Goal: Answer question/provide support: Share knowledge or assist other users

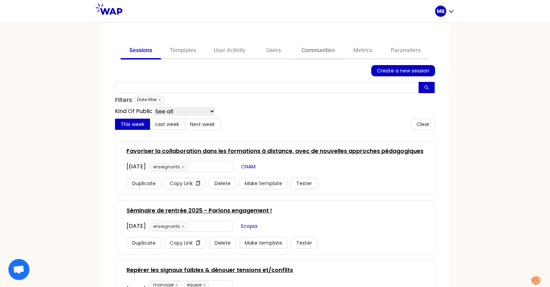
click at [319, 56] on link "Communities" at bounding box center [318, 51] width 51 height 17
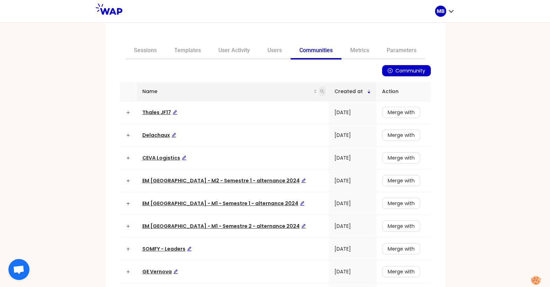
click at [320, 90] on icon "search" at bounding box center [322, 91] width 4 height 4
type input "matmut"
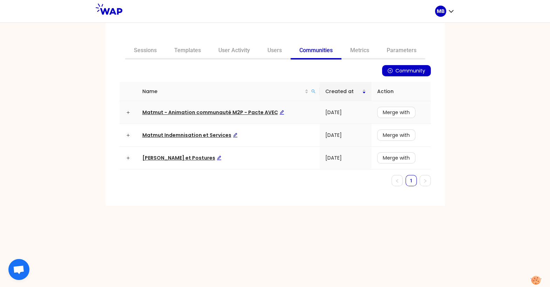
click at [216, 112] on span "Matmut - Animation communauté M2P - Pacte AVEC" at bounding box center [213, 112] width 142 height 7
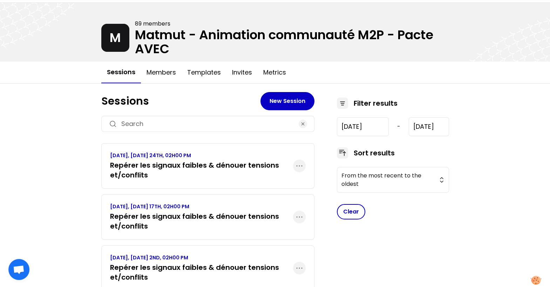
scroll to position [21, 0]
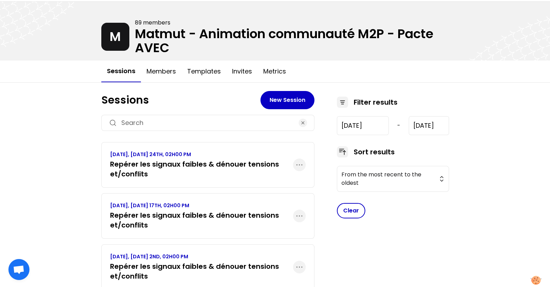
click at [212, 174] on h3 "Repérer les signaux faibles & dénouer tensions et/conflits" at bounding box center [201, 169] width 183 height 20
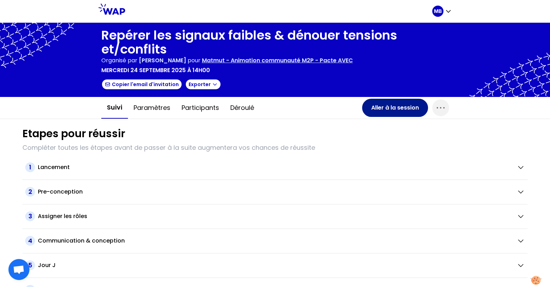
click at [378, 108] on button "Aller à la session" at bounding box center [395, 108] width 66 height 18
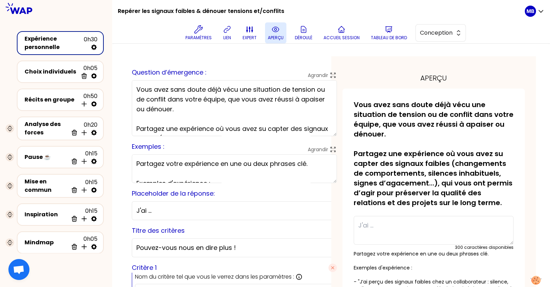
click at [278, 30] on icon at bounding box center [275, 29] width 7 height 5
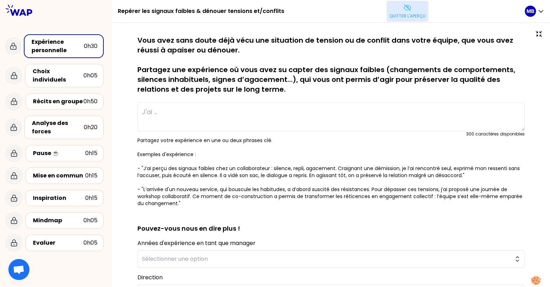
type textarea "Une nouvelle était mise à l'écart. La "leader" avait systématiquement des quest…"
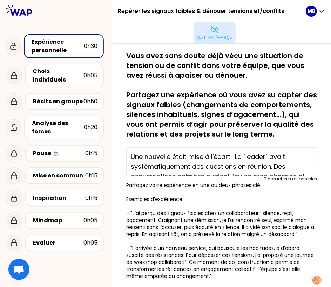
click at [220, 38] on p "Quitter l'aperçu" at bounding box center [215, 38] width 36 height 6
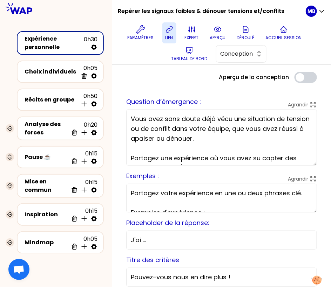
click at [171, 35] on p "lien" at bounding box center [169, 38] width 8 height 6
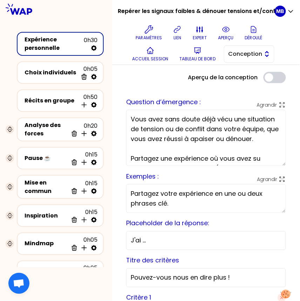
click at [249, 51] on span "Conception" at bounding box center [244, 54] width 32 height 8
click at [248, 82] on span "Facilitation" at bounding box center [253, 83] width 30 height 8
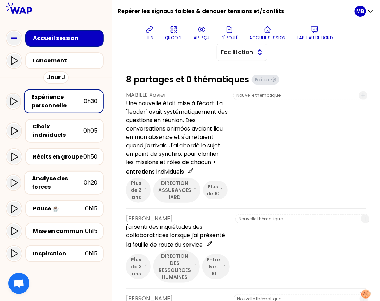
click at [236, 53] on span "Facilitation" at bounding box center [237, 52] width 32 height 8
click at [236, 67] on span "Conception" at bounding box center [246, 70] width 30 height 8
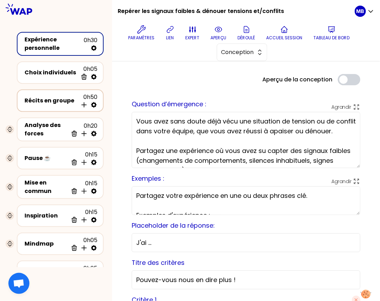
click at [94, 103] on icon at bounding box center [93, 104] width 7 height 7
select select "4"
select select "5"
select select "all"
select select "false"
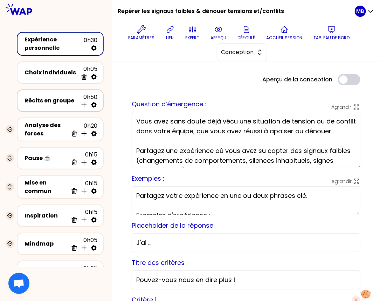
select select "Each"
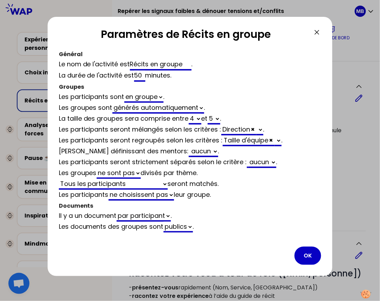
click at [315, 32] on icon at bounding box center [317, 32] width 8 height 8
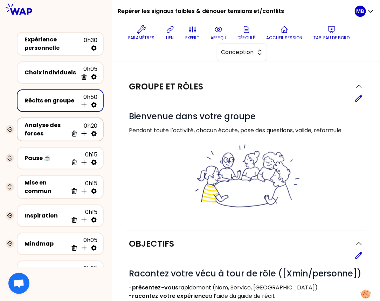
click at [93, 134] on icon at bounding box center [94, 134] width 6 height 6
select select "same_as"
select select "false"
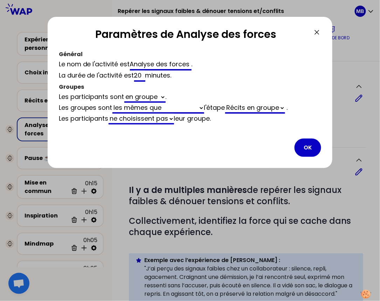
click at [317, 33] on icon at bounding box center [317, 32] width 8 height 8
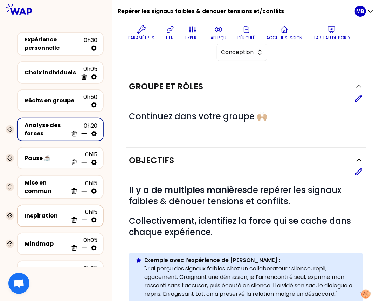
click at [94, 218] on icon at bounding box center [93, 219] width 7 height 7
select select "3"
select select "activity"
select select "share"
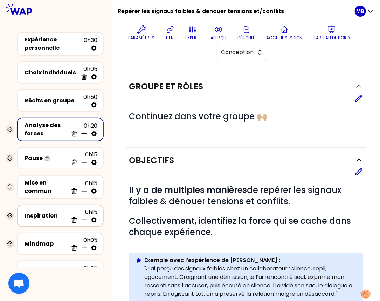
select select "false"
select select "Each"
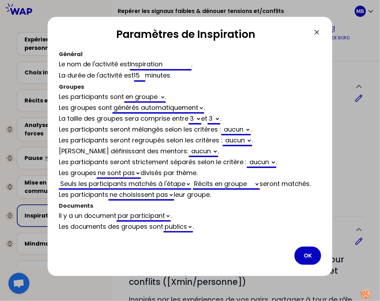
click at [315, 32] on icon at bounding box center [317, 32] width 8 height 8
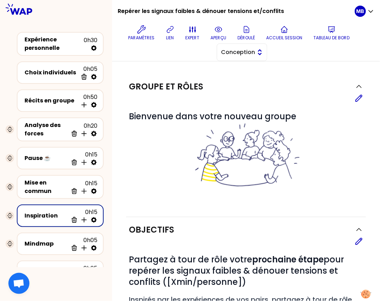
click at [242, 58] on button "Conception" at bounding box center [242, 52] width 50 height 18
click at [242, 79] on span "Facilitation" at bounding box center [246, 81] width 30 height 8
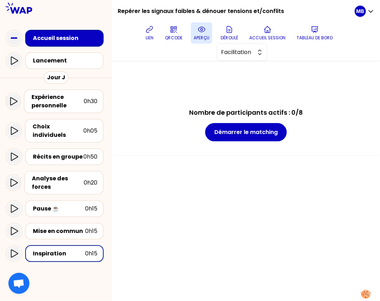
click at [202, 32] on icon at bounding box center [201, 29] width 7 height 5
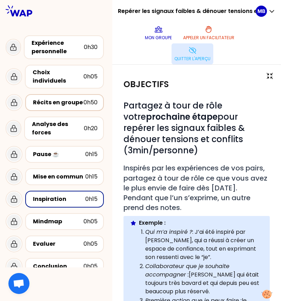
click at [74, 98] on div "Récits en groupe" at bounding box center [58, 102] width 50 height 8
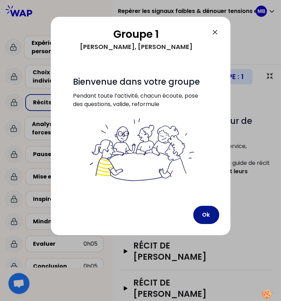
click at [205, 209] on button "Ok" at bounding box center [206, 215] width 26 height 18
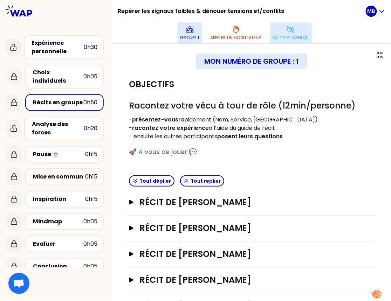
click at [186, 32] on icon at bounding box center [190, 29] width 8 height 8
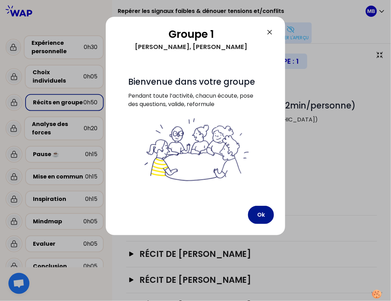
click at [261, 215] on button "Ok" at bounding box center [261, 215] width 26 height 18
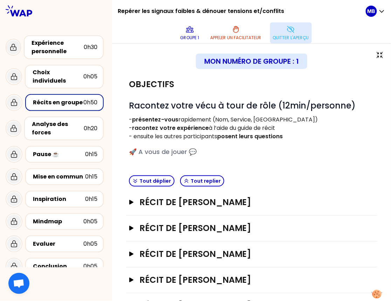
click at [183, 68] on div "Mon numéro de groupe : 1" at bounding box center [251, 61] width 245 height 15
click at [186, 64] on div "Mon numéro de groupe : 1" at bounding box center [251, 61] width 245 height 15
click at [188, 122] on p "- présentez-vous rapidement (Nom, Service, [GEOGRAPHIC_DATA])" at bounding box center [251, 120] width 245 height 8
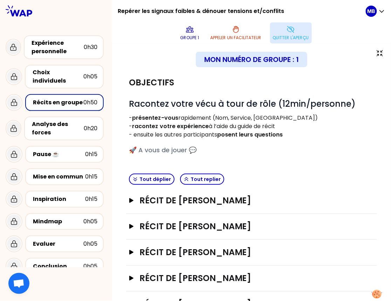
click at [131, 144] on div "# Racontez votre vécu à tour de rôle (12min/personne) - présentez-vous rapideme…" at bounding box center [251, 126] width 245 height 57
click at [130, 200] on icon "button" at bounding box center [131, 200] width 4 height 5
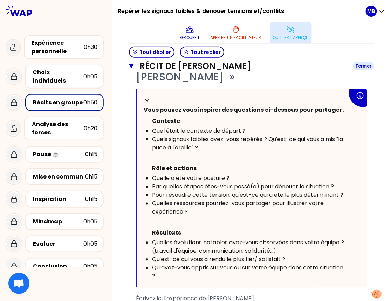
scroll to position [184, 0]
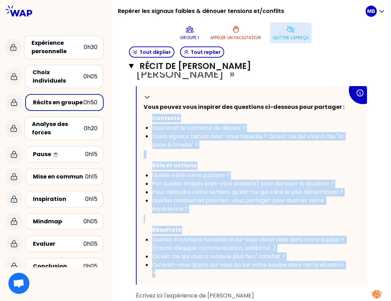
drag, startPoint x: 152, startPoint y: 115, endPoint x: 228, endPoint y: 270, distance: 172.9
click at [228, 270] on div "Replier Vous pouvez vous inspirer des questions ci-dessous pour partager : [PER…" at bounding box center [252, 185] width 231 height 199
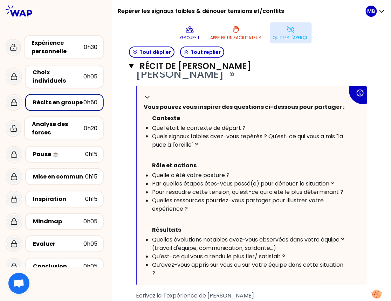
click at [127, 166] on div "Récit de [PERSON_NAME] Fermer T1 T2 Exporter sauvegardé « L'expérience merveill…" at bounding box center [251, 189] width 251 height 367
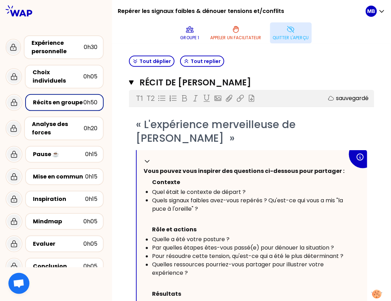
scroll to position [118, 0]
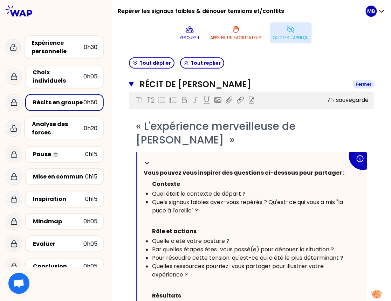
click at [130, 83] on icon "button" at bounding box center [131, 84] width 5 height 4
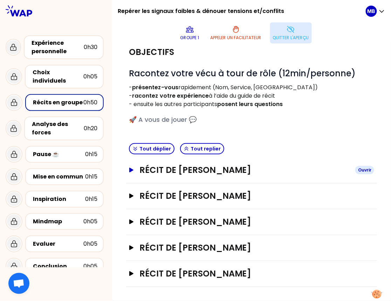
scroll to position [30, 0]
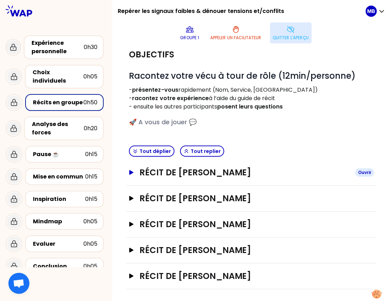
click at [163, 176] on h3 "Récit de [PERSON_NAME]" at bounding box center [244, 172] width 210 height 11
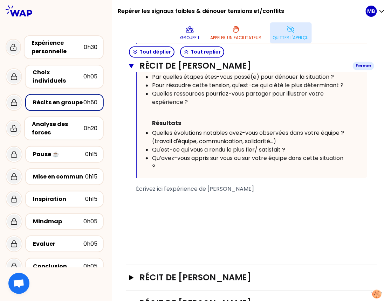
scroll to position [311, 0]
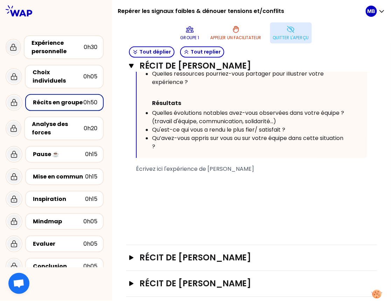
click at [149, 182] on div "﻿" at bounding box center [251, 186] width 231 height 8
drag, startPoint x: 176, startPoint y: 185, endPoint x: 131, endPoint y: 185, distance: 44.5
click at [131, 185] on div "« L'expérience merveilleuse de [PERSON_NAME] » Replier Vous pouvez vous inspire…" at bounding box center [251, 80] width 245 height 306
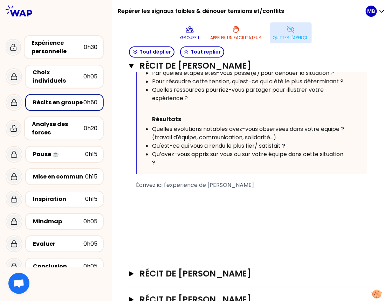
scroll to position [294, 0]
click at [130, 65] on icon "button" at bounding box center [131, 66] width 5 height 4
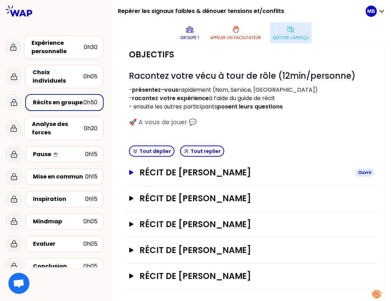
click at [175, 177] on h3 "Récit de [PERSON_NAME]" at bounding box center [244, 172] width 210 height 11
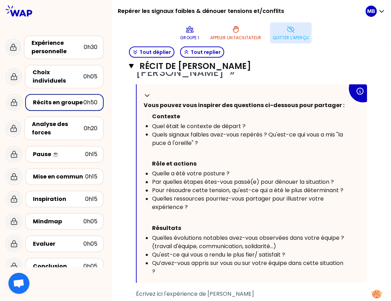
scroll to position [183, 0]
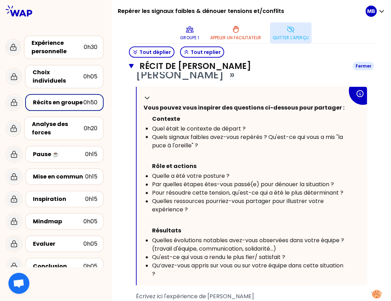
click at [131, 67] on icon "button" at bounding box center [131, 66] width 5 height 4
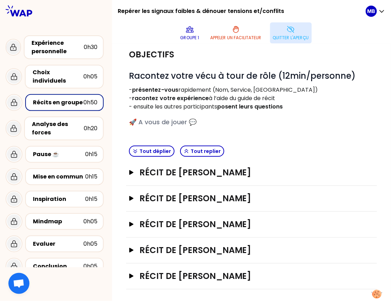
click at [281, 37] on p "Quitter l'aperçu" at bounding box center [291, 38] width 36 height 6
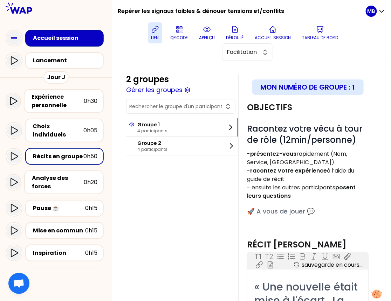
click at [158, 35] on p "lien" at bounding box center [155, 38] width 8 height 6
click at [14, 152] on icon at bounding box center [14, 156] width 8 height 8
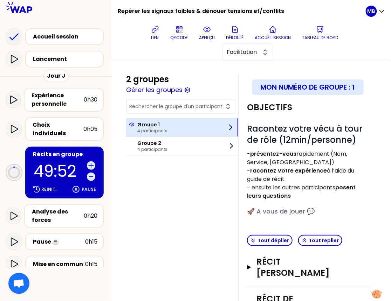
click at [145, 128] on p "4 participants" at bounding box center [152, 131] width 30 height 6
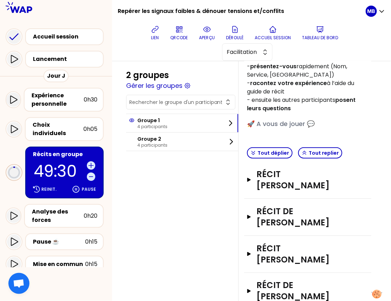
scroll to position [88, 0]
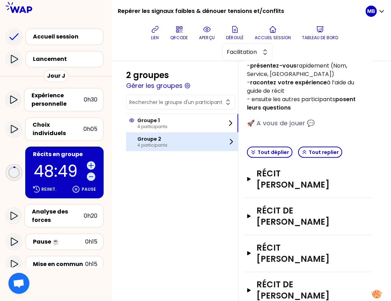
click at [152, 145] on p "4 participants" at bounding box center [152, 146] width 30 height 6
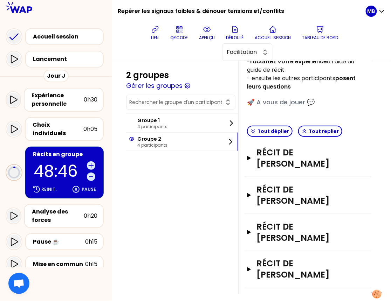
scroll to position [114, 0]
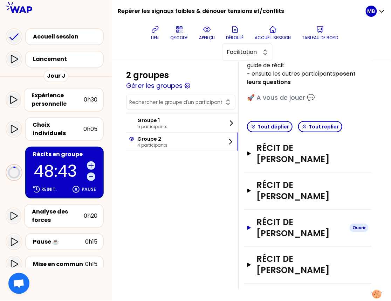
click at [277, 217] on h3 "Récit de [PERSON_NAME]" at bounding box center [301, 228] width 88 height 22
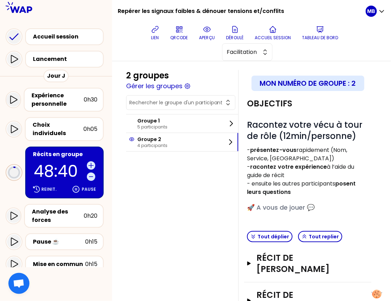
scroll to position [0, 0]
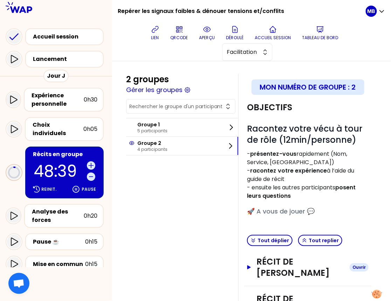
click at [248, 267] on icon "button" at bounding box center [249, 268] width 4 height 4
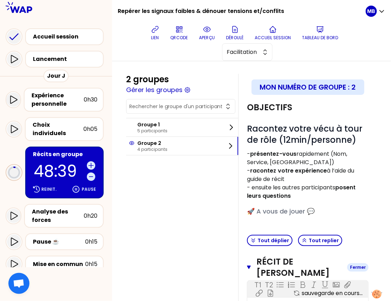
scroll to position [174, 0]
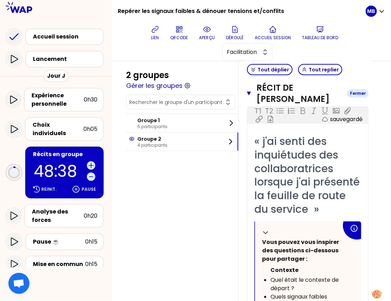
click at [248, 92] on icon "button" at bounding box center [249, 94] width 4 height 4
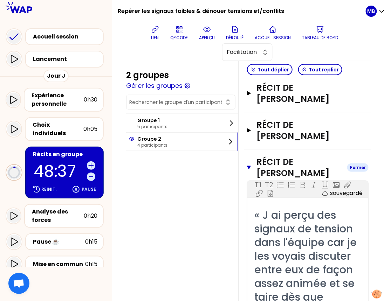
click at [248, 166] on icon "button" at bounding box center [249, 168] width 4 height 4
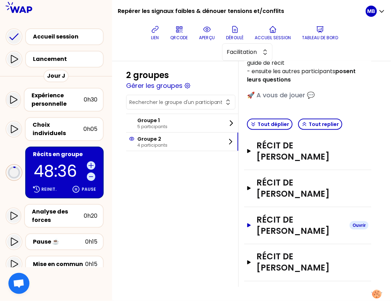
scroll to position [114, 0]
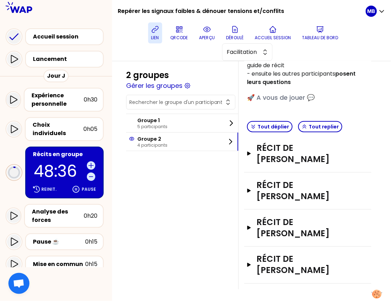
click at [159, 33] on icon at bounding box center [155, 29] width 8 height 8
click at [168, 83] on button "Gérer les groupes" at bounding box center [154, 86] width 56 height 10
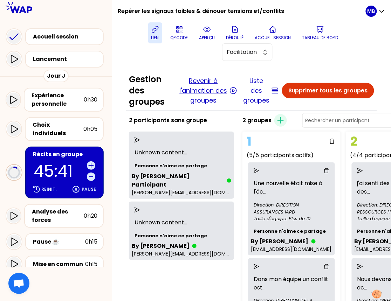
click at [200, 84] on button "Revenir à l'animation des groupes" at bounding box center [203, 90] width 49 height 29
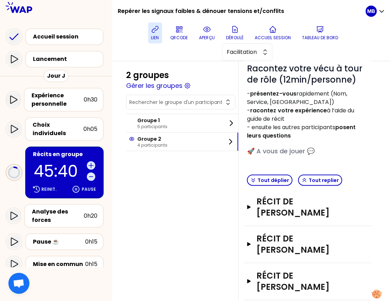
scroll to position [114, 0]
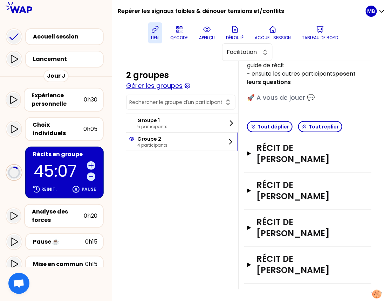
click at [153, 87] on button "Gérer les groupes" at bounding box center [154, 86] width 56 height 10
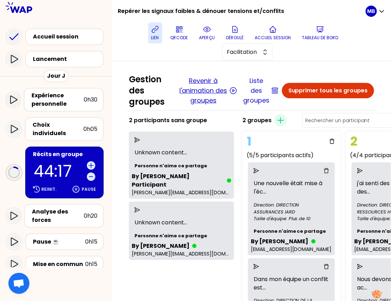
click at [202, 91] on button "Revenir à l'animation des groupes" at bounding box center [203, 90] width 49 height 29
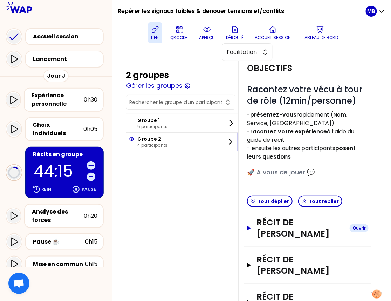
click at [272, 231] on h3 "Récit de Vincent CONSEIL" at bounding box center [301, 228] width 88 height 22
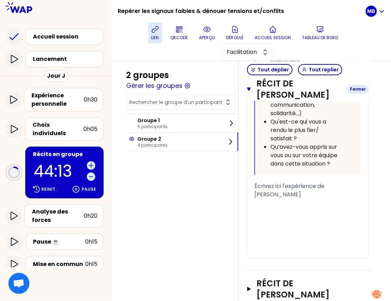
scroll to position [603, 0]
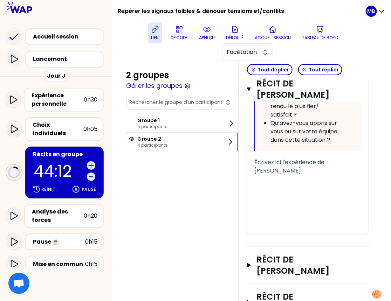
click at [279, 191] on div "﻿" at bounding box center [307, 188] width 107 height 8
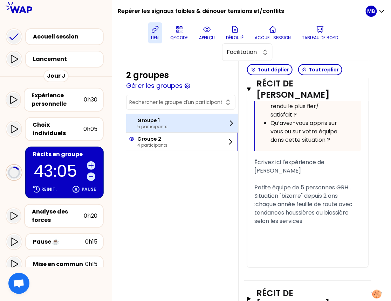
click at [160, 126] on p "5 participants" at bounding box center [152, 127] width 30 height 6
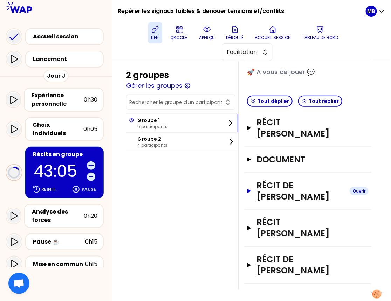
scroll to position [151, 0]
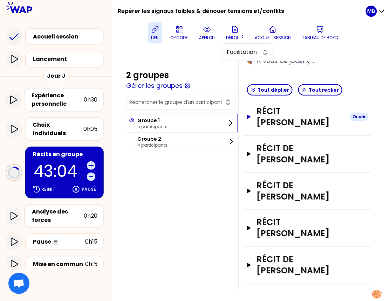
click at [265, 122] on h3 "Récit de MABILLE Xavier" at bounding box center [301, 117] width 88 height 22
click at [159, 51] on div "lien QRCODE aperçu Déroulé Accueil session Tableau de bord Facilitation" at bounding box center [244, 41] width 243 height 39
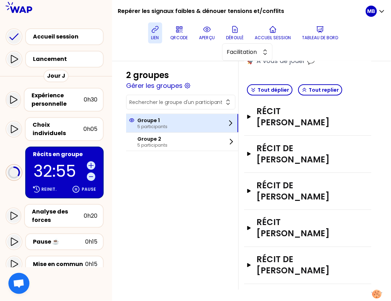
click at [192, 118] on div "Groupe 1 5 participants" at bounding box center [182, 123] width 112 height 18
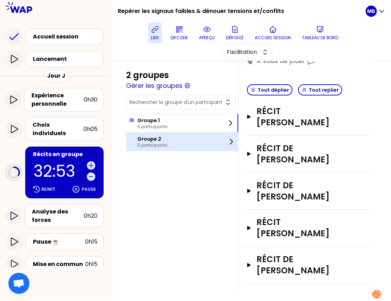
click at [183, 135] on div "Groupe 2 5 participants" at bounding box center [182, 142] width 112 height 18
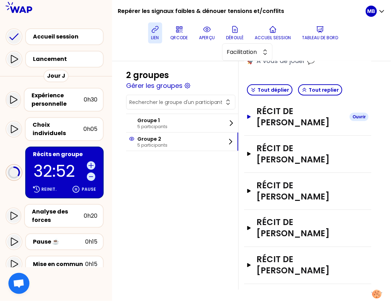
click at [281, 122] on h3 "Récit de Vincent CONSEIL" at bounding box center [301, 117] width 88 height 22
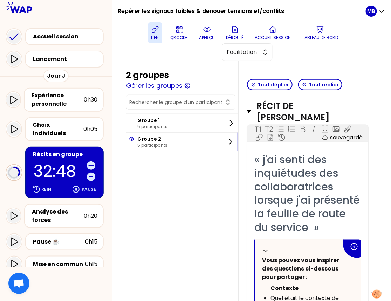
scroll to position [114, 0]
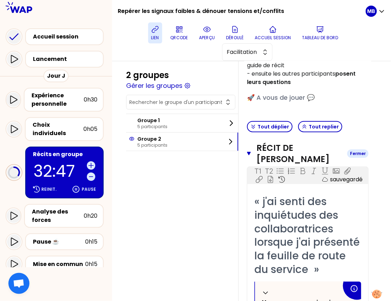
click at [250, 152] on icon "button" at bounding box center [249, 154] width 4 height 4
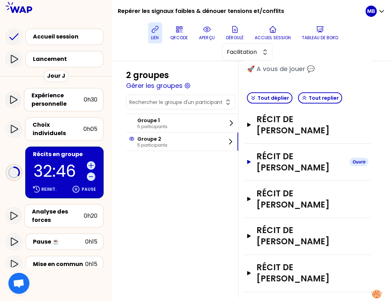
scroll to position [149, 0]
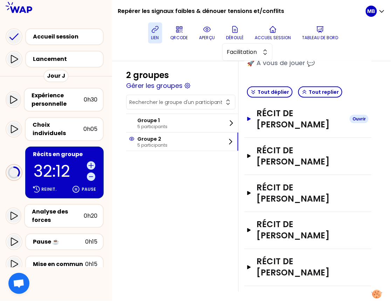
click at [277, 123] on h3 "Récit de Vincent CONSEIL" at bounding box center [301, 119] width 88 height 22
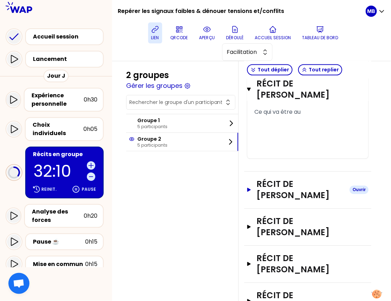
click at [281, 198] on h3 "Récit de Lauren garidou" at bounding box center [301, 190] width 88 height 22
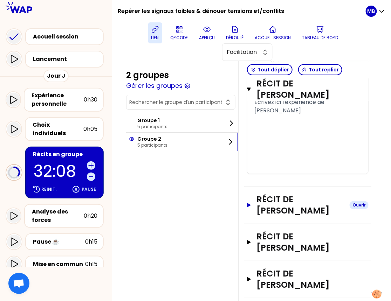
click at [278, 213] on h3 "Récit de adeline piguet nobile" at bounding box center [301, 205] width 88 height 22
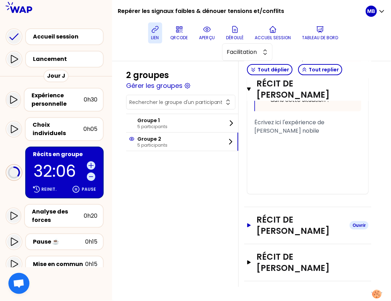
click at [279, 233] on h3 "Récit de Thomas NICOLETTO" at bounding box center [301, 225] width 88 height 22
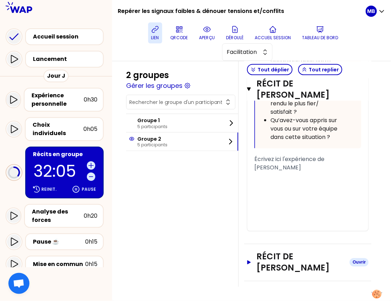
click at [277, 255] on h3 "Récit de Jean-Pierre ROGER" at bounding box center [301, 263] width 88 height 22
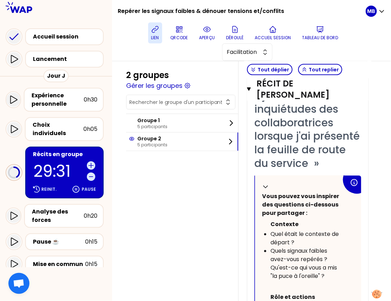
scroll to position [57, 0]
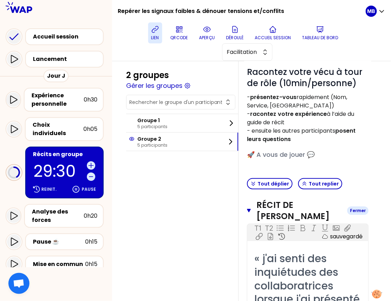
click at [250, 212] on icon "button" at bounding box center [249, 211] width 4 height 6
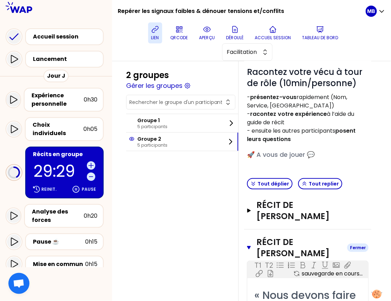
click at [248, 247] on icon "button" at bounding box center [249, 248] width 4 height 4
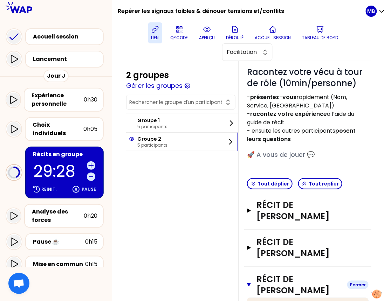
click at [250, 284] on icon "button" at bounding box center [249, 285] width 4 height 6
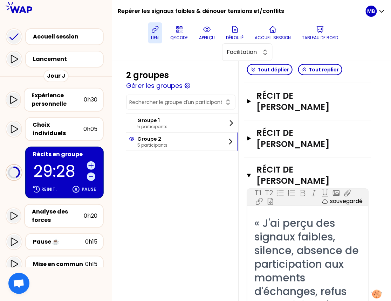
scroll to position [233, 0]
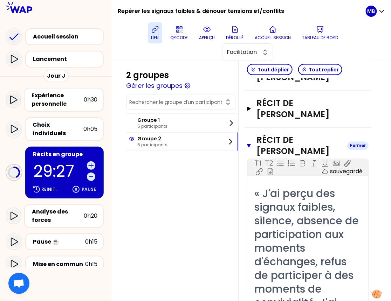
click at [248, 145] on icon "button" at bounding box center [249, 146] width 4 height 6
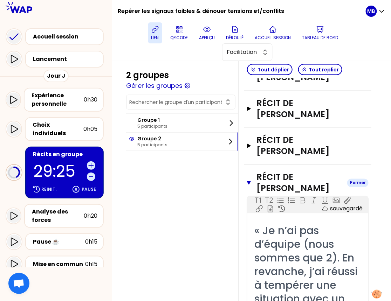
click at [250, 183] on icon "button" at bounding box center [249, 183] width 4 height 6
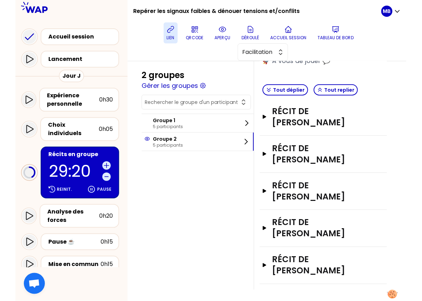
scroll to position [94, 0]
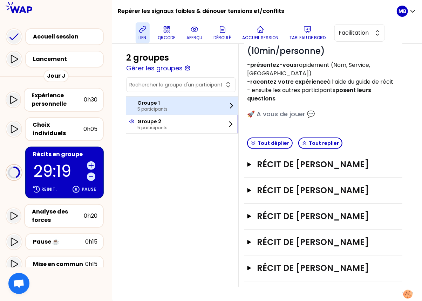
click at [149, 107] on p "5 participants" at bounding box center [152, 110] width 30 height 6
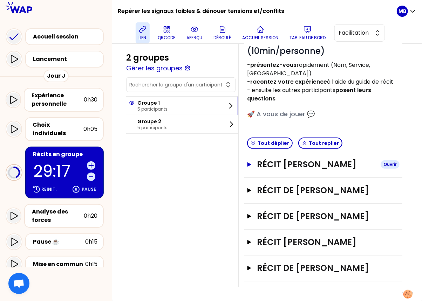
click at [276, 159] on h3 "Récit de MABILLE Xavier" at bounding box center [316, 164] width 118 height 11
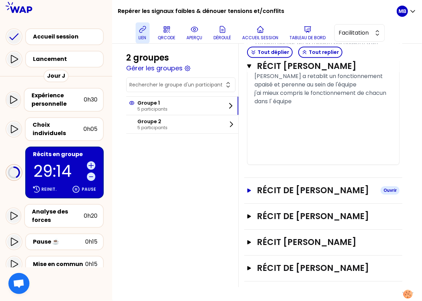
click at [271, 185] on h3 "Récit de Mathieu DESBLANCS" at bounding box center [316, 190] width 118 height 11
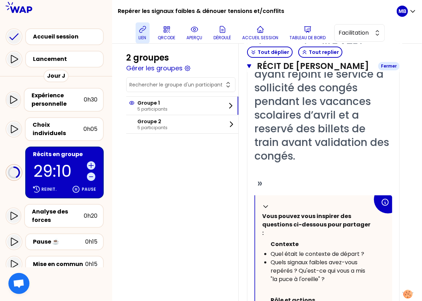
scroll to position [917, 0]
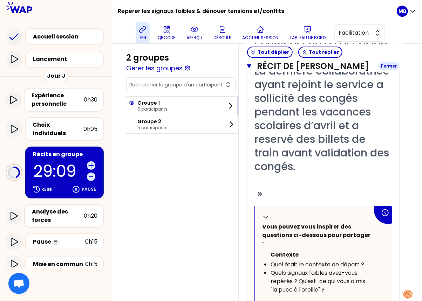
click at [251, 72] on button "Récit de Mathieu DESBLANCS Fermer" at bounding box center [323, 66] width 152 height 11
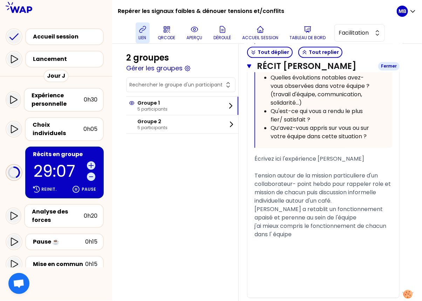
click at [251, 66] on icon "button" at bounding box center [249, 66] width 4 height 6
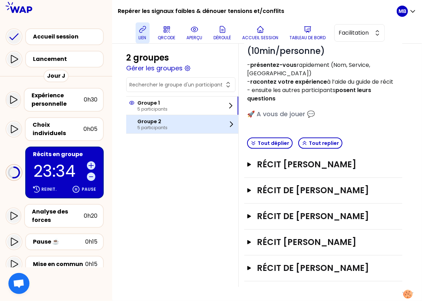
click at [162, 127] on p "5 participants" at bounding box center [152, 128] width 30 height 6
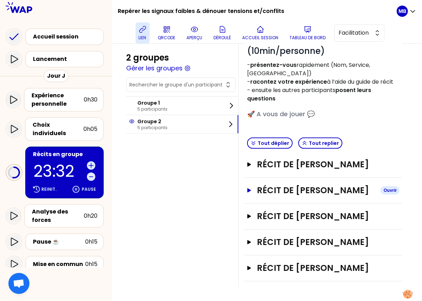
click at [290, 185] on h3 "Récit de Lauren garidou" at bounding box center [316, 190] width 118 height 11
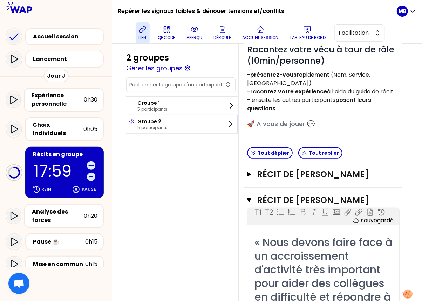
scroll to position [0, 0]
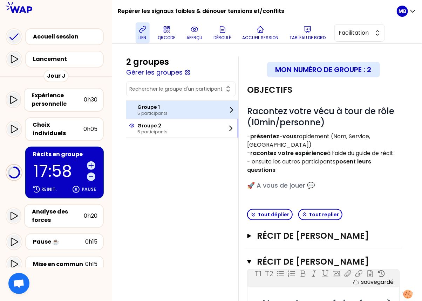
click at [158, 109] on p "Groupe 1" at bounding box center [152, 107] width 30 height 7
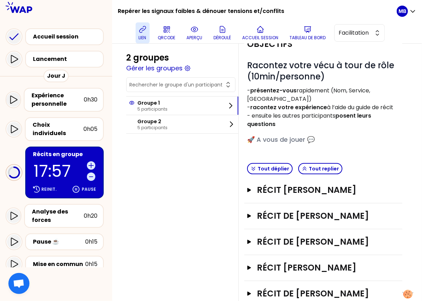
scroll to position [94, 0]
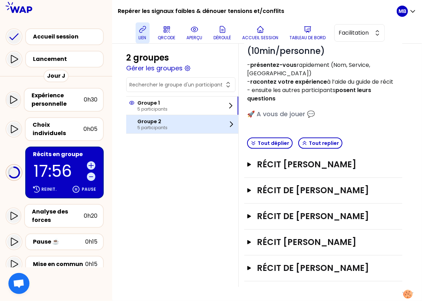
click at [170, 126] on div "Groupe 2 5 participants" at bounding box center [182, 124] width 112 height 18
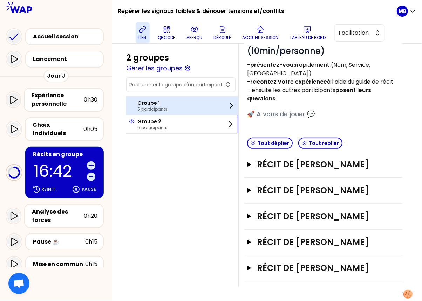
click at [147, 107] on p "5 participants" at bounding box center [152, 110] width 30 height 6
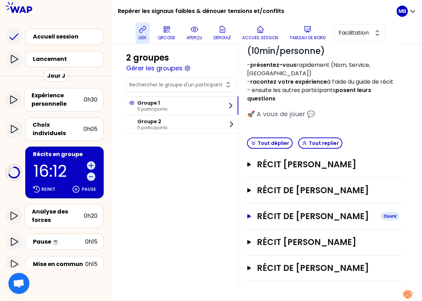
click at [280, 211] on h3 "Récit de Karine MALAUREILLE" at bounding box center [316, 216] width 118 height 11
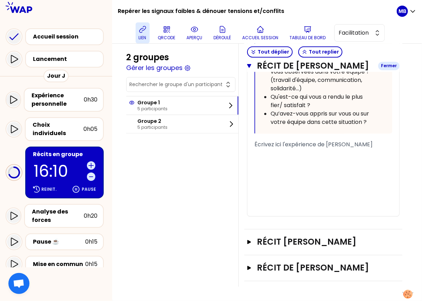
scroll to position [497, 0]
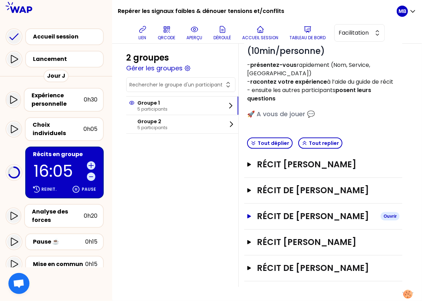
click at [289, 211] on h3 "Récit de [PERSON_NAME]" at bounding box center [316, 216] width 118 height 11
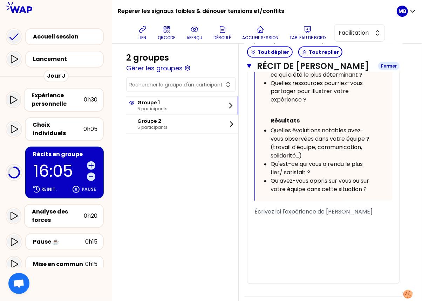
scroll to position [511, 0]
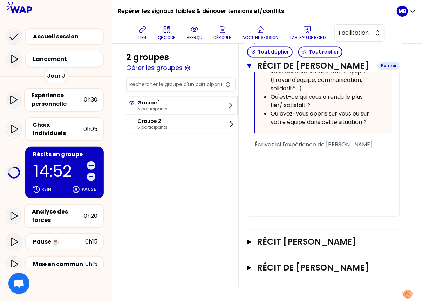
click at [250, 68] on icon "button" at bounding box center [249, 66] width 4 height 4
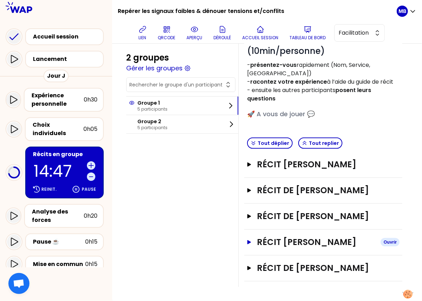
click at [312, 237] on h3 "Récit [PERSON_NAME]" at bounding box center [316, 242] width 118 height 11
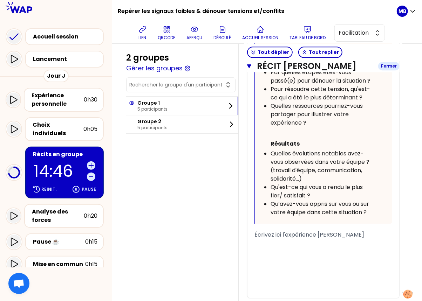
scroll to position [666, 0]
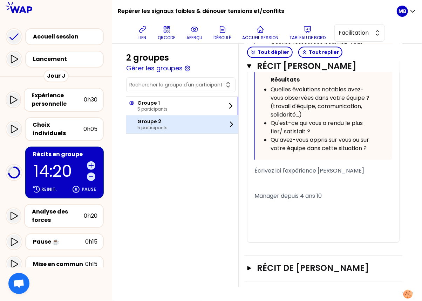
click at [146, 126] on p "5 participants" at bounding box center [152, 128] width 30 height 6
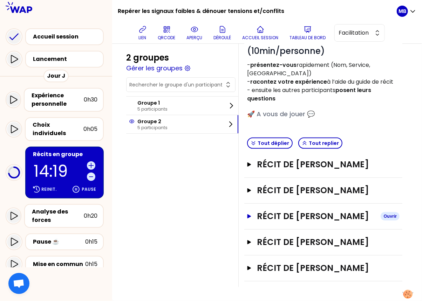
click at [282, 211] on h3 "Récit de [PERSON_NAME]" at bounding box center [316, 216] width 118 height 11
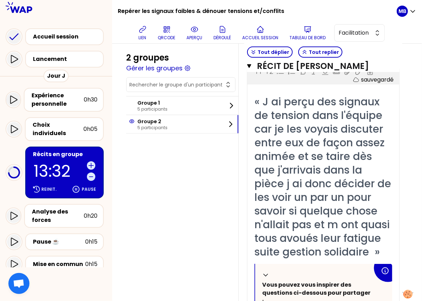
scroll to position [0, 0]
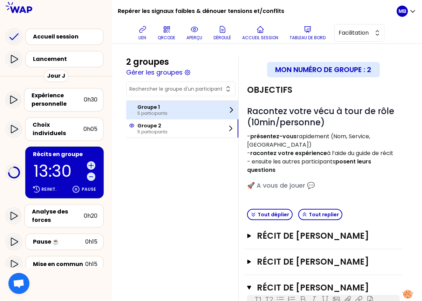
click at [161, 112] on p "5 participants" at bounding box center [152, 114] width 30 height 6
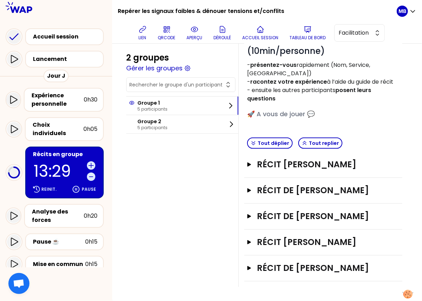
scroll to position [90, 0]
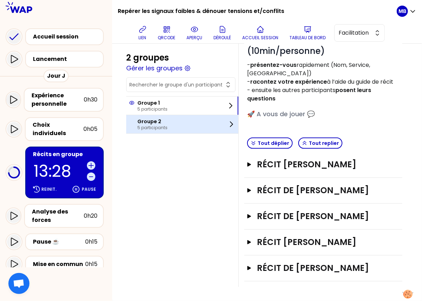
click at [180, 132] on div "Groupe 2 5 participants" at bounding box center [182, 124] width 112 height 18
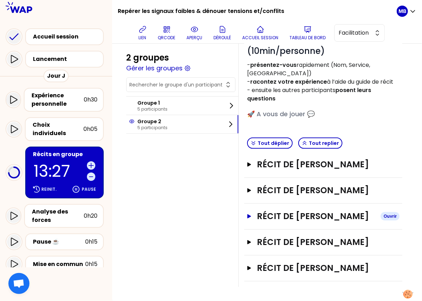
click at [268, 211] on h3 "Récit de [PERSON_NAME]" at bounding box center [316, 216] width 118 height 11
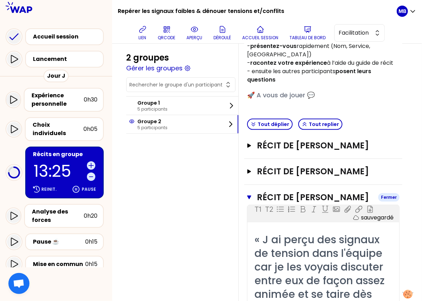
click at [251, 195] on icon "button" at bounding box center [249, 198] width 4 height 6
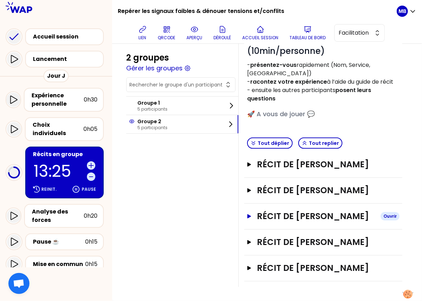
scroll to position [94, 0]
click at [279, 263] on h3 "Récit de [PERSON_NAME]" at bounding box center [316, 268] width 118 height 11
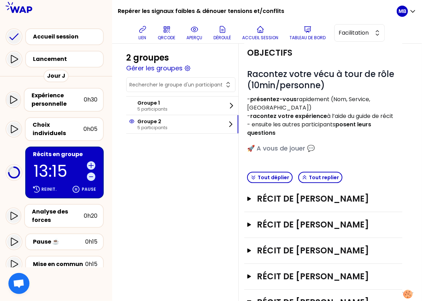
scroll to position [134, 0]
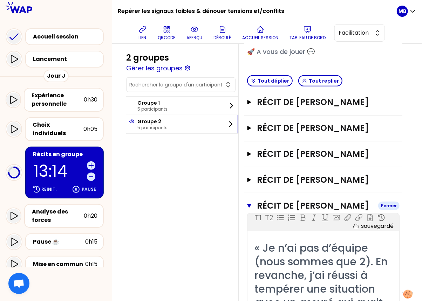
click at [251, 209] on icon "button" at bounding box center [249, 206] width 4 height 6
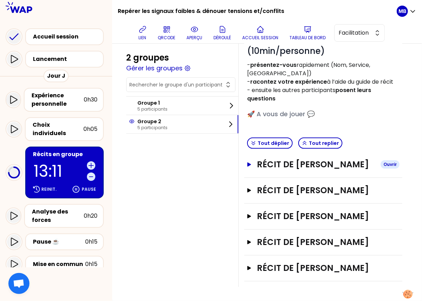
click at [285, 159] on h3 "Récit de [PERSON_NAME]" at bounding box center [316, 164] width 118 height 11
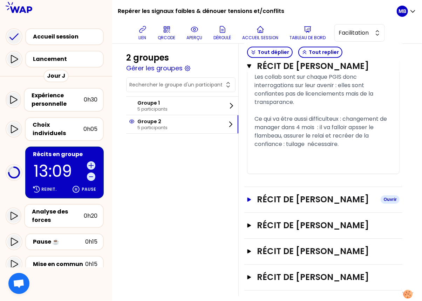
click at [268, 194] on h3 "Récit de [PERSON_NAME]" at bounding box center [316, 199] width 118 height 11
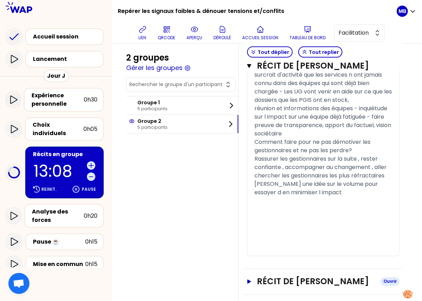
click at [278, 277] on h3 "Récit de [PERSON_NAME]" at bounding box center [316, 282] width 118 height 11
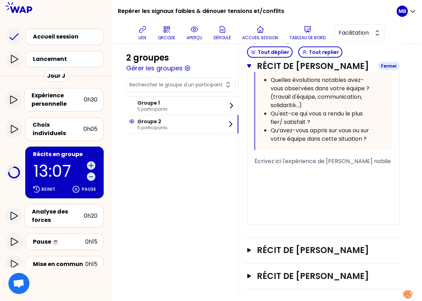
scroll to position [2019, 0]
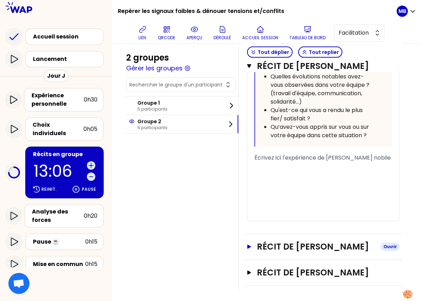
click at [279, 241] on h3 "Récit de [PERSON_NAME]" at bounding box center [316, 246] width 118 height 11
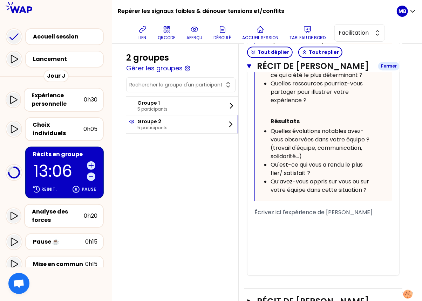
scroll to position [2578, 0]
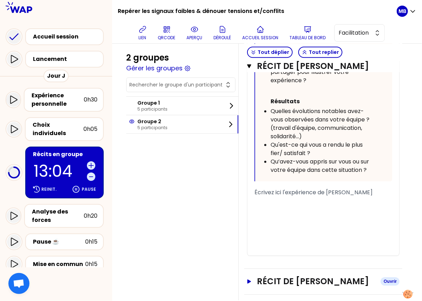
click at [277, 276] on h3 "Récit de [PERSON_NAME]" at bounding box center [316, 281] width 118 height 11
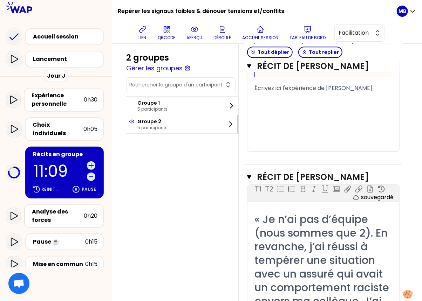
scroll to position [2431, 0]
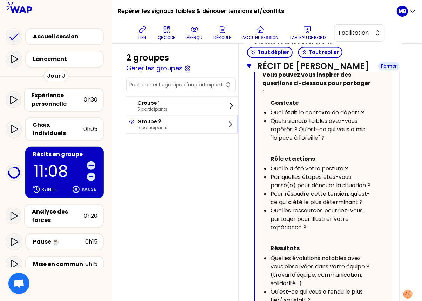
click at [250, 72] on button "Récit de [PERSON_NAME]" at bounding box center [323, 66] width 152 height 11
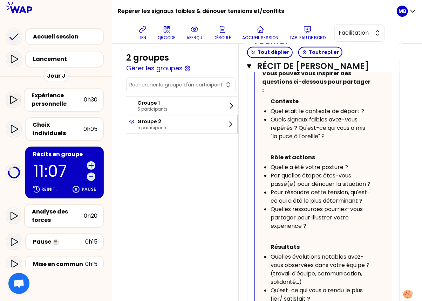
click at [250, 72] on button "Récit de [PERSON_NAME]" at bounding box center [323, 66] width 152 height 11
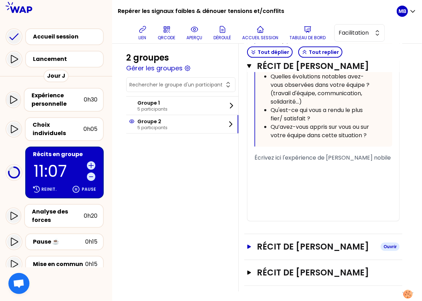
click at [250, 72] on button "Récit de [PERSON_NAME] nobile Fermer" at bounding box center [323, 66] width 152 height 11
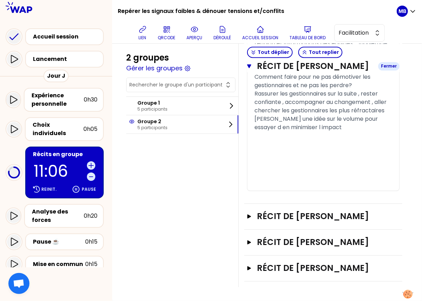
click at [249, 62] on button "Récit de [PERSON_NAME]" at bounding box center [323, 66] width 152 height 11
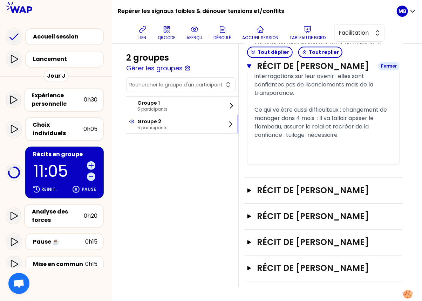
click at [248, 67] on icon "button" at bounding box center [249, 66] width 4 height 4
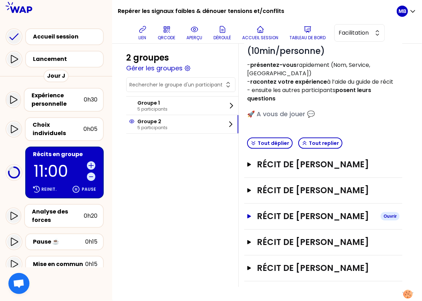
click at [260, 211] on h3 "Récit de [PERSON_NAME]" at bounding box center [316, 216] width 118 height 11
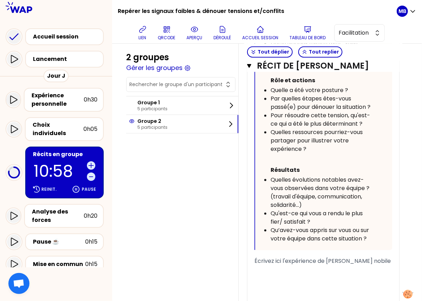
scroll to position [639, 0]
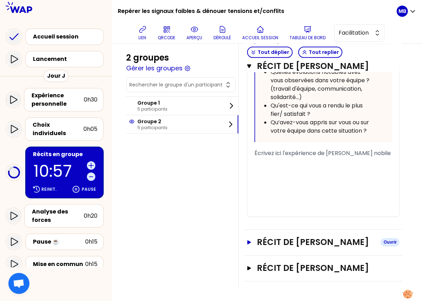
click at [281, 237] on h3 "Récit de [PERSON_NAME]" at bounding box center [316, 242] width 118 height 11
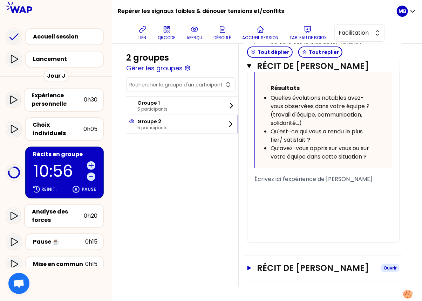
click at [281, 272] on h3 "Récit de [PERSON_NAME]" at bounding box center [316, 268] width 118 height 11
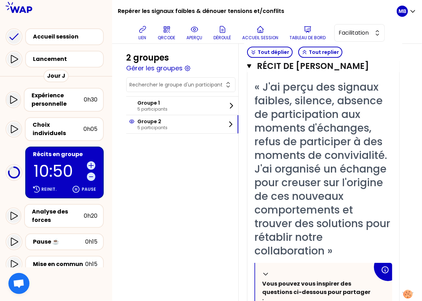
scroll to position [788, 0]
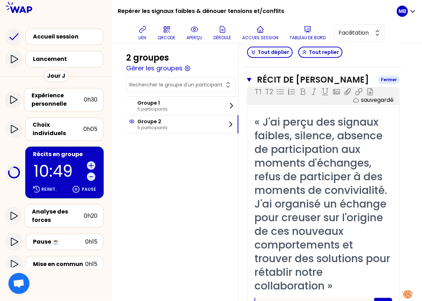
click at [250, 78] on icon "button" at bounding box center [249, 80] width 4 height 4
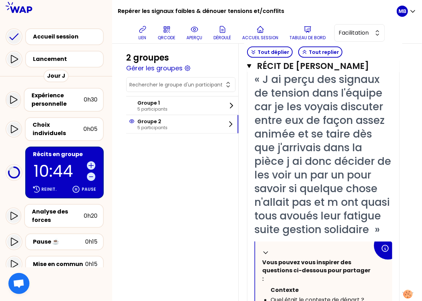
scroll to position [140, 0]
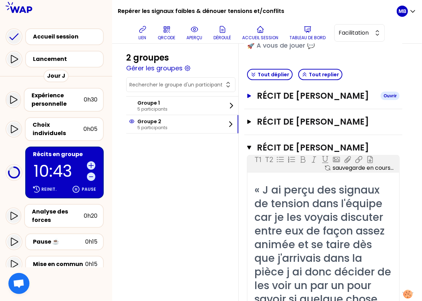
click at [250, 94] on icon "button" at bounding box center [249, 96] width 6 height 4
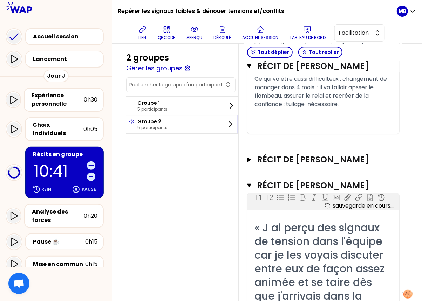
scroll to position [847, 0]
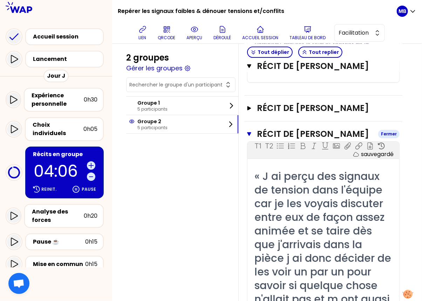
click at [251, 129] on button "Récit de [PERSON_NAME] nobile Fermer" at bounding box center [323, 134] width 152 height 11
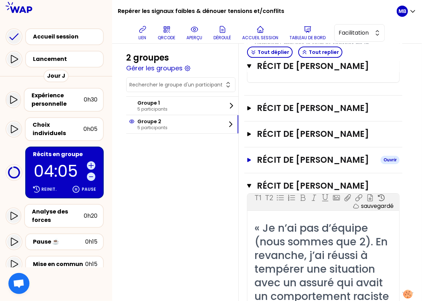
click at [279, 161] on h3 "Récit de [PERSON_NAME]" at bounding box center [316, 160] width 118 height 11
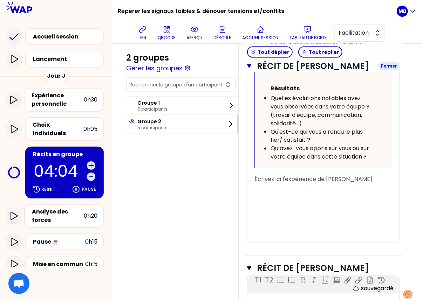
scroll to position [1473, 0]
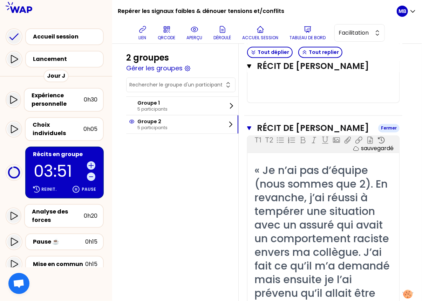
click at [250, 129] on icon "button" at bounding box center [249, 129] width 4 height 4
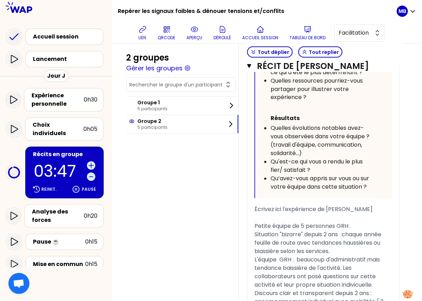
scroll to position [351, 0]
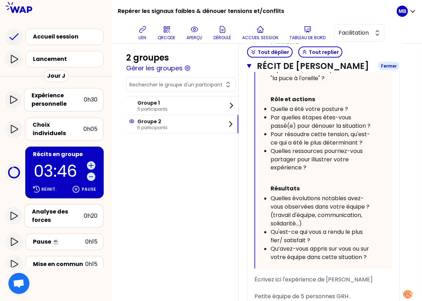
click at [249, 67] on icon "button" at bounding box center [249, 66] width 4 height 4
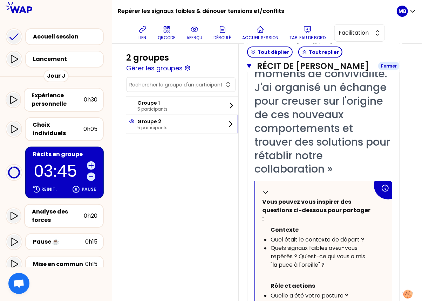
click at [247, 69] on icon "button" at bounding box center [249, 66] width 4 height 6
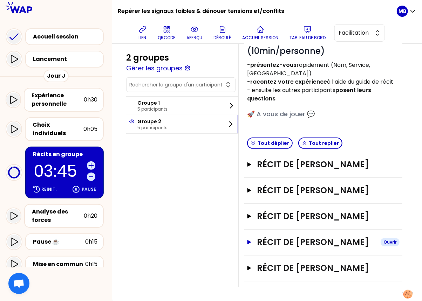
scroll to position [94, 0]
click at [268, 152] on div "Récit de [PERSON_NAME] Ouvrir" at bounding box center [323, 165] width 158 height 26
click at [269, 159] on h3 "Récit de [PERSON_NAME]" at bounding box center [316, 164] width 118 height 11
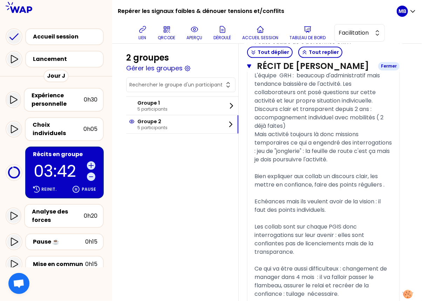
scroll to position [779, 0]
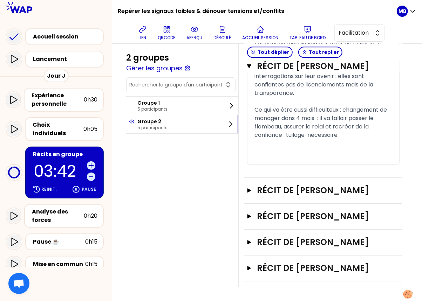
click at [273, 178] on div "Récit de [PERSON_NAME]" at bounding box center [323, 191] width 158 height 26
click at [274, 185] on h3 "Récit de [PERSON_NAME]" at bounding box center [316, 190] width 118 height 11
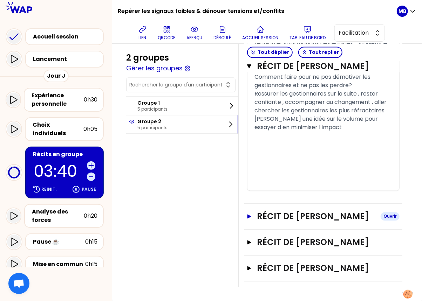
click at [278, 211] on h3 "Récit de [PERSON_NAME]" at bounding box center [316, 216] width 118 height 11
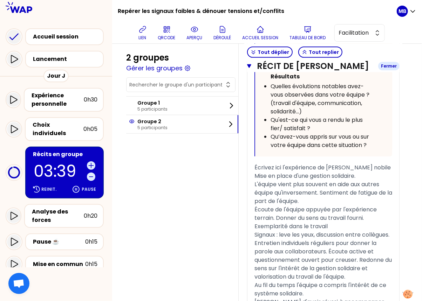
scroll to position [2179, 0]
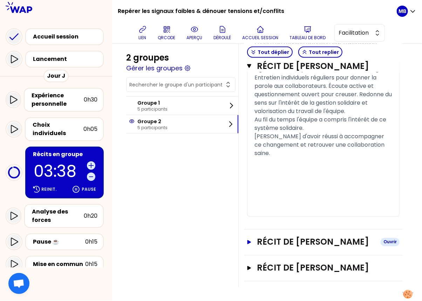
click at [274, 237] on h3 "Récit de [PERSON_NAME]" at bounding box center [316, 242] width 118 height 11
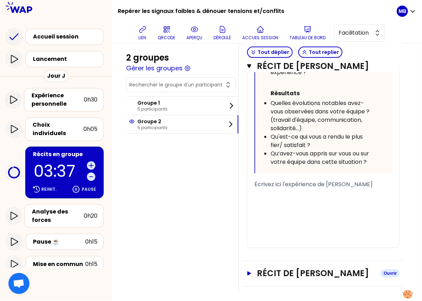
click at [278, 268] on h3 "Récit de [PERSON_NAME]" at bounding box center [316, 273] width 118 height 11
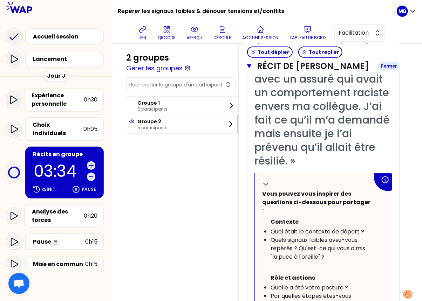
scroll to position [3269, 0]
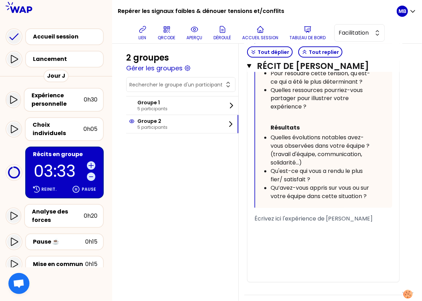
click at [261, 224] on div "﻿" at bounding box center [323, 228] width 138 height 8
drag, startPoint x: 337, startPoint y: 215, endPoint x: 206, endPoint y: 212, distance: 131.1
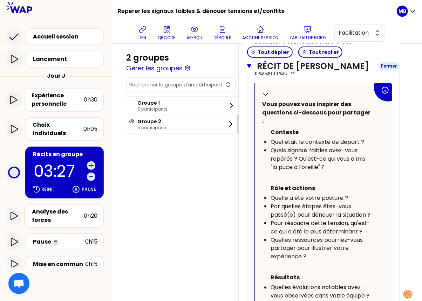
click at [247, 69] on icon "button" at bounding box center [249, 66] width 4 height 6
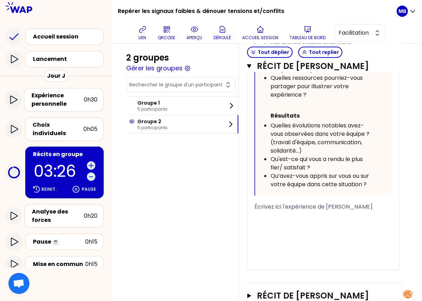
scroll to position [2683, 0]
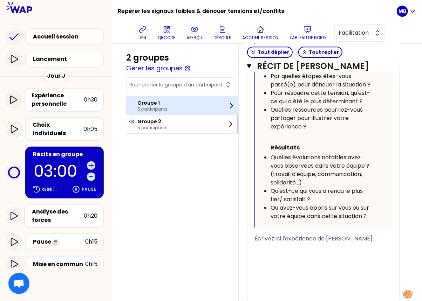
click at [158, 103] on p "Groupe 1" at bounding box center [152, 103] width 30 height 7
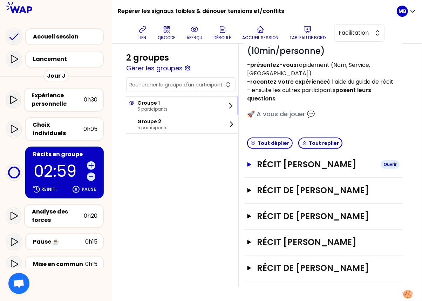
click at [286, 159] on h3 "Récit [PERSON_NAME]" at bounding box center [316, 164] width 118 height 11
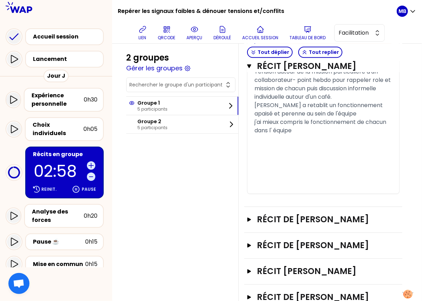
click at [274, 217] on h3 "Récit de [PERSON_NAME]" at bounding box center [316, 219] width 118 height 11
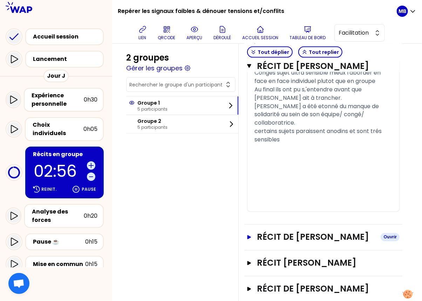
click at [274, 232] on h3 "Récit de [PERSON_NAME]" at bounding box center [316, 237] width 118 height 11
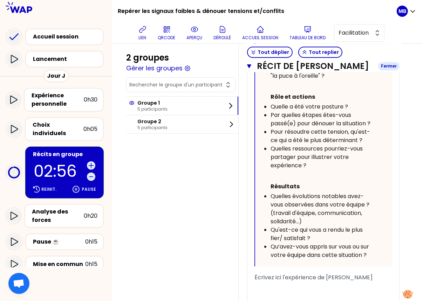
scroll to position [1787, 0]
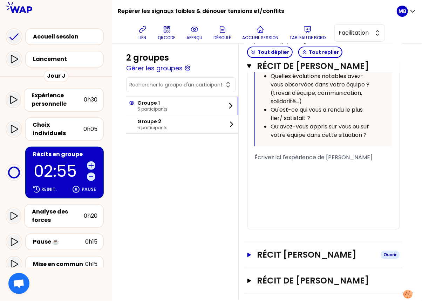
click at [279, 250] on h3 "Récit [PERSON_NAME]" at bounding box center [316, 255] width 118 height 11
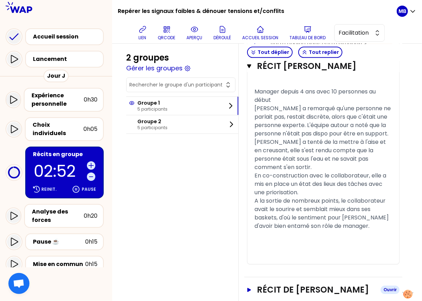
click at [287, 285] on h3 "Récit de [PERSON_NAME]" at bounding box center [316, 290] width 118 height 11
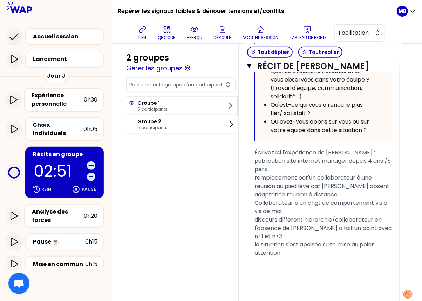
scroll to position [3136, 0]
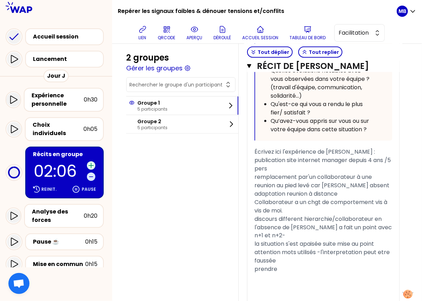
click at [90, 162] on icon at bounding box center [91, 165] width 7 height 7
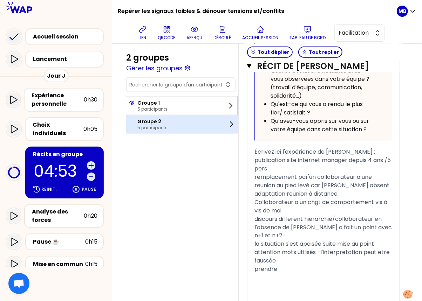
click at [155, 125] on p "5 participants" at bounding box center [152, 128] width 30 height 6
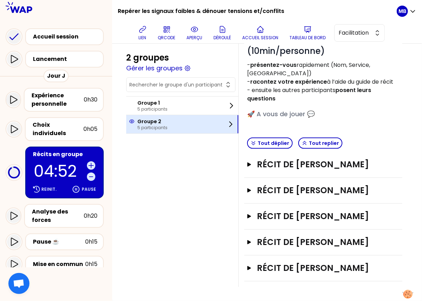
scroll to position [94, 0]
click at [169, 124] on div "Groupe 2 5 participants" at bounding box center [182, 124] width 112 height 18
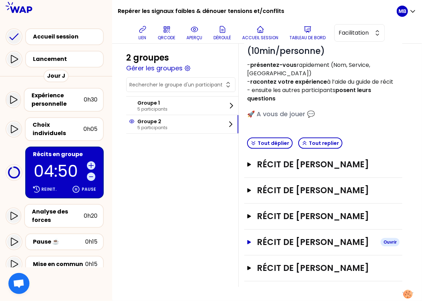
click at [276, 237] on h3 "Récit de [PERSON_NAME]" at bounding box center [316, 242] width 118 height 11
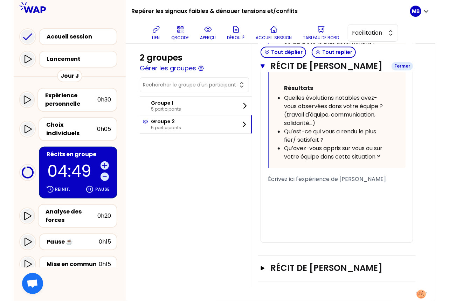
scroll to position [637, 0]
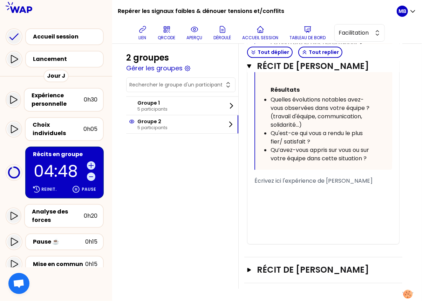
click at [277, 207] on div "﻿" at bounding box center [323, 206] width 138 height 8
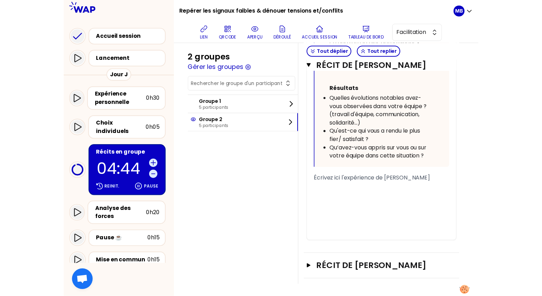
scroll to position [600, 0]
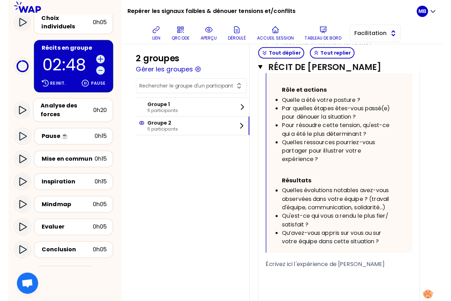
scroll to position [518, 0]
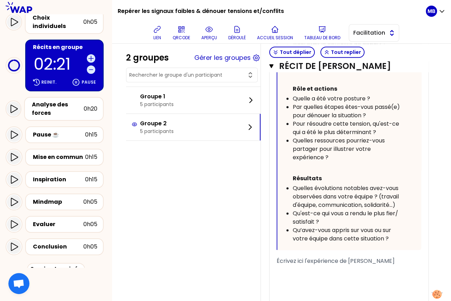
click at [355, 36] on span "Facilitation" at bounding box center [370, 33] width 32 height 8
click at [363, 53] on span "Conception" at bounding box center [378, 50] width 30 height 8
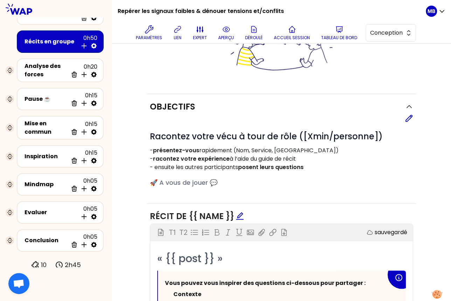
scroll to position [156, 0]
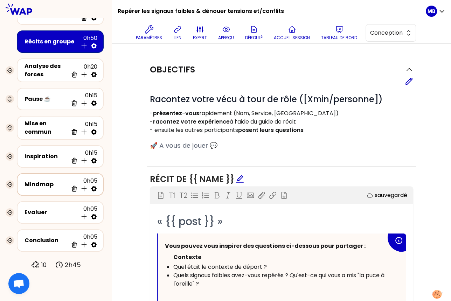
click at [95, 187] on icon at bounding box center [93, 188] width 7 height 7
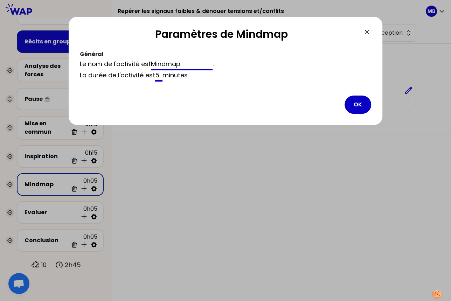
drag, startPoint x: 188, startPoint y: 63, endPoint x: 123, endPoint y: 63, distance: 64.8
click at [123, 63] on div "Le nom de l'activité est Mindmap ." at bounding box center [226, 64] width 292 height 11
type input "Synthèse"
click at [364, 104] on button "OK" at bounding box center [358, 105] width 27 height 18
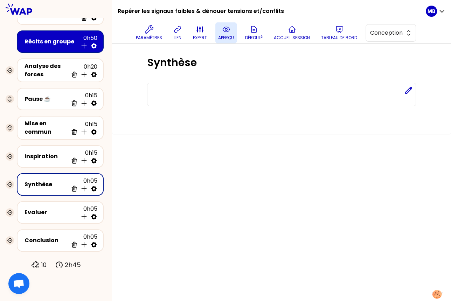
click at [220, 35] on p "aperçu" at bounding box center [226, 38] width 16 height 6
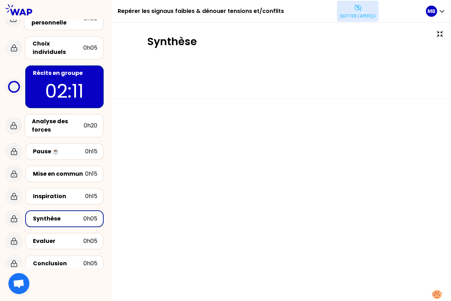
click at [350, 20] on button "Quitter l'aperçu" at bounding box center [358, 11] width 42 height 21
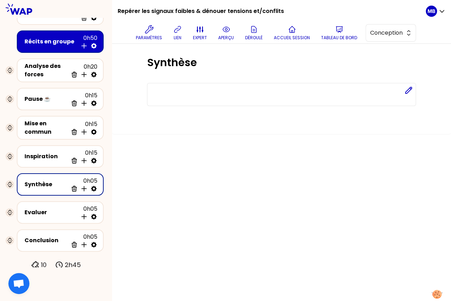
scroll to position [0, 0]
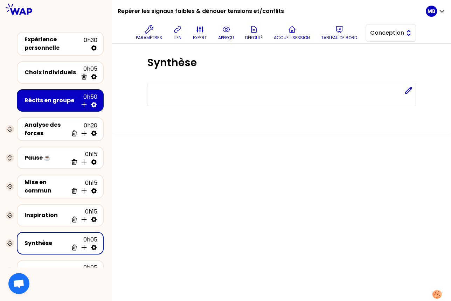
click at [367, 37] on button "Conception" at bounding box center [391, 33] width 50 height 18
click at [377, 33] on span "Conception" at bounding box center [386, 33] width 32 height 8
click at [378, 27] on button "Conception" at bounding box center [391, 33] width 50 height 18
click at [375, 64] on li "Facilitation" at bounding box center [391, 61] width 50 height 11
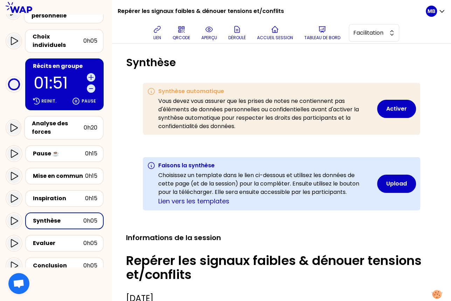
scroll to position [93, 0]
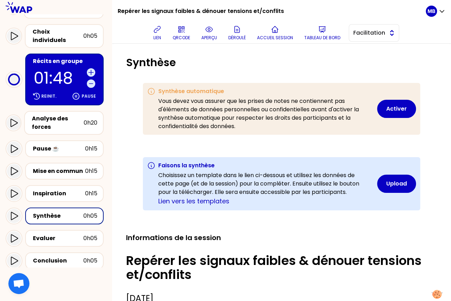
click at [356, 33] on span "Facilitation" at bounding box center [370, 33] width 32 height 8
click at [357, 49] on li "Conception" at bounding box center [374, 50] width 50 height 11
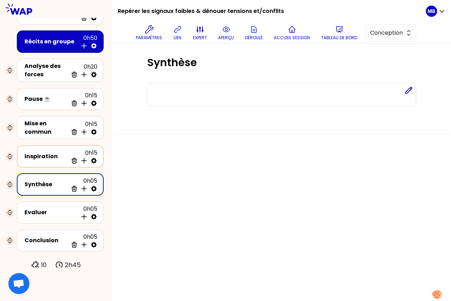
click at [94, 159] on icon at bounding box center [93, 160] width 7 height 7
select select "3"
select select "activity"
select select "share"
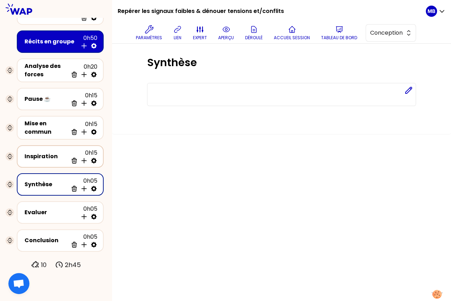
select select "false"
select select "Each"
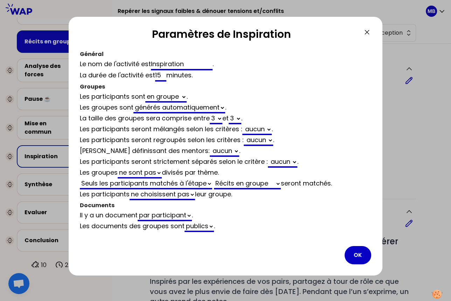
drag, startPoint x: 167, startPoint y: 74, endPoint x: 122, endPoint y: 74, distance: 45.2
click at [122, 74] on div "La durée de l'activité est 15 minutes ." at bounding box center [226, 75] width 292 height 11
type input "3"
select select "3"
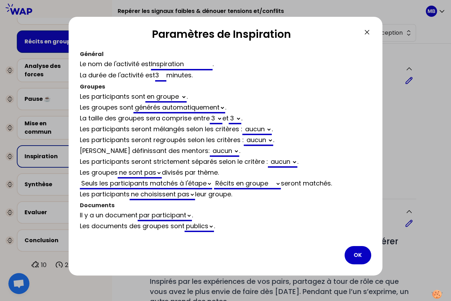
select select "activity"
select select "share"
select select "false"
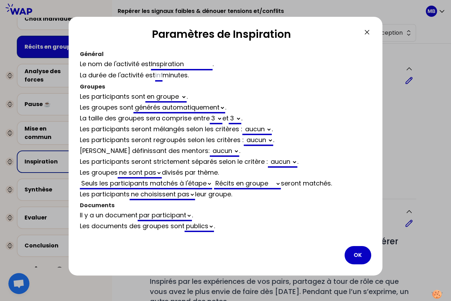
select select "3"
select select "activity"
select select "share"
select select "false"
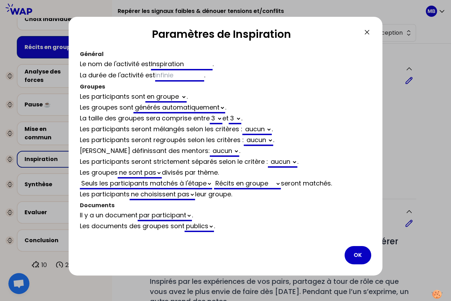
type input "2"
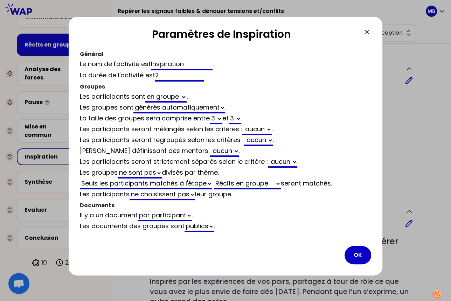
select select "3"
select select "activity"
select select "share"
select select "false"
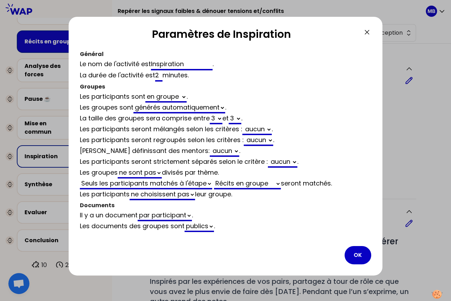
type input "20"
select select "3"
select select "activity"
select select "share"
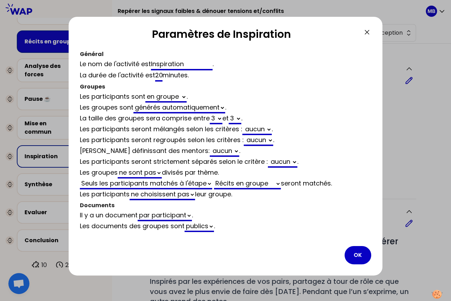
select select "false"
type input "20"
click at [361, 251] on button "OK" at bounding box center [358, 255] width 27 height 18
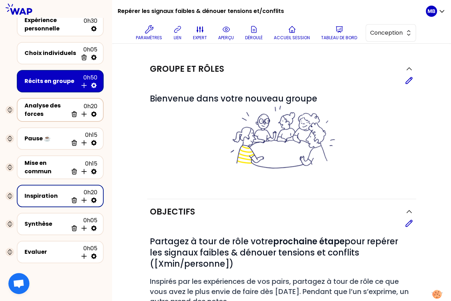
scroll to position [0, 0]
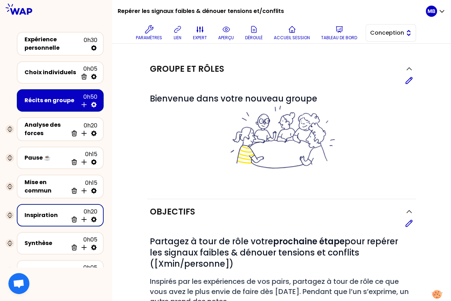
click at [388, 34] on span "Conception" at bounding box center [386, 33] width 32 height 8
click at [387, 60] on span "Facilitation" at bounding box center [395, 61] width 30 height 8
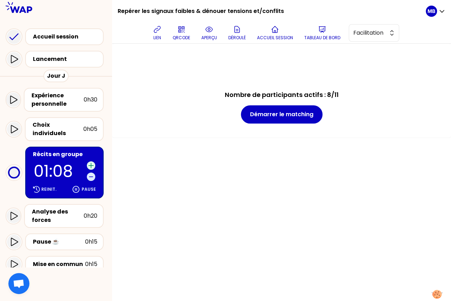
click at [91, 162] on icon at bounding box center [91, 165] width 7 height 7
click at [211, 32] on icon at bounding box center [209, 29] width 7 height 5
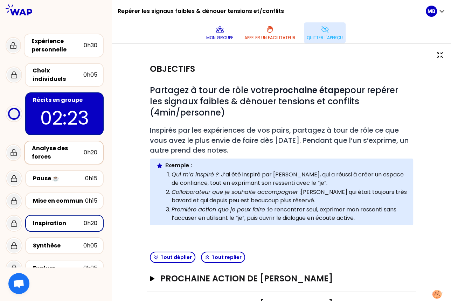
click at [43, 145] on div "Analyse des forces" at bounding box center [58, 152] width 52 height 17
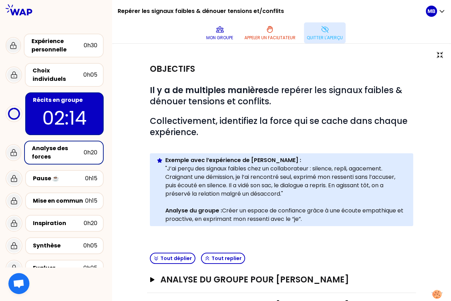
click at [327, 35] on p "Quitter l'aperçu" at bounding box center [325, 38] width 36 height 6
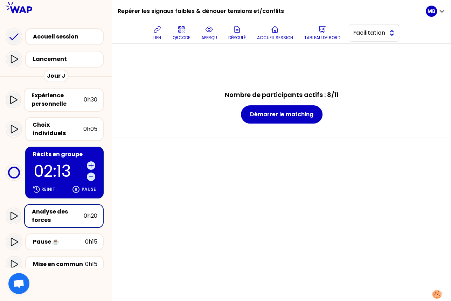
click at [355, 31] on span "Facilitation" at bounding box center [370, 33] width 32 height 8
click at [55, 163] on p "02:11" at bounding box center [59, 171] width 50 height 16
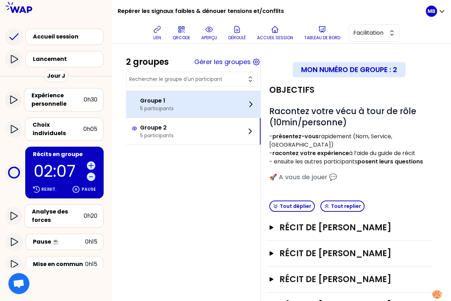
click at [189, 110] on div "Groupe 1 5 participants" at bounding box center [193, 104] width 135 height 27
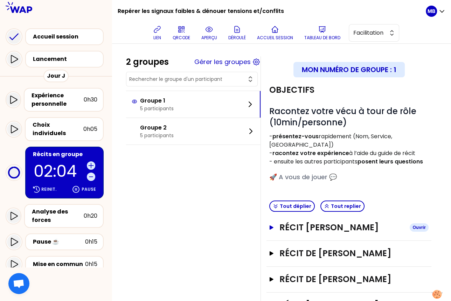
click at [308, 222] on h3 "Récit [PERSON_NAME]" at bounding box center [342, 227] width 125 height 11
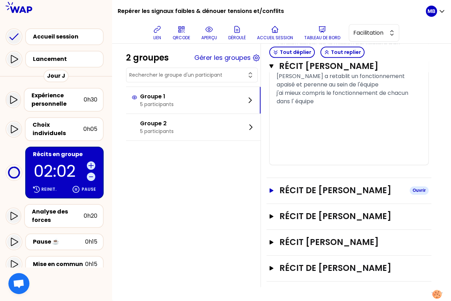
click at [299, 185] on h3 "Récit de [PERSON_NAME]" at bounding box center [342, 190] width 125 height 11
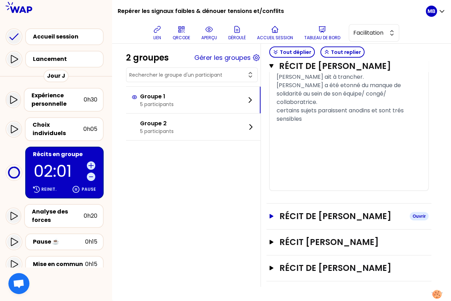
click at [297, 211] on h3 "Récit de [PERSON_NAME]" at bounding box center [342, 216] width 125 height 11
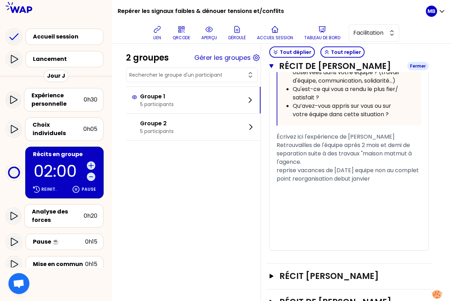
scroll to position [1795, 0]
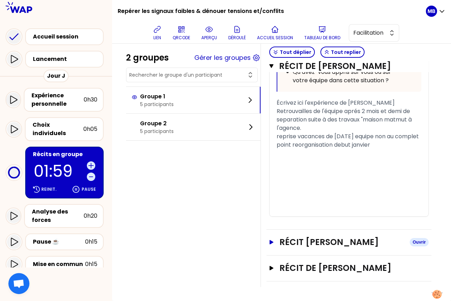
click at [302, 237] on h3 "Récit [PERSON_NAME]" at bounding box center [342, 242] width 125 height 11
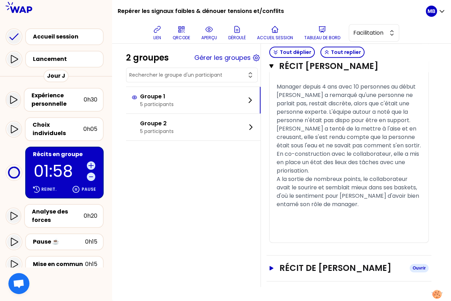
click at [304, 264] on h3 "Récit de [PERSON_NAME]" at bounding box center [342, 268] width 125 height 11
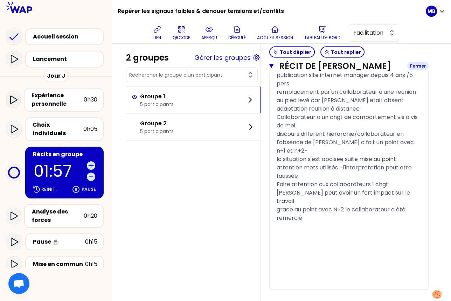
scroll to position [3165, 0]
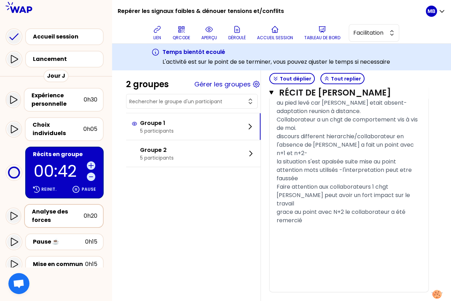
click at [62, 208] on div "Analyse des forces" at bounding box center [58, 216] width 52 height 17
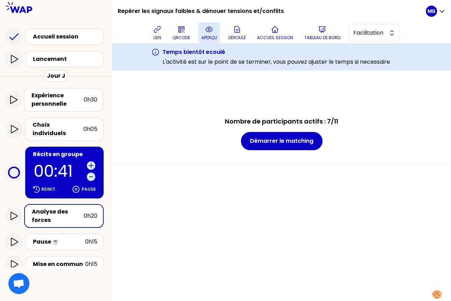
click at [203, 31] on button "aperçu" at bounding box center [209, 32] width 21 height 21
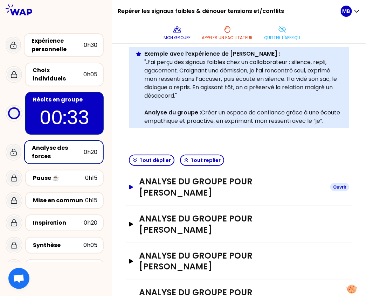
click at [175, 199] on h3 "ANALYSE DU GROUPE POUR Marine Bourgeaud" at bounding box center [232, 187] width 186 height 22
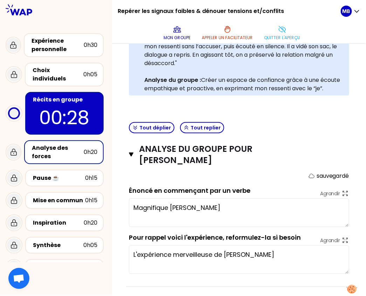
scroll to position [153, 0]
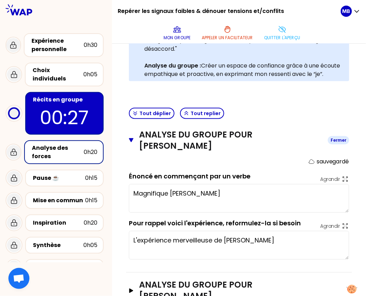
click at [133, 143] on icon "button" at bounding box center [131, 140] width 5 height 4
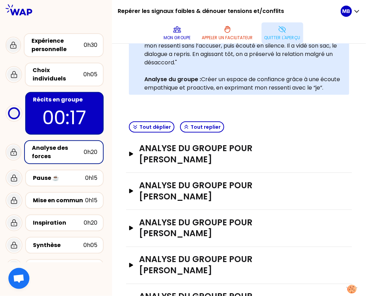
click at [279, 36] on p "Quitter l'aperçu" at bounding box center [283, 38] width 36 height 6
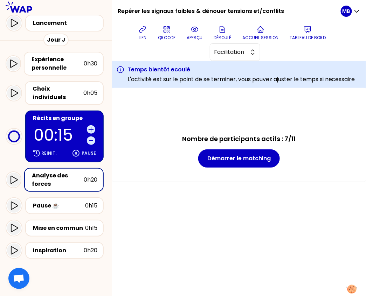
scroll to position [51, 0]
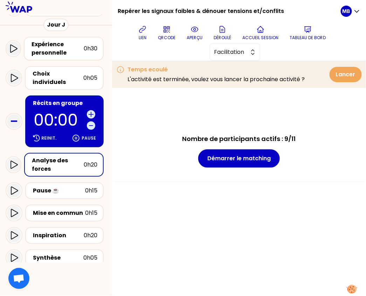
click at [61, 99] on div "Récits en groupe" at bounding box center [65, 103] width 64 height 8
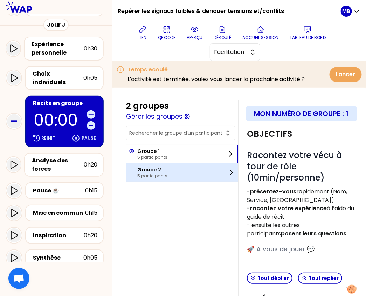
click at [172, 169] on div "Groupe 2 5 participants" at bounding box center [182, 173] width 112 height 18
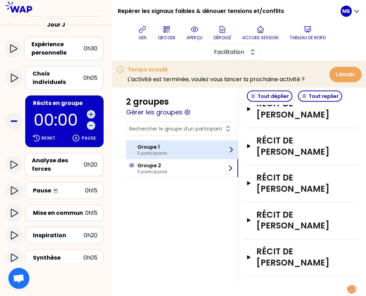
scroll to position [259, 0]
click at [168, 143] on div "Groupe 1 5 participants" at bounding box center [182, 150] width 112 height 18
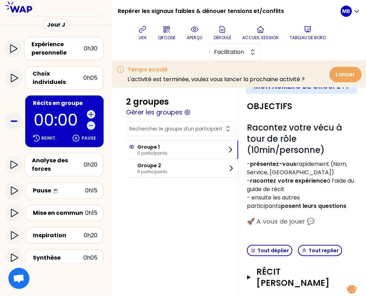
scroll to position [0, 0]
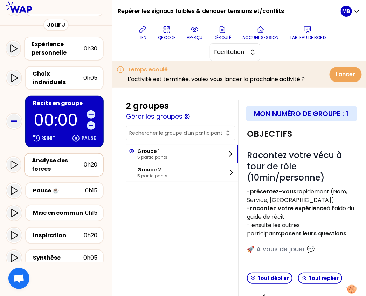
click at [56, 157] on div "Analyse des forces" at bounding box center [58, 165] width 52 height 17
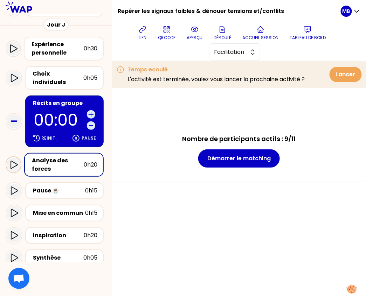
click at [14, 161] on icon at bounding box center [13, 165] width 8 height 8
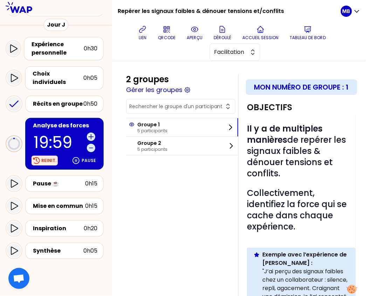
click at [53, 158] on p "Reinit." at bounding box center [48, 161] width 15 height 6
click at [89, 158] on p "Pause" at bounding box center [89, 161] width 14 height 6
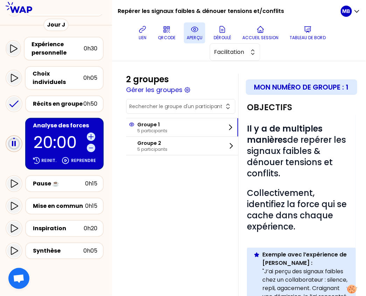
click at [193, 34] on button "aperçu" at bounding box center [194, 32] width 21 height 21
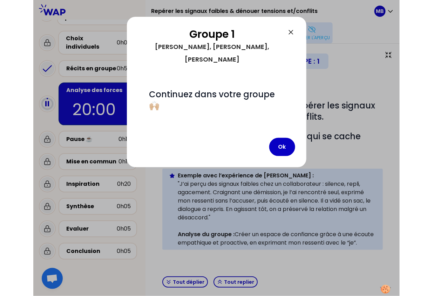
scroll to position [25, 0]
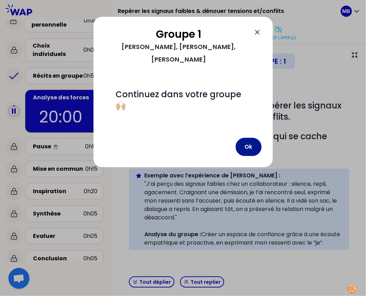
click at [245, 138] on button "Ok" at bounding box center [249, 147] width 26 height 18
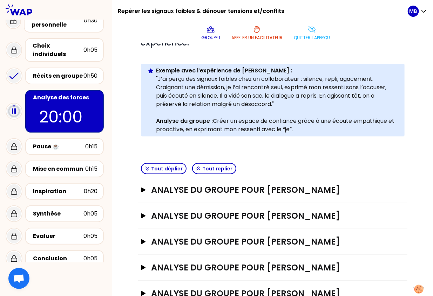
scroll to position [119, 0]
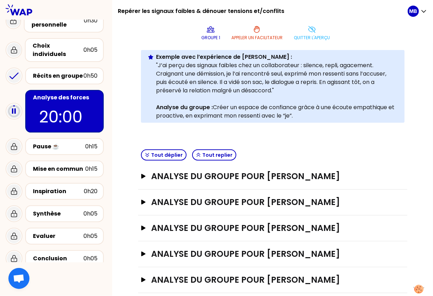
click at [265, 177] on h3 "ANALYSE DU GROUPE POUR MABILLE Xavier" at bounding box center [265, 176] width 228 height 11
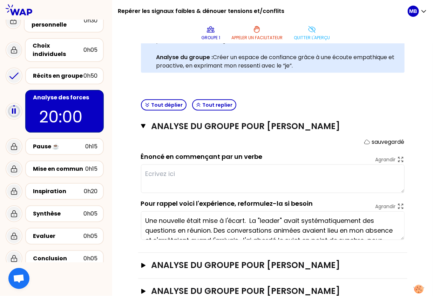
scroll to position [20, 0]
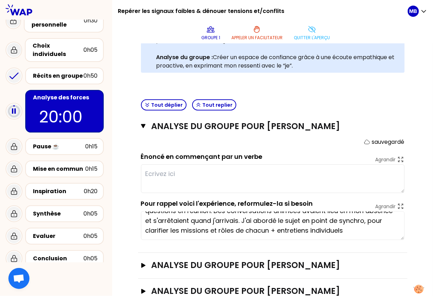
drag, startPoint x: 144, startPoint y: 216, endPoint x: 374, endPoint y: 243, distance: 231.4
click at [374, 243] on div "ANALYSE DU GROUPE POUR MABILLE Xavier Fermer sauvegardé Énoncé en commençant pa…" at bounding box center [272, 183] width 269 height 139
click at [354, 232] on textarea "Une nouvelle était mise à l'écart. La "leader" avait systématiquement des quest…" at bounding box center [273, 226] width 264 height 29
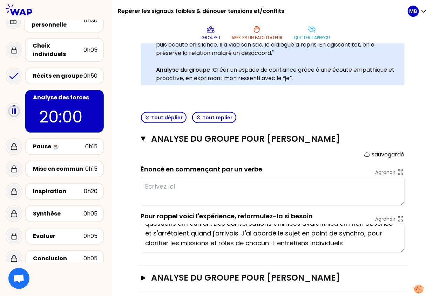
scroll to position [155, 0]
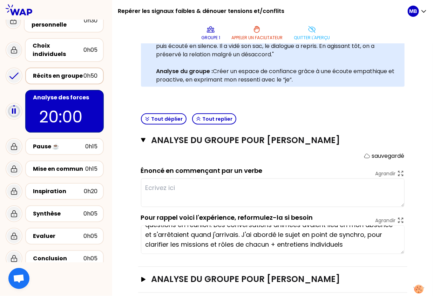
click at [49, 72] on div "Récits en groupe" at bounding box center [58, 76] width 50 height 8
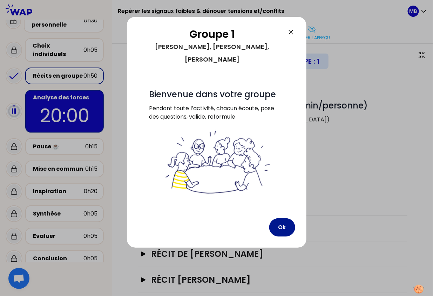
click at [285, 228] on button "Ok" at bounding box center [282, 228] width 26 height 18
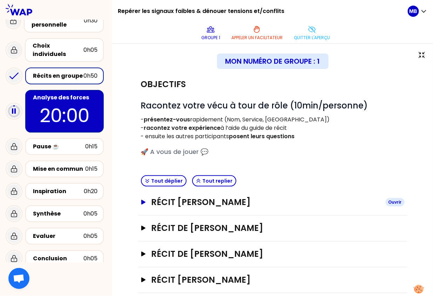
click at [241, 204] on h3 "Récit [PERSON_NAME]" at bounding box center [265, 202] width 228 height 11
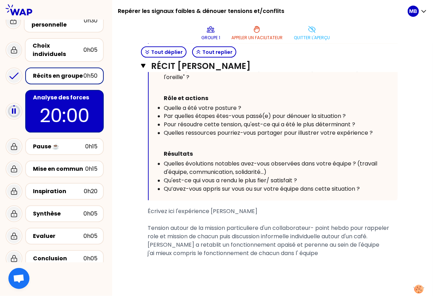
scroll to position [356, 0]
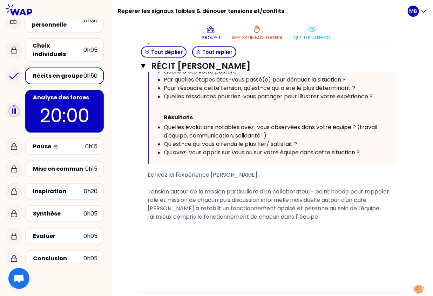
click at [65, 94] on div "Analyse des forces" at bounding box center [65, 98] width 64 height 8
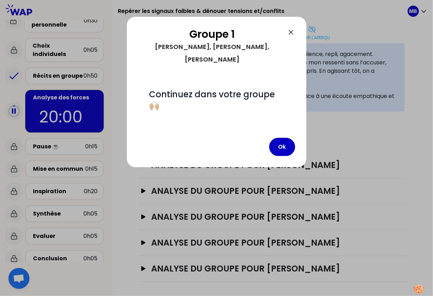
scroll to position [127, 0]
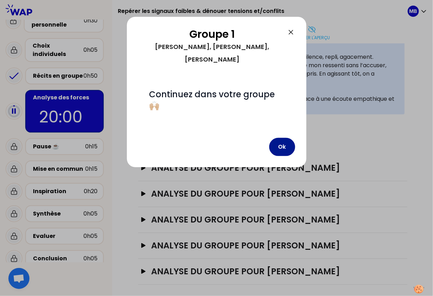
click at [287, 142] on button "Ok" at bounding box center [282, 147] width 26 height 18
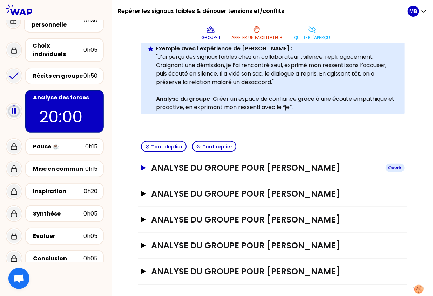
click at [277, 169] on h3 "ANALYSE DU GROUPE POUR MABILLE Xavier" at bounding box center [265, 168] width 228 height 11
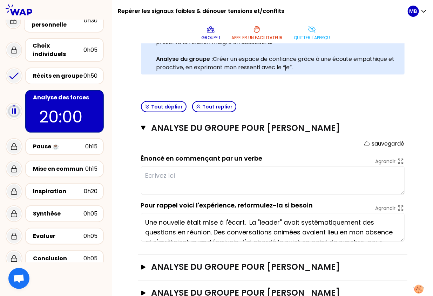
scroll to position [227, 0]
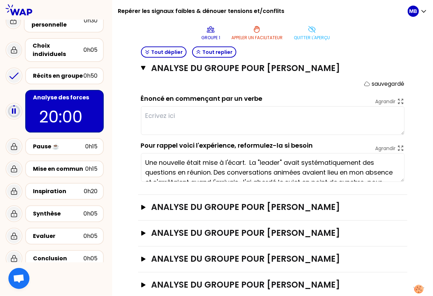
drag, startPoint x: 145, startPoint y: 162, endPoint x: 294, endPoint y: 174, distance: 148.7
click at [294, 174] on textarea "Une nouvelle était mise à l'écart. La "leader" avait systématiquement des quest…" at bounding box center [273, 167] width 264 height 29
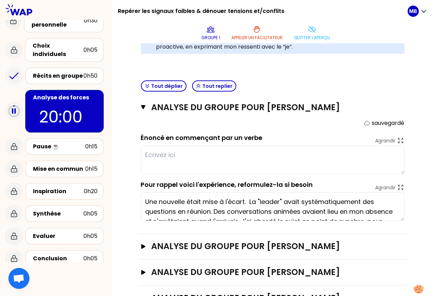
click at [153, 155] on textarea at bounding box center [273, 160] width 264 height 29
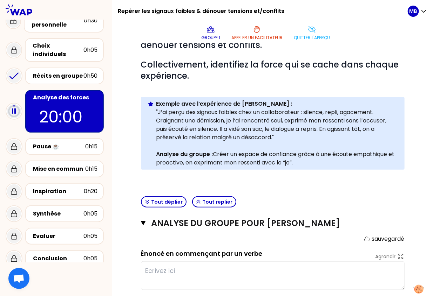
scroll to position [46, 0]
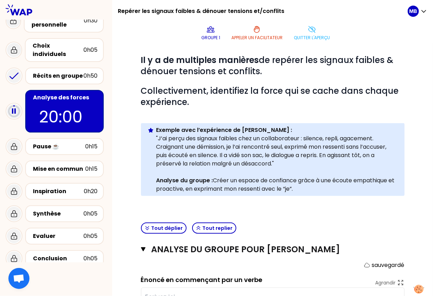
drag, startPoint x: 156, startPoint y: 128, endPoint x: 319, endPoint y: 195, distance: 175.8
click at [319, 195] on div "Info Warning Tip Exemple avec l’expérience de Pierre : "J’ai perçu des signaux …" at bounding box center [273, 159] width 264 height 73
click at [308, 184] on p "Analyse du groupe : Créer un espace de confiance grâce à une écoute empathique …" at bounding box center [277, 185] width 243 height 17
click at [195, 202] on p at bounding box center [273, 203] width 264 height 8
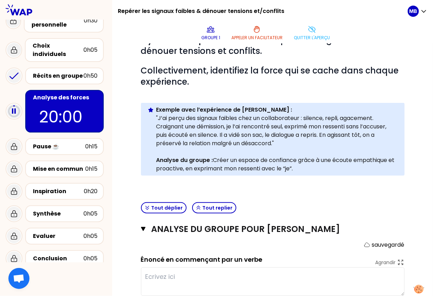
drag, startPoint x: 214, startPoint y: 160, endPoint x: 307, endPoint y: 168, distance: 92.9
click at [307, 168] on p "Analyse du groupe : Créer un espace de confiance grâce à une écoute empathique …" at bounding box center [277, 164] width 243 height 17
click at [281, 181] on p at bounding box center [273, 183] width 264 height 8
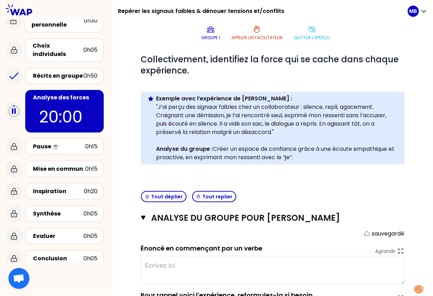
scroll to position [107, 0]
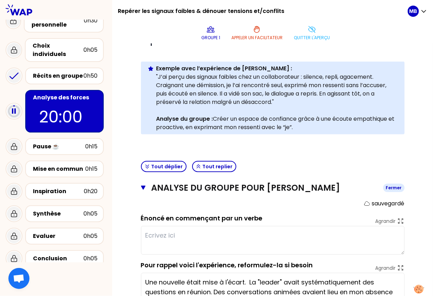
click at [143, 186] on icon "button" at bounding box center [143, 188] width 5 height 4
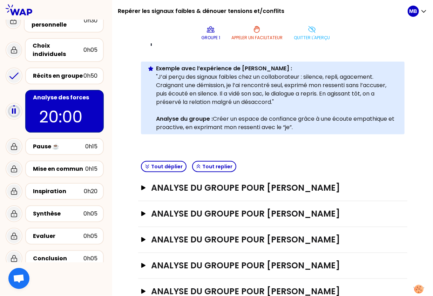
scroll to position [127, 0]
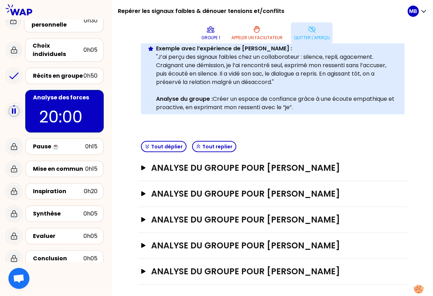
click at [303, 35] on p "Quitter l'aperçu" at bounding box center [312, 38] width 36 height 6
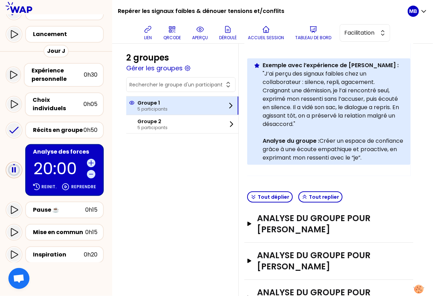
scroll to position [112, 0]
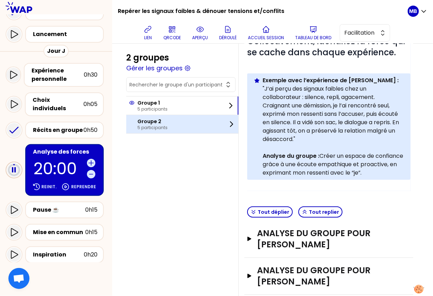
click at [148, 126] on p "5 participants" at bounding box center [152, 128] width 30 height 6
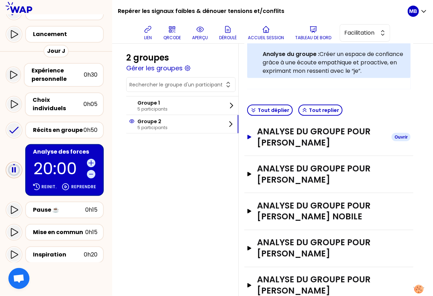
scroll to position [239, 0]
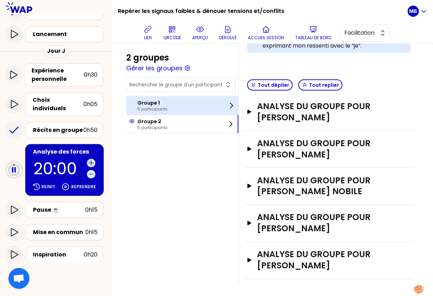
click at [176, 107] on div "Groupe 1 5 participants" at bounding box center [182, 106] width 112 height 18
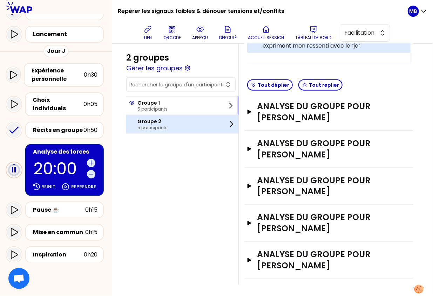
scroll to position [166, 0]
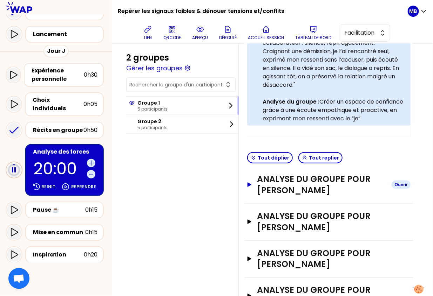
click at [281, 178] on h3 "ANALYSE DU GROUPE POUR MABILLE Xavier" at bounding box center [321, 185] width 129 height 22
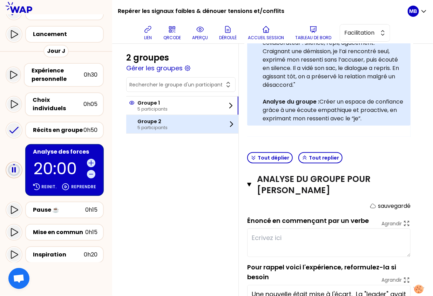
click at [215, 127] on div "Groupe 2 5 participants" at bounding box center [182, 124] width 112 height 18
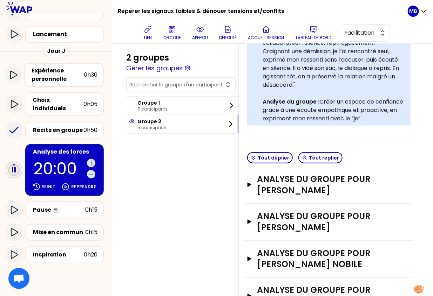
scroll to position [239, 0]
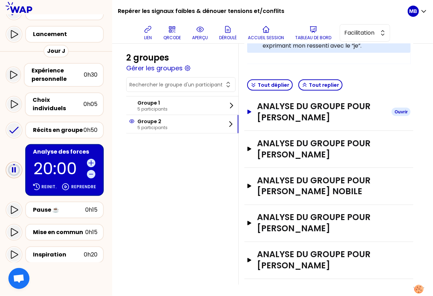
click at [303, 117] on h3 "ANALYSE DU GROUPE POUR Vincent CONSEIL" at bounding box center [321, 112] width 129 height 22
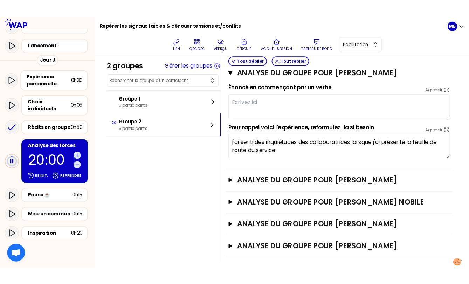
scroll to position [231, 0]
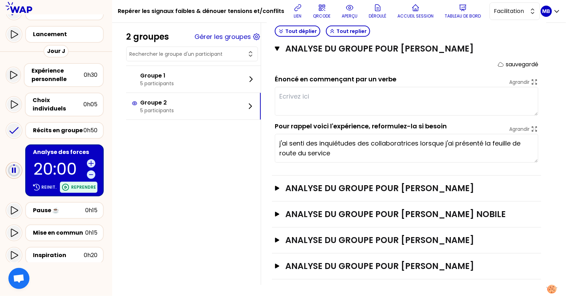
click at [73, 182] on div "Reprendre" at bounding box center [78, 187] width 37 height 11
click at [93, 171] on icon at bounding box center [91, 174] width 7 height 7
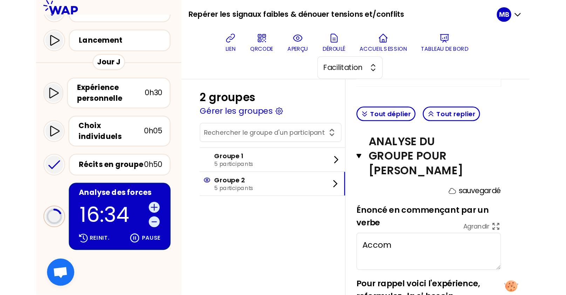
scroll to position [209, 0]
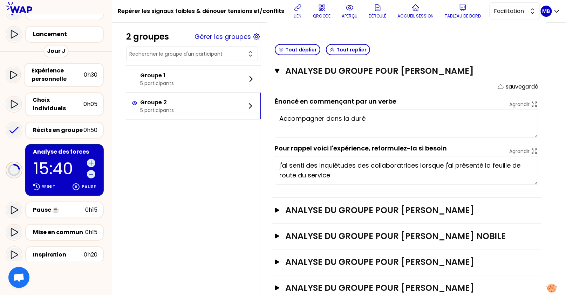
type textarea "Accompagner dans la durée"
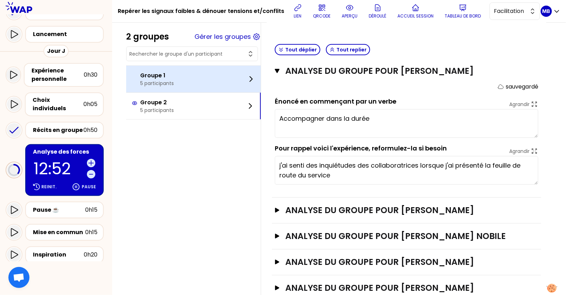
click at [154, 79] on p "Groupe 1" at bounding box center [157, 75] width 34 height 8
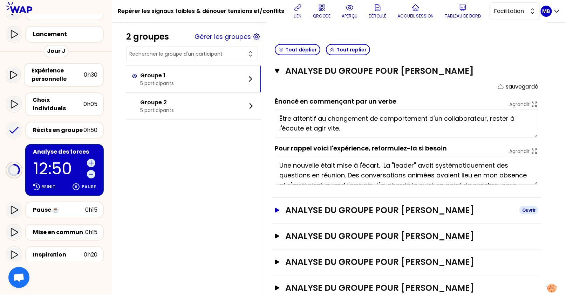
click at [335, 214] on h3 "ANALYSE DU GROUPE POUR Mathieu DESBLANCS" at bounding box center [399, 210] width 228 height 11
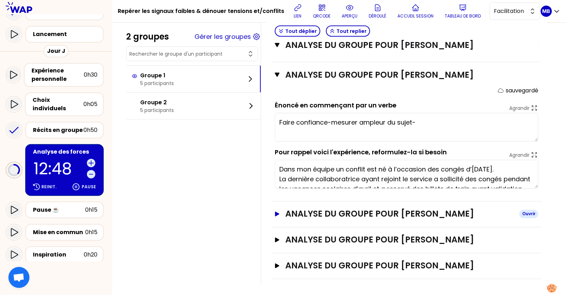
click at [316, 212] on h3 "ANALYSE DU GROUPE POUR Karine MALAUREILLE" at bounding box center [399, 214] width 228 height 11
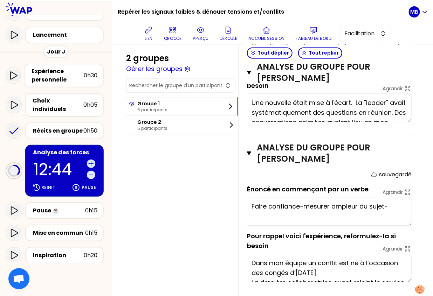
scroll to position [359, 0]
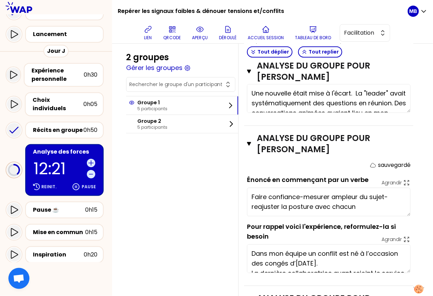
type textarea "Faire confiance-mesurer ampleur du sujet-reajuster la posture avec chacun-"
type textarea "Faire preuve de courage Savoir s'adapter aux différentes situations"
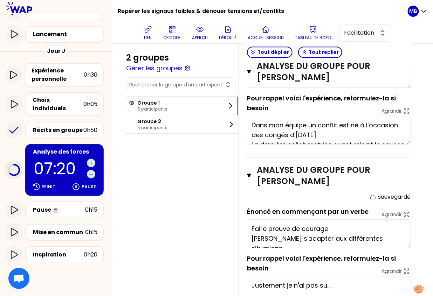
scroll to position [482, 0]
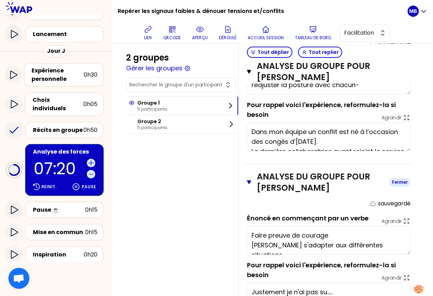
click at [250, 185] on icon "button" at bounding box center [249, 183] width 4 height 6
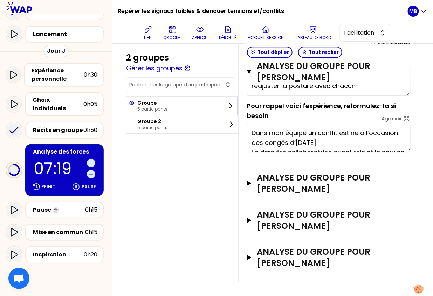
scroll to position [378, 0]
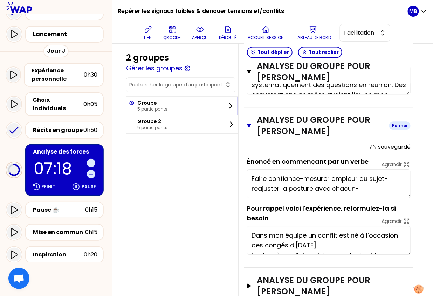
click at [247, 128] on icon "button" at bounding box center [249, 126] width 4 height 4
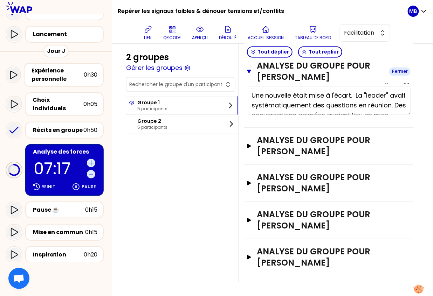
click at [248, 72] on icon "button" at bounding box center [249, 72] width 4 height 4
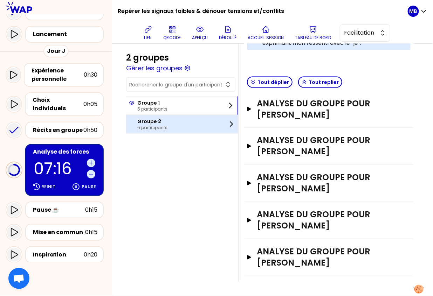
click at [176, 130] on div "Groupe 2 5 participants" at bounding box center [182, 124] width 112 height 18
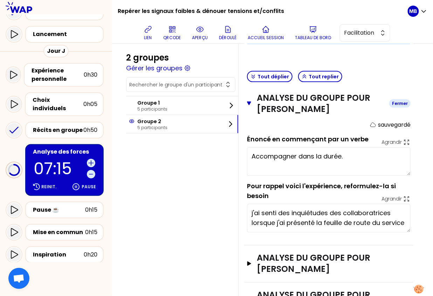
click at [250, 106] on icon "button" at bounding box center [249, 104] width 4 height 4
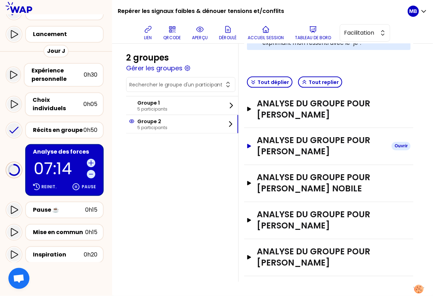
click at [250, 148] on icon "button" at bounding box center [249, 146] width 4 height 4
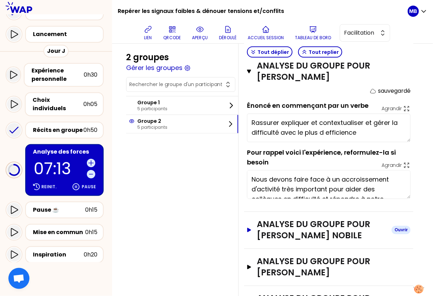
click at [247, 242] on button "ANALYSE DU GROUPE POUR adeline piguet nobile Ouvrir" at bounding box center [329, 230] width 164 height 22
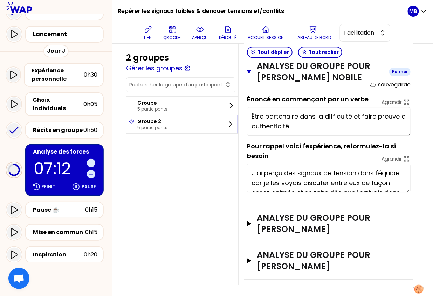
scroll to position [485, 0]
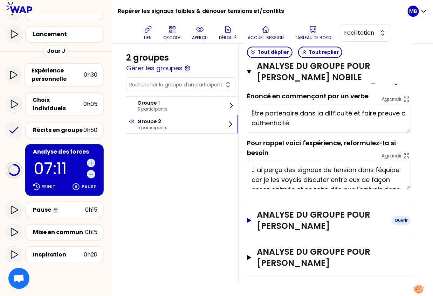
click at [248, 228] on button "ANALYSE DU GROUPE POUR Thomas NICOLETTO Ouvrir" at bounding box center [329, 221] width 164 height 22
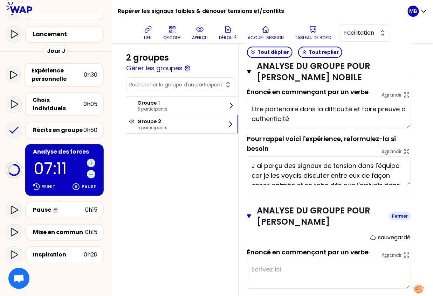
scroll to position [608, 0]
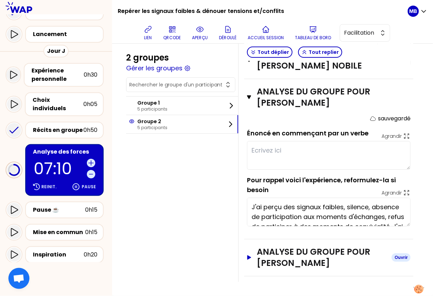
click at [253, 263] on button "ANALYSE DU GROUPE POUR Jean-Pierre ROGER Ouvrir" at bounding box center [329, 258] width 164 height 22
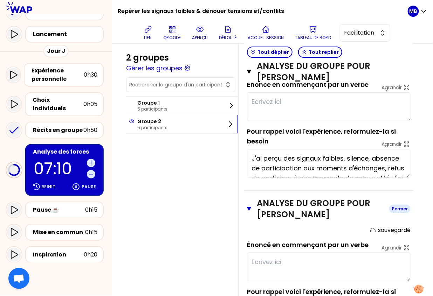
scroll to position [730, 0]
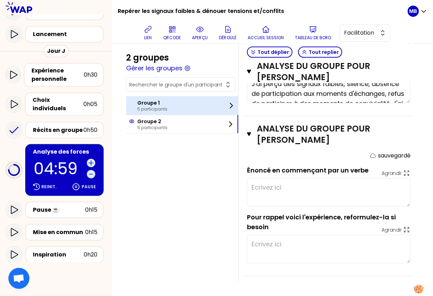
click at [159, 98] on div "Groupe 1 5 participants" at bounding box center [182, 106] width 112 height 18
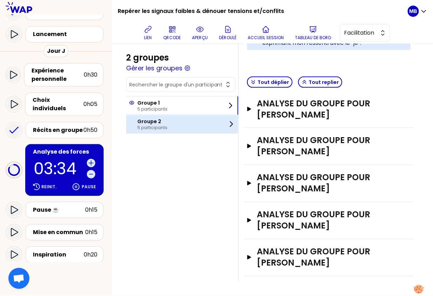
click at [151, 125] on p "5 participants" at bounding box center [152, 128] width 30 height 6
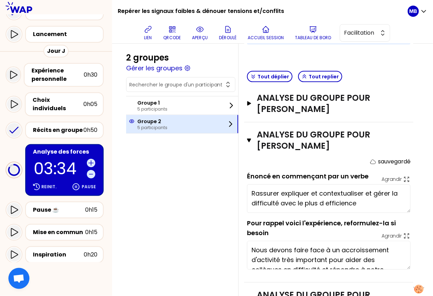
scroll to position [730, 0]
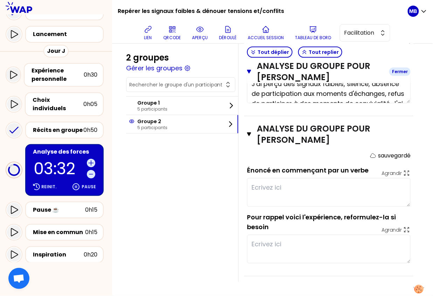
click at [248, 75] on button "ANALYSE DU GROUPE POUR Thomas NICOLETTO Fermer" at bounding box center [329, 72] width 164 height 22
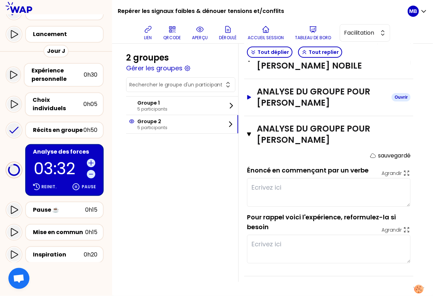
scroll to position [608, 0]
click at [250, 138] on button "ANALYSE DU GROUPE POUR Jean-Pierre ROGER Fermer" at bounding box center [329, 134] width 164 height 22
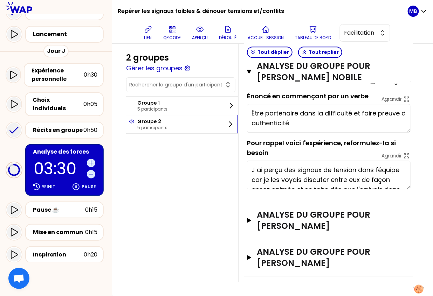
scroll to position [390, 0]
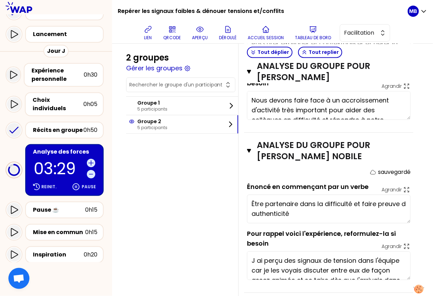
click at [246, 71] on div "ANALYSE DU GROUPE POUR Lauren garidou Fermer sauvegardé Énoncé en commençant pa…" at bounding box center [328, 52] width 169 height 161
click at [249, 71] on icon "button" at bounding box center [249, 72] width 4 height 4
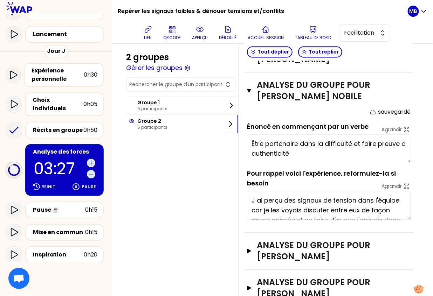
scroll to position [296, 0]
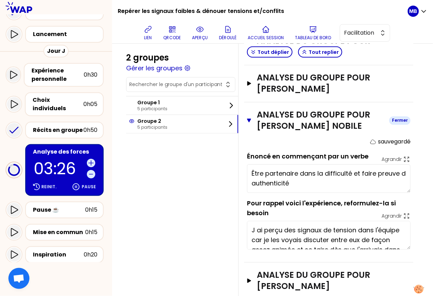
click at [250, 123] on icon "button" at bounding box center [249, 121] width 4 height 4
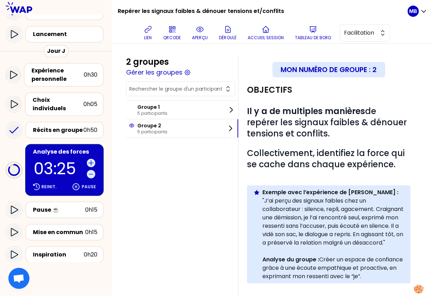
scroll to position [216, 0]
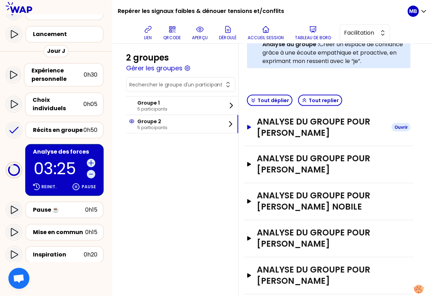
click at [274, 137] on h3 "ANALYSE DU GROUPE POUR Vincent CONSEIL" at bounding box center [321, 127] width 129 height 22
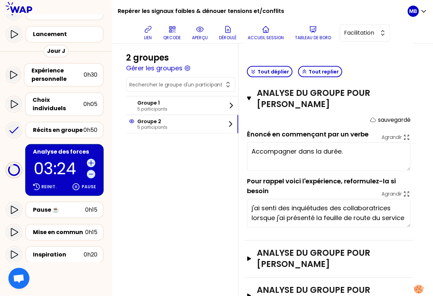
scroll to position [272, 0]
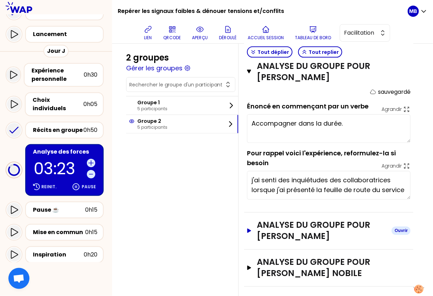
click at [266, 237] on h3 "ANALYSE DU GROUPE POUR Lauren garidou" at bounding box center [321, 231] width 129 height 22
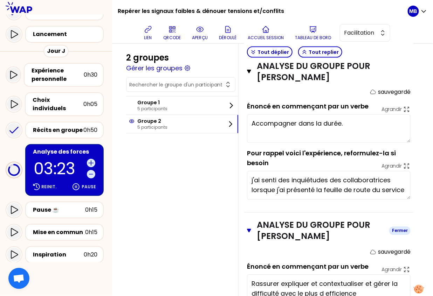
scroll to position [471, 0]
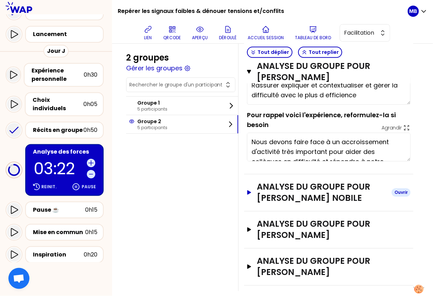
click at [271, 204] on h3 "ANALYSE DU GROUPE POUR adeline piguet nobile" at bounding box center [321, 193] width 129 height 22
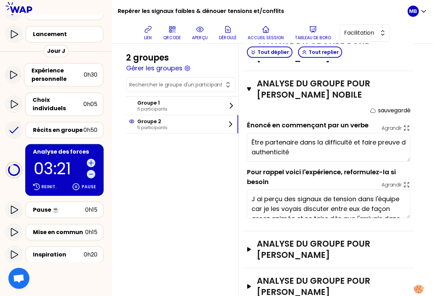
scroll to position [45, 0]
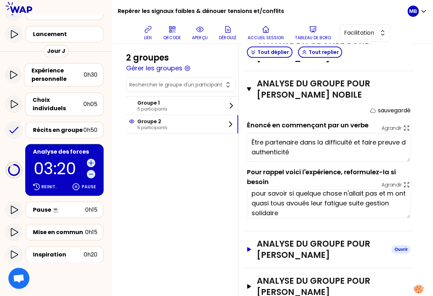
click at [277, 256] on h3 "ANALYSE DU GROUPE POUR Thomas NICOLETTO" at bounding box center [321, 250] width 129 height 22
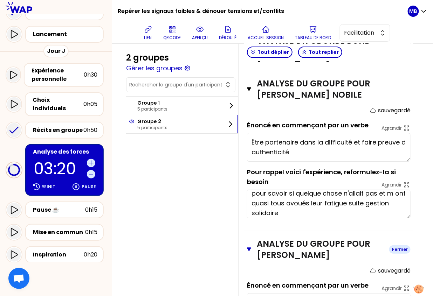
scroll to position [730, 0]
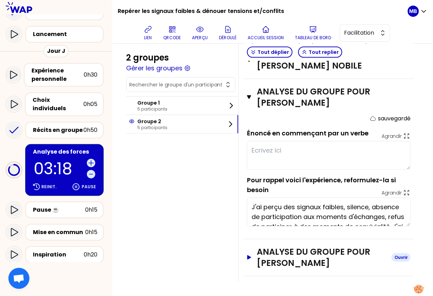
click at [277, 255] on h3 "ANALYSE DU GROUPE POUR Jean-Pierre ROGER" at bounding box center [321, 258] width 129 height 22
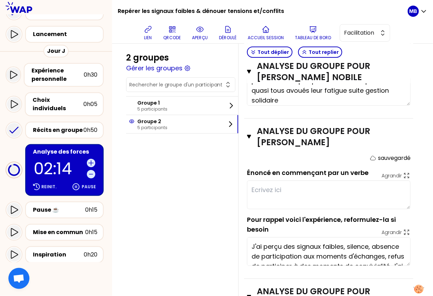
scroll to position [681, 0]
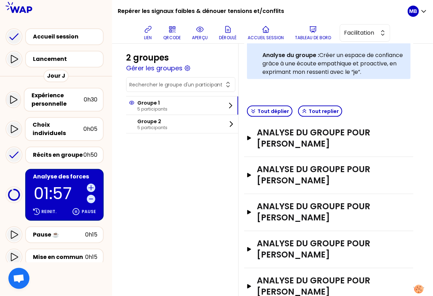
scroll to position [239, 0]
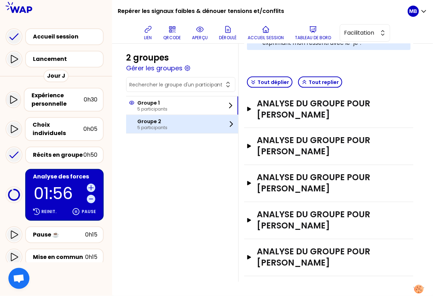
click at [170, 118] on div "Groupe 2 5 participants" at bounding box center [182, 124] width 112 height 18
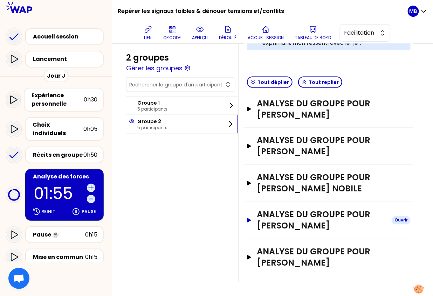
click at [285, 214] on h3 "ANALYSE DU GROUPE POUR Thomas NICOLETTO" at bounding box center [321, 221] width 129 height 22
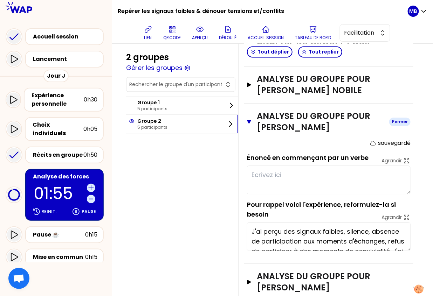
scroll to position [362, 0]
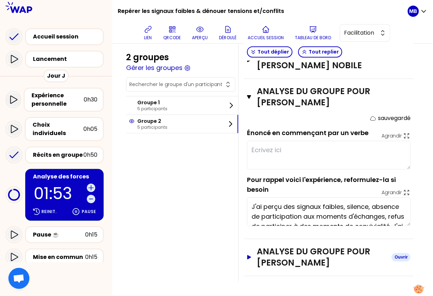
click at [335, 266] on h3 "ANALYSE DU GROUPE POUR Jean-Pierre ROGER" at bounding box center [321, 258] width 129 height 22
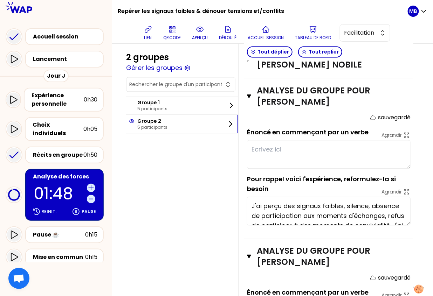
scroll to position [354, 0]
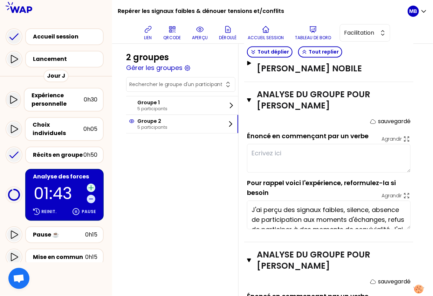
click at [90, 185] on icon at bounding box center [91, 188] width 7 height 7
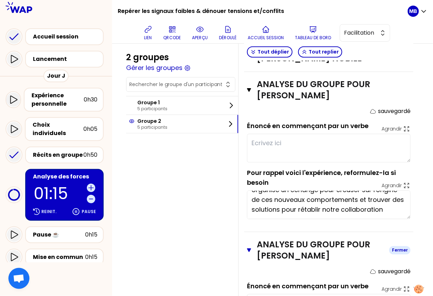
scroll to position [342, 0]
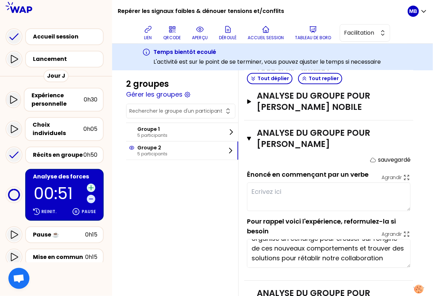
click at [89, 185] on icon at bounding box center [91, 188] width 7 height 7
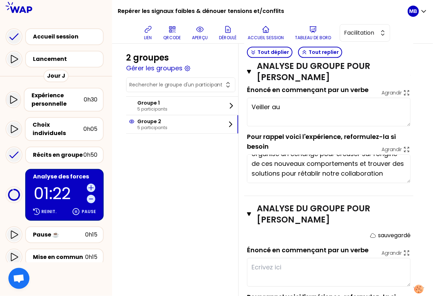
scroll to position [485, 0]
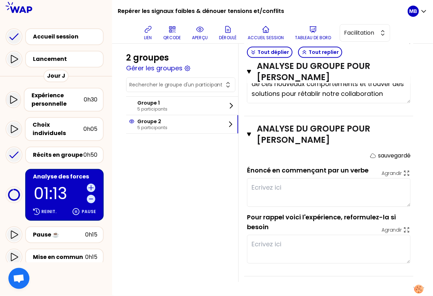
type textarea "Veiller au bien être de chacun dans le collectif."
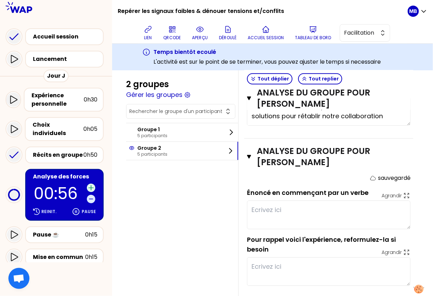
click at [90, 185] on icon at bounding box center [91, 188] width 7 height 7
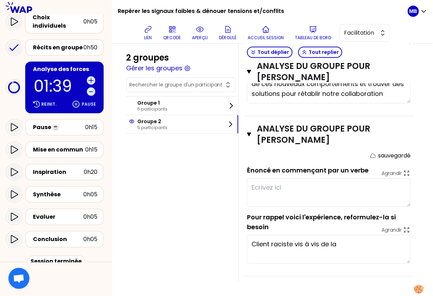
scroll to position [128, 0]
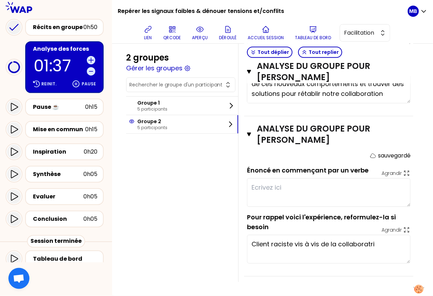
type textarea "Client raciste vis à vis de la collaboratrice"
click at [87, 125] on div "0h15" at bounding box center [91, 129] width 12 height 8
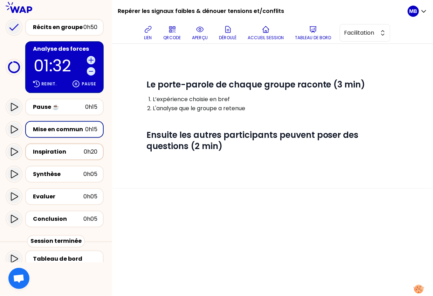
click at [88, 149] on div "Inspiration 0h20" at bounding box center [65, 152] width 66 height 10
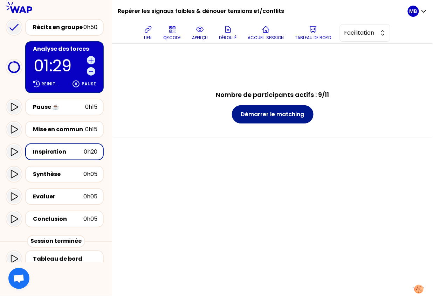
click at [250, 114] on button "Démarrer le matching" at bounding box center [273, 114] width 82 height 18
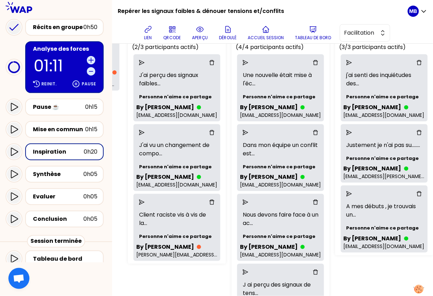
scroll to position [81, 115]
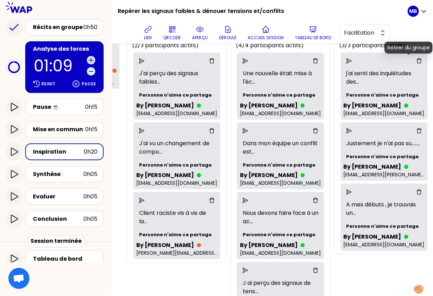
click at [419, 62] on icon "delete" at bounding box center [420, 61] width 6 height 6
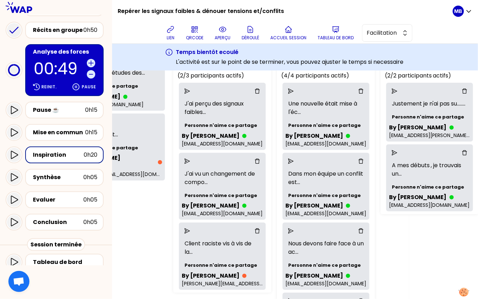
scroll to position [69, 69]
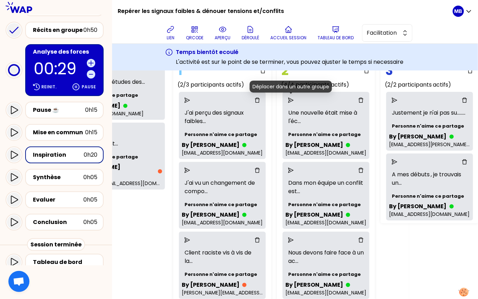
click at [292, 99] on icon "send" at bounding box center [291, 100] width 6 height 6
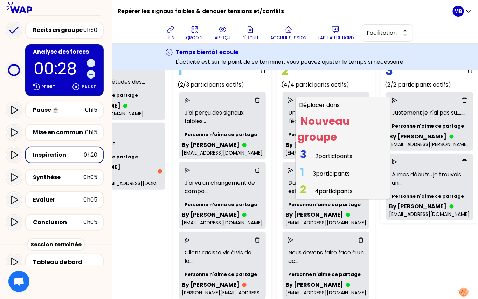
click at [316, 152] on span "3 2 participants" at bounding box center [327, 156] width 58 height 14
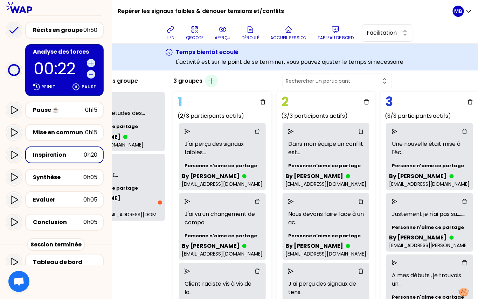
scroll to position [88, 69]
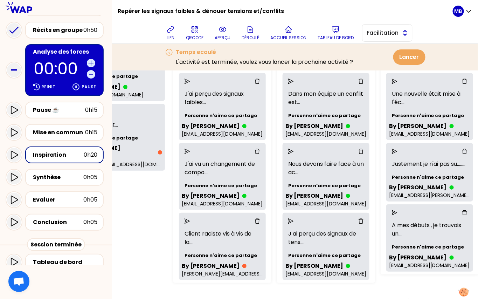
click at [375, 31] on span "Facilitation" at bounding box center [383, 33] width 32 height 8
click at [377, 52] on span "Conception" at bounding box center [392, 50] width 30 height 8
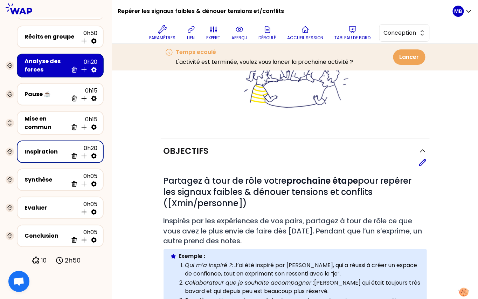
scroll to position [88, 0]
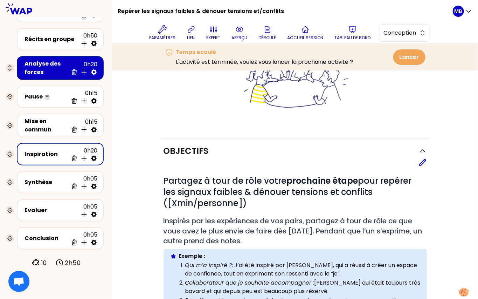
click at [95, 156] on icon at bounding box center [94, 159] width 6 height 6
select select "3"
select select "activity"
select select "share"
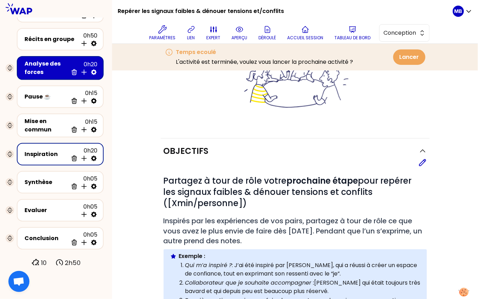
select select "false"
select select "Each"
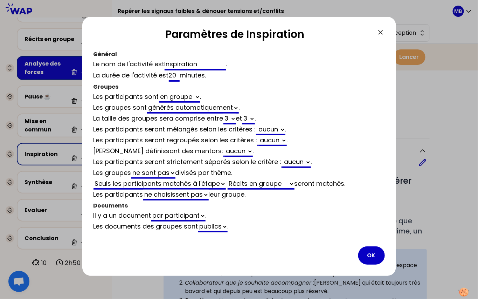
click at [175, 77] on input "20" at bounding box center [174, 75] width 11 height 11
drag, startPoint x: 177, startPoint y: 76, endPoint x: 129, endPoint y: 76, distance: 48.0
click at [129, 76] on div "La durée de l'activité est 20 minutes ." at bounding box center [240, 75] width 292 height 11
select select "3"
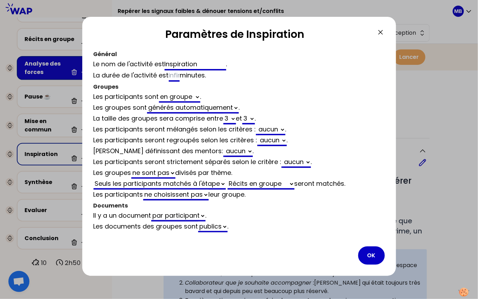
select select "activity"
select select "share"
select select "false"
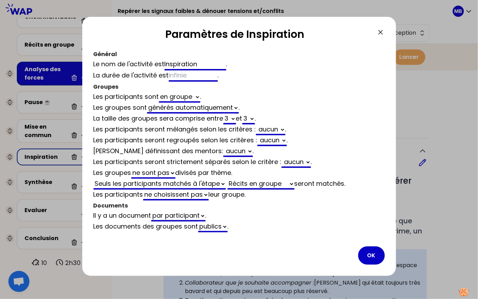
type input "1"
select select "3"
select select "activity"
select select "share"
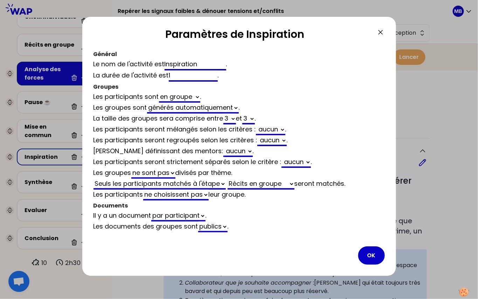
select select "false"
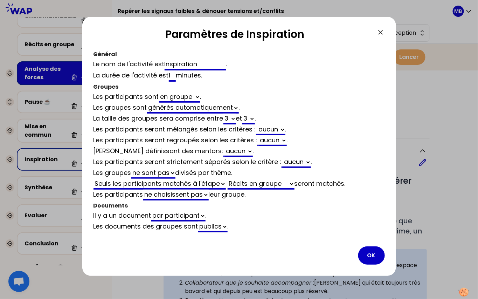
scroll to position [61, 0]
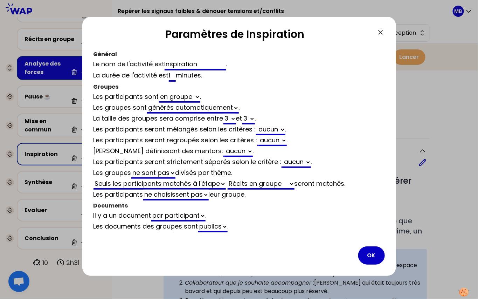
type input "15"
select select "3"
select select "activity"
select select "share"
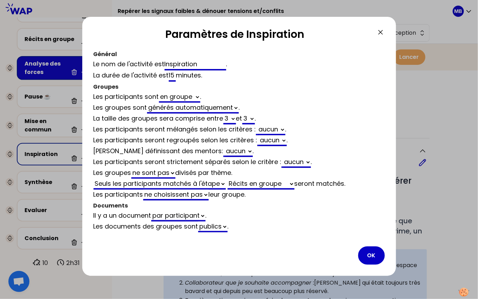
select select "false"
type input "15"
click at [369, 249] on button "OK" at bounding box center [372, 255] width 27 height 18
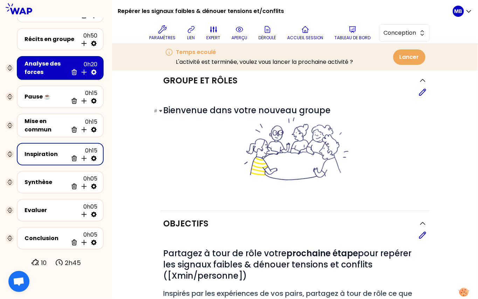
scroll to position [0, 0]
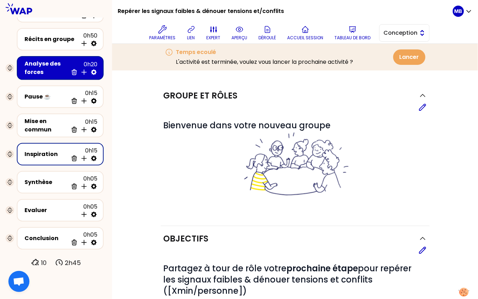
click at [390, 31] on span "Conception" at bounding box center [400, 33] width 32 height 8
click at [390, 58] on li "Facilitation" at bounding box center [405, 61] width 50 height 11
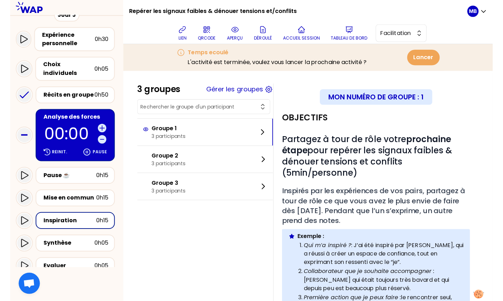
scroll to position [66, 0]
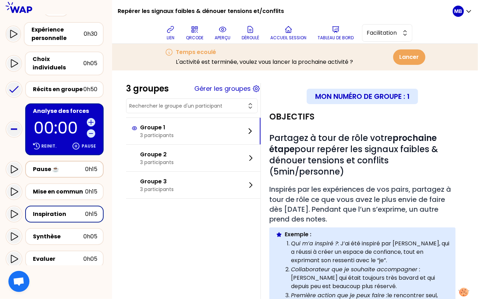
click at [71, 165] on div "Pause ☕️" at bounding box center [59, 169] width 52 height 8
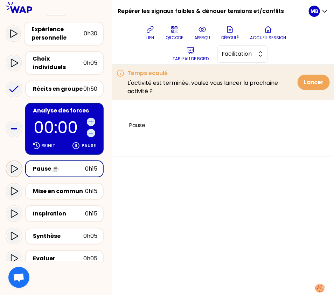
click at [14, 165] on icon at bounding box center [14, 169] width 8 height 8
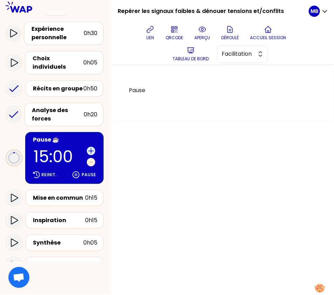
click at [90, 159] on icon at bounding box center [91, 162] width 7 height 7
click at [94, 148] on icon at bounding box center [91, 151] width 7 height 7
click at [92, 148] on icon at bounding box center [91, 151] width 7 height 7
click at [156, 168] on div "Pause" at bounding box center [223, 180] width 222 height 230
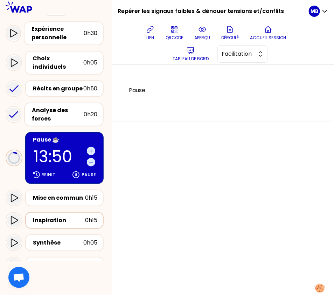
click at [56, 216] on div "Inspiration" at bounding box center [59, 220] width 52 height 8
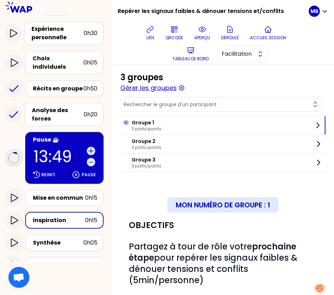
click at [150, 84] on button "Gérer les groupes" at bounding box center [149, 88] width 56 height 10
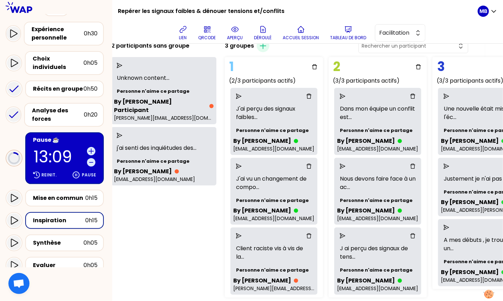
scroll to position [46, 45]
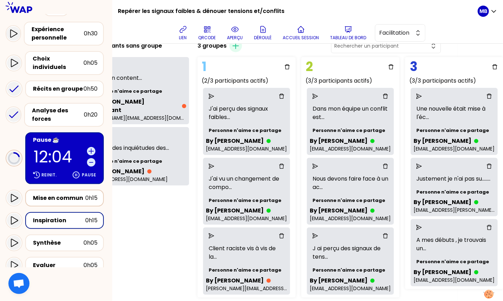
click at [71, 194] on div "Mise en commun" at bounding box center [59, 198] width 52 height 8
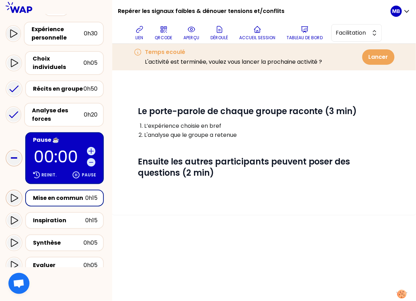
click at [15, 194] on icon at bounding box center [14, 198] width 8 height 8
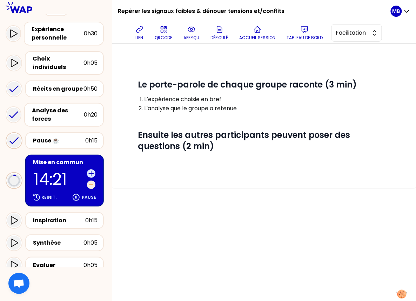
click at [90, 185] on icon at bounding box center [91, 185] width 4 height 0
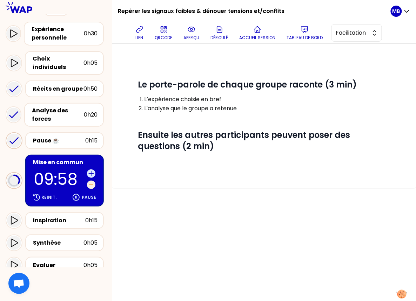
click at [90, 185] on icon at bounding box center [91, 185] width 4 height 0
click at [74, 217] on div "Inspiration" at bounding box center [59, 221] width 52 height 8
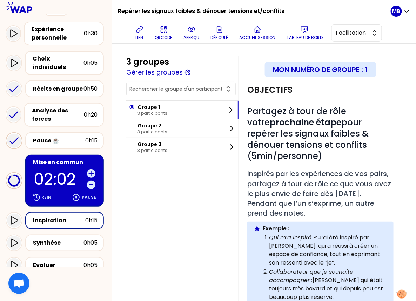
click at [178, 71] on button "Gérer les groupes" at bounding box center [154, 73] width 56 height 10
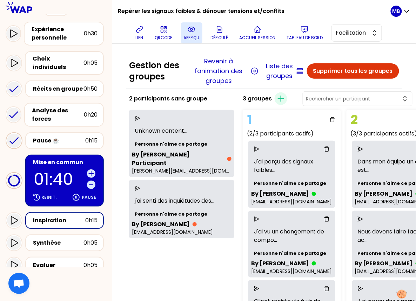
click at [193, 34] on button "aperçu" at bounding box center [191, 32] width 21 height 21
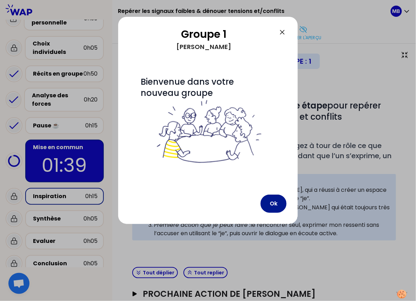
click at [277, 208] on button "Ok" at bounding box center [273, 204] width 26 height 18
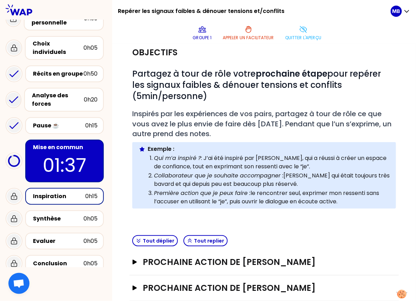
scroll to position [33, 0]
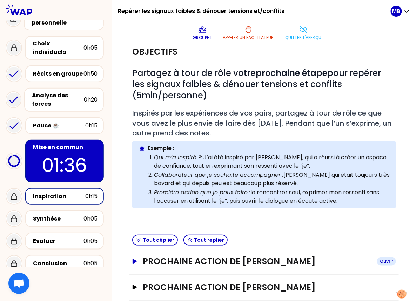
click at [212, 264] on h3 "Prochaine action de [PERSON_NAME]" at bounding box center [257, 261] width 228 height 11
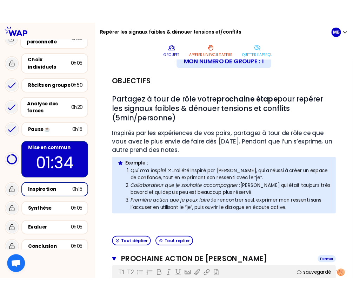
scroll to position [14, 0]
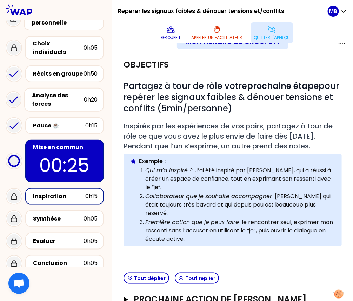
click at [270, 37] on p "Quitter l'aperçu" at bounding box center [272, 38] width 36 height 6
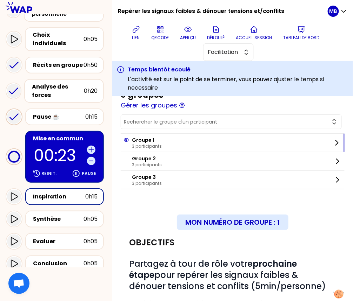
scroll to position [98, 0]
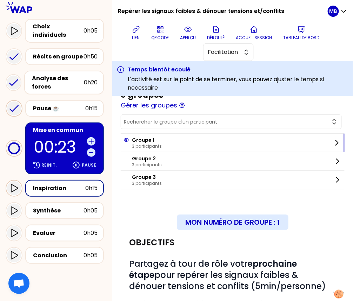
click at [11, 184] on icon at bounding box center [14, 188] width 8 height 8
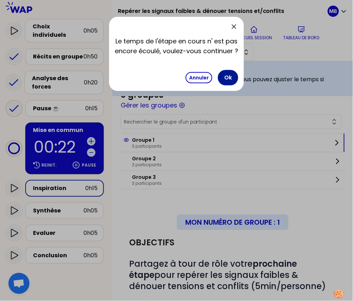
click at [224, 79] on button "Ok" at bounding box center [228, 77] width 20 height 15
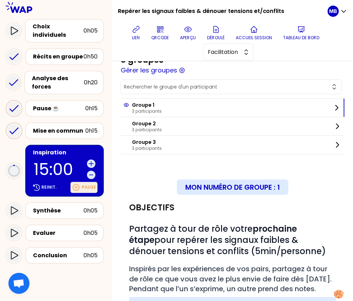
click at [82, 182] on div "Pause" at bounding box center [83, 187] width 27 height 11
click at [47, 186] on div "Reinit. Reprendre" at bounding box center [65, 187] width 66 height 11
click at [187, 33] on icon at bounding box center [188, 29] width 8 height 8
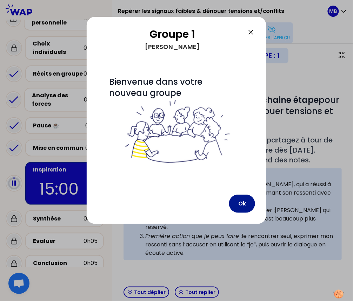
click at [241, 199] on button "Ok" at bounding box center [242, 204] width 26 height 18
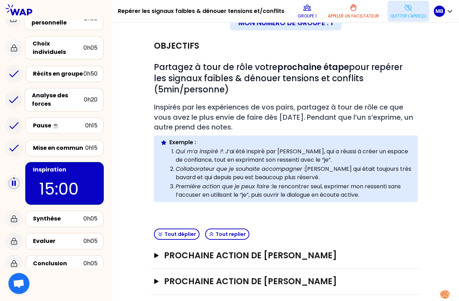
scroll to position [1, 0]
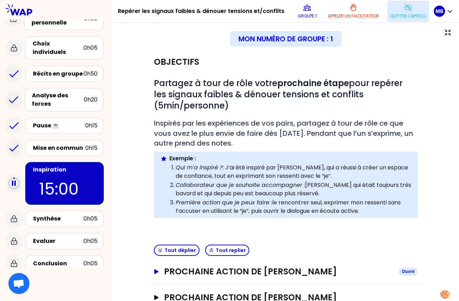
click at [197, 270] on h3 "Prochaine action de Thomas NICOLETTO" at bounding box center [278, 271] width 228 height 11
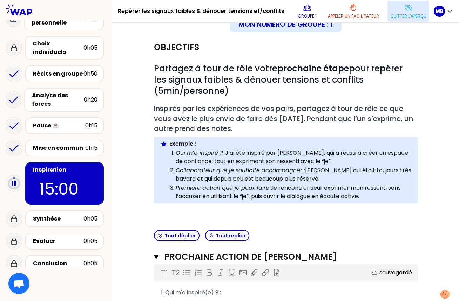
scroll to position [11, 0]
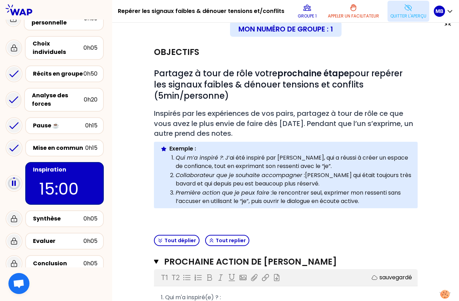
click at [394, 11] on button "Quitter l'aperçu" at bounding box center [408, 11] width 42 height 21
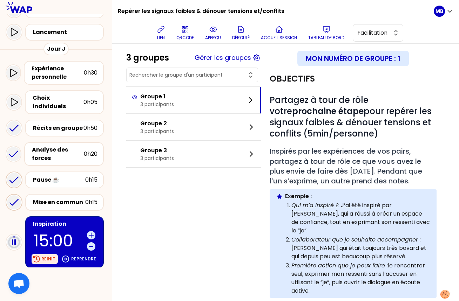
click at [47, 257] on p "Reinit." at bounding box center [48, 260] width 15 height 6
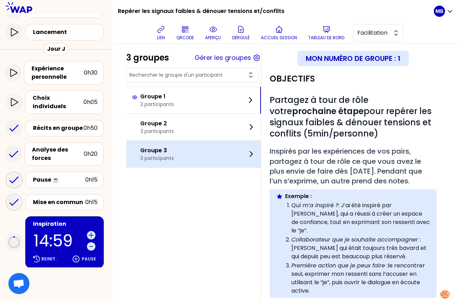
click at [180, 151] on div "Groupe 3 3 participants" at bounding box center [193, 154] width 135 height 27
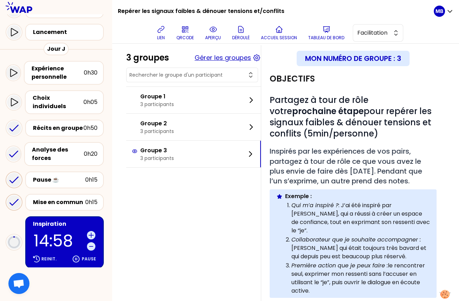
click at [203, 62] on button "Gérer les groupes" at bounding box center [222, 58] width 56 height 10
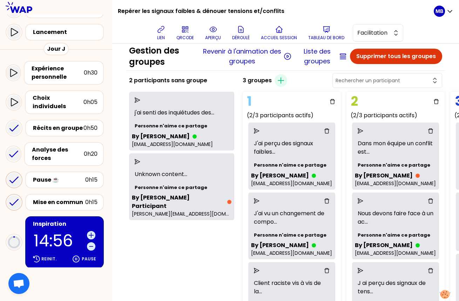
click at [136, 103] on div at bounding box center [182, 100] width 100 height 11
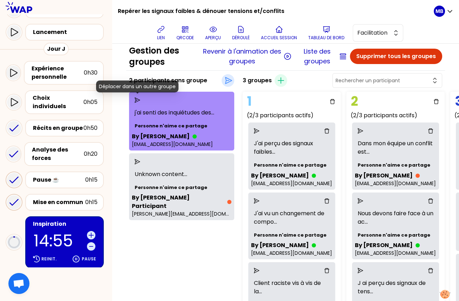
click at [137, 100] on icon "send" at bounding box center [138, 100] width 6 height 6
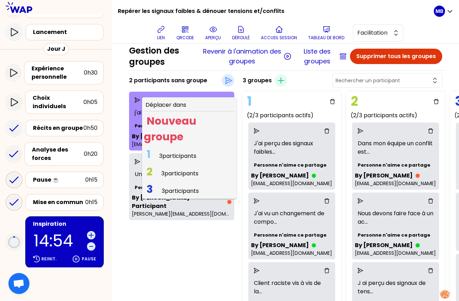
click at [166, 192] on span "3 participants" at bounding box center [180, 191] width 37 height 8
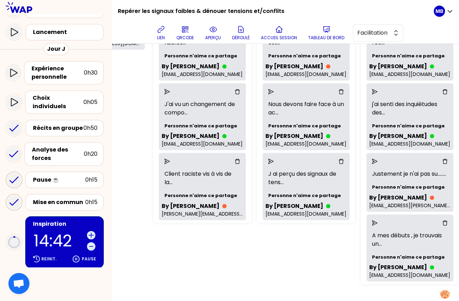
scroll to position [0, 89]
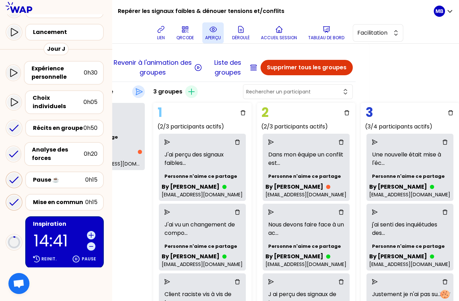
click at [214, 30] on icon at bounding box center [213, 29] width 8 height 8
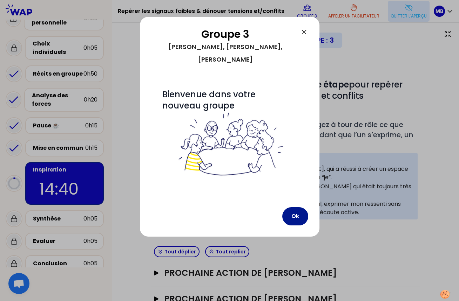
click at [295, 207] on button "Ok" at bounding box center [295, 216] width 26 height 18
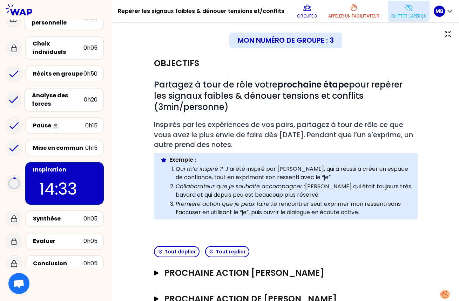
click at [421, 15] on p "Quitter l'aperçu" at bounding box center [408, 16] width 36 height 6
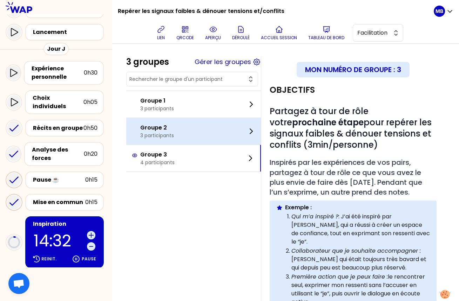
click at [169, 118] on div "Groupe 2 3 participants" at bounding box center [193, 131] width 135 height 27
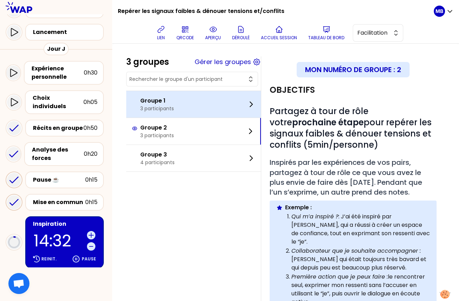
click at [169, 102] on p "Groupe 1" at bounding box center [157, 101] width 34 height 8
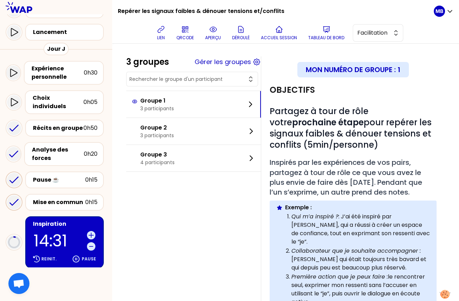
scroll to position [169, 0]
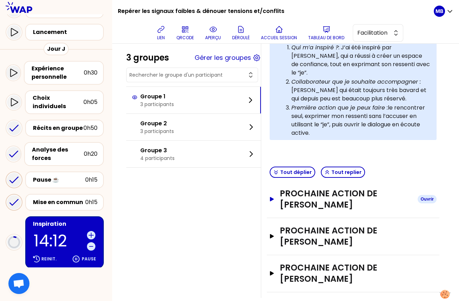
click at [271, 197] on icon "button" at bounding box center [272, 199] width 6 height 5
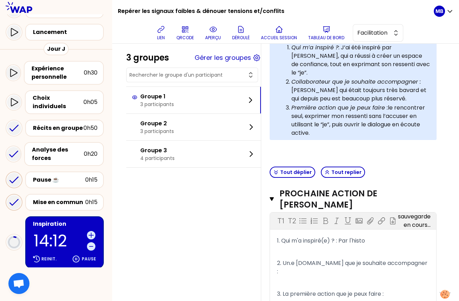
scroll to position [282, 0]
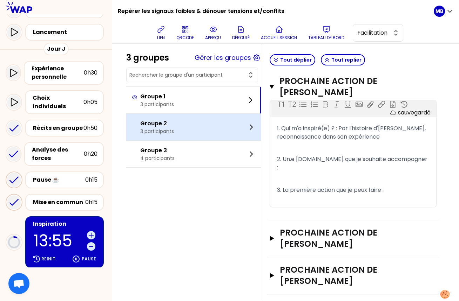
click at [185, 125] on div "Groupe 2 3 participants" at bounding box center [193, 127] width 135 height 27
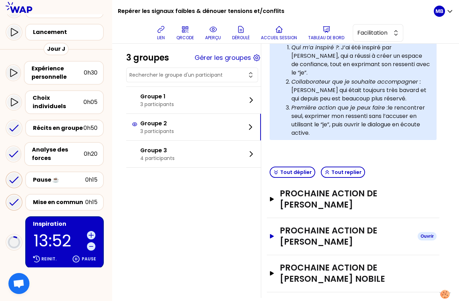
click at [385, 225] on h3 "Prochaine action de Lauren garidou" at bounding box center [346, 236] width 132 height 22
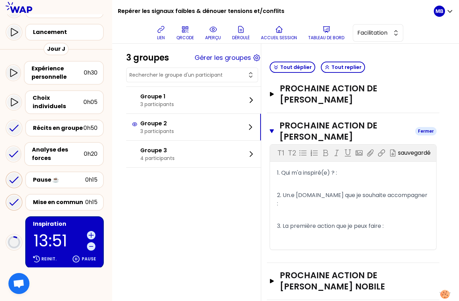
scroll to position [274, 0]
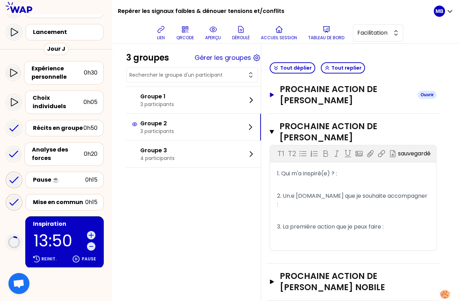
click at [330, 84] on h3 "Prochaine action de Mathieu DESBLANCS" at bounding box center [346, 95] width 132 height 22
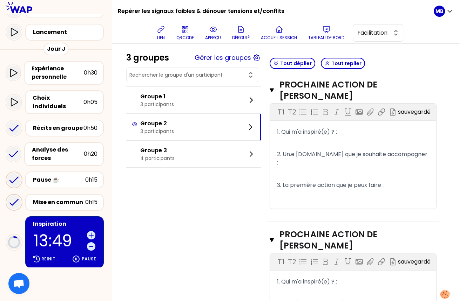
scroll to position [394, 0]
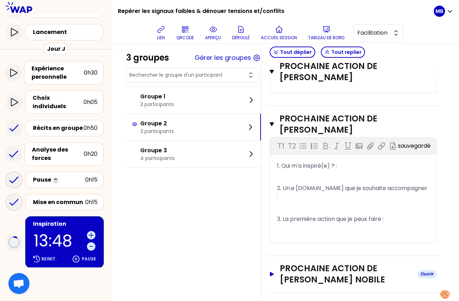
click at [314, 263] on h3 "Prochaine action de adeline piguet nobile" at bounding box center [346, 274] width 132 height 22
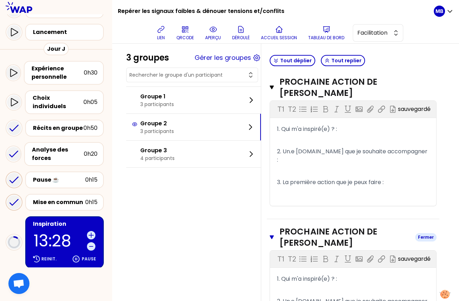
scroll to position [252, 0]
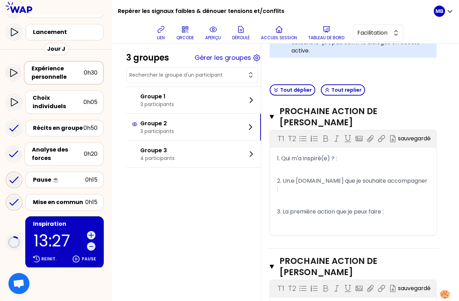
click at [51, 73] on div "Expérience personnelle" at bounding box center [58, 72] width 52 height 17
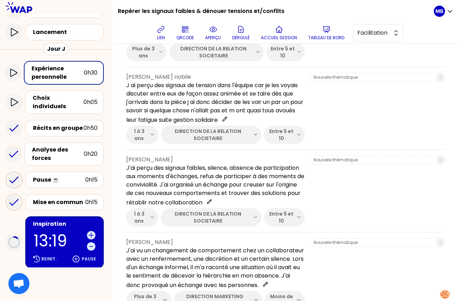
scroll to position [423, 0]
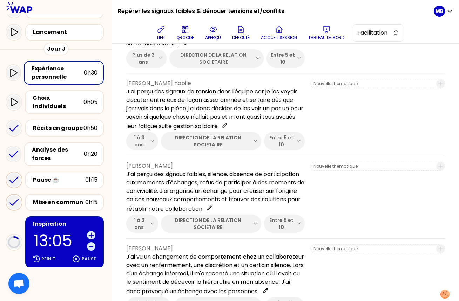
click at [69, 220] on div "Inspiration" at bounding box center [65, 224] width 64 height 8
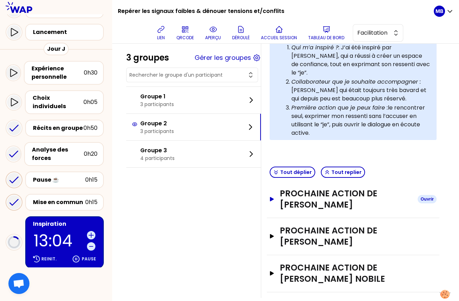
click at [328, 194] on h3 "Prochaine action de Mathieu DESBLANCS" at bounding box center [346, 199] width 132 height 22
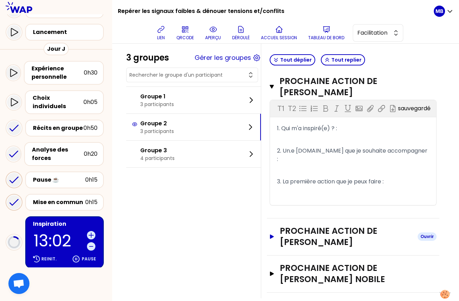
click at [313, 226] on h3 "Prochaine action de Lauren garidou" at bounding box center [346, 237] width 132 height 22
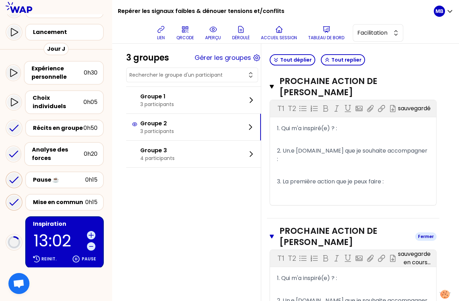
scroll to position [394, 0]
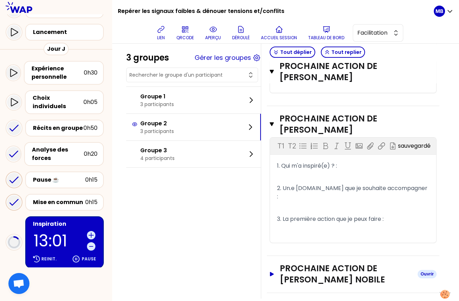
click at [305, 263] on h3 "Prochaine action de adeline piguet nobile" at bounding box center [346, 274] width 132 height 22
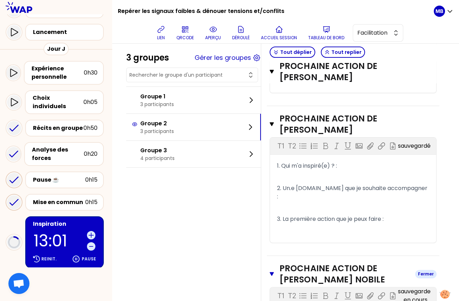
scroll to position [507, 0]
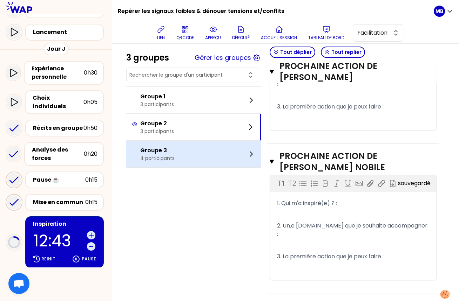
click at [188, 154] on div "Groupe 3 4 participants" at bounding box center [193, 154] width 135 height 27
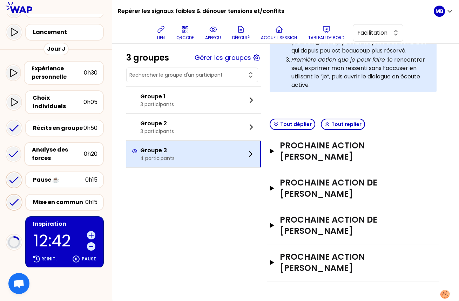
scroll to position [206, 0]
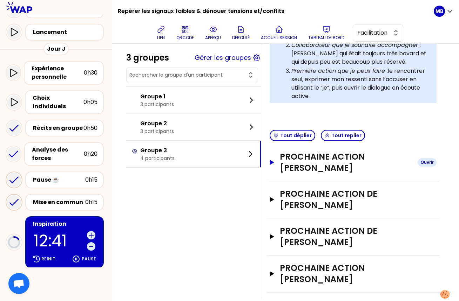
click at [306, 152] on h3 "Prochaine action de MABILLE Xavier" at bounding box center [346, 162] width 132 height 22
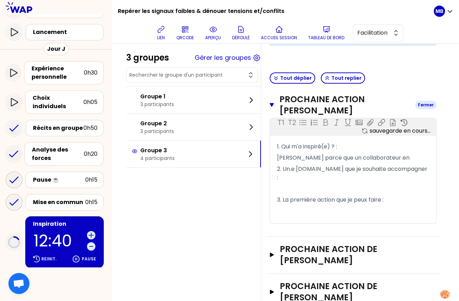
scroll to position [290, 0]
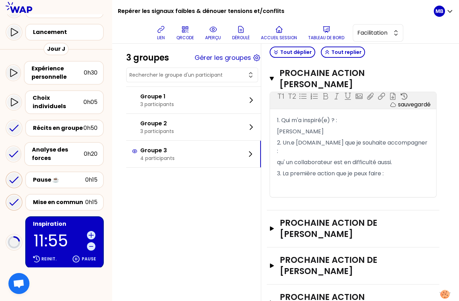
click at [139, 235] on div "3 groupes Gérer les groupes Groupe 1 3 participants Groupe 2 3 participants Gro…" at bounding box center [285, 47] width 319 height 561
click at [93, 233] on icon at bounding box center [91, 235] width 5 height 5
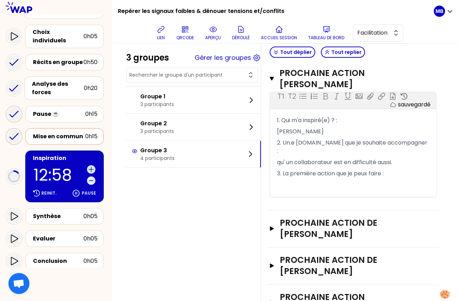
scroll to position [130, 0]
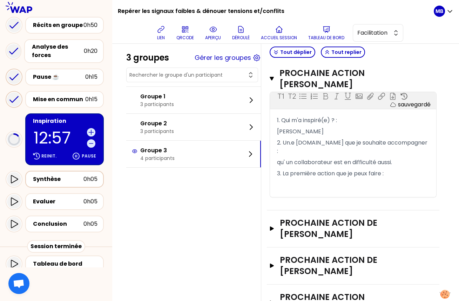
click at [54, 175] on div "Synthèse" at bounding box center [58, 179] width 50 height 8
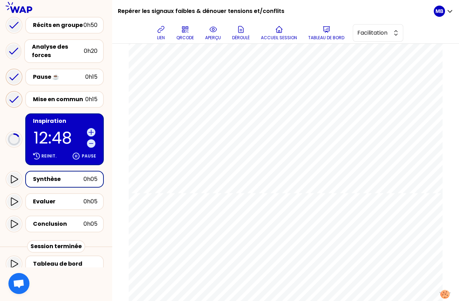
scroll to position [1405, 0]
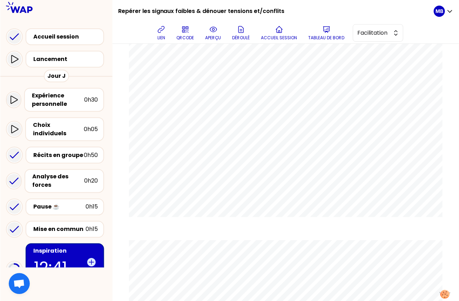
scroll to position [438, 0]
click at [63, 241] on div "Inspiration 12:05 Reinit. Pause" at bounding box center [56, 269] width 101 height 57
click at [63, 247] on div "Inspiration" at bounding box center [65, 251] width 64 height 8
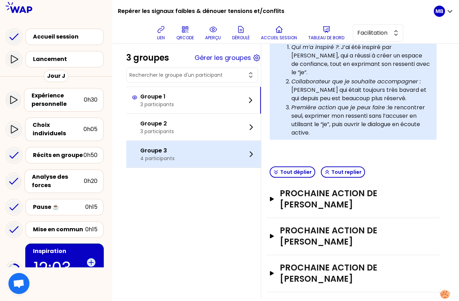
click at [172, 158] on p "4 participants" at bounding box center [157, 158] width 34 height 7
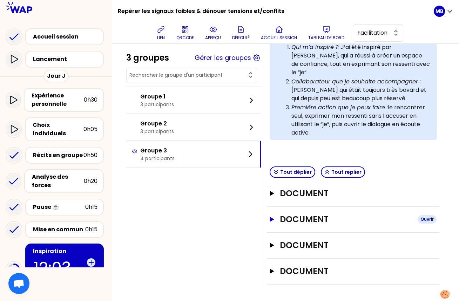
scroll to position [206, 0]
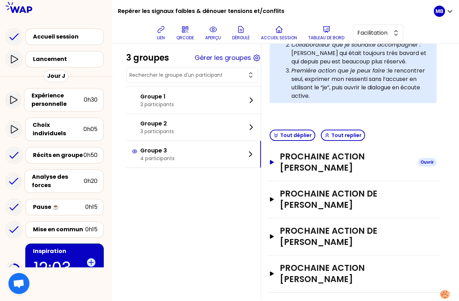
click at [313, 163] on h3 "Prochaine action de MABILLE Xavier" at bounding box center [346, 162] width 132 height 22
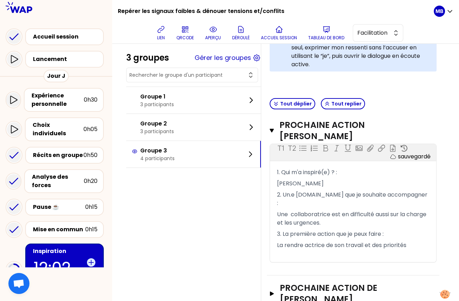
scroll to position [283, 0]
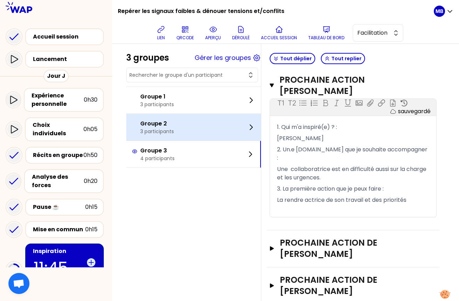
click at [179, 121] on div "Groupe 2 3 participants" at bounding box center [193, 127] width 135 height 27
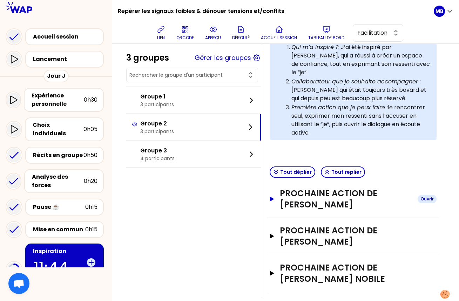
click at [297, 188] on h3 "Prochaine action de Mathieu DESBLANCS" at bounding box center [346, 199] width 132 height 22
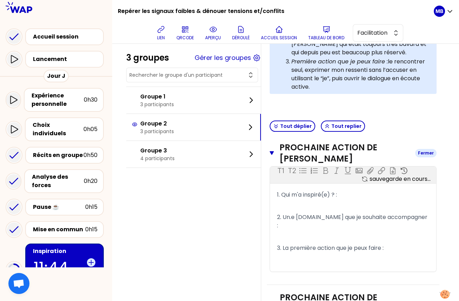
scroll to position [282, 0]
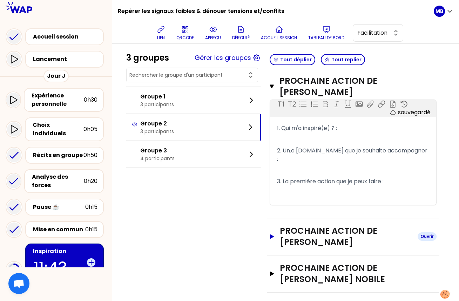
click at [297, 234] on h3 "Prochaine action de Lauren garidou" at bounding box center [346, 236] width 132 height 22
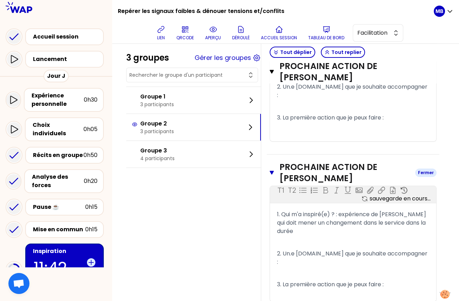
scroll to position [396, 0]
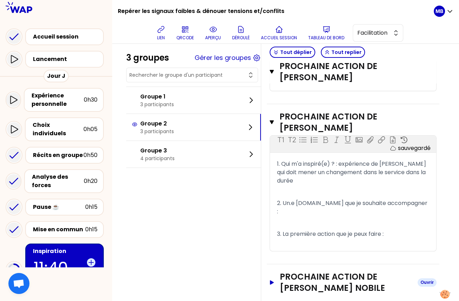
click at [356, 271] on h3 "Prochaine action de adeline piguet nobile" at bounding box center [346, 282] width 132 height 22
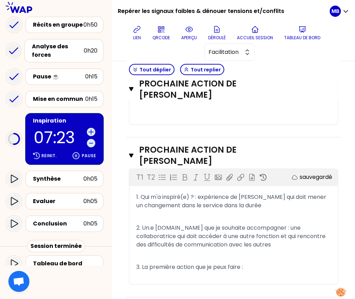
scroll to position [482, 0]
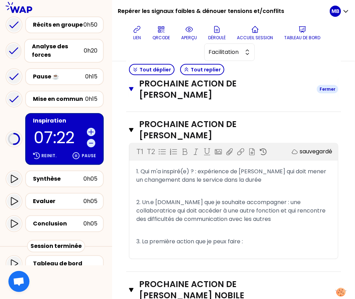
click at [131, 91] on icon "button" at bounding box center [131, 90] width 5 height 6
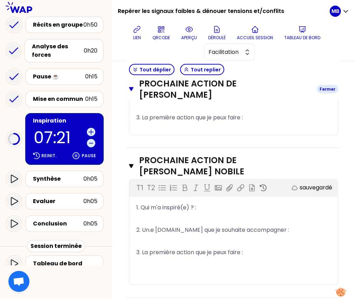
click at [132, 87] on icon "button" at bounding box center [131, 90] width 5 height 6
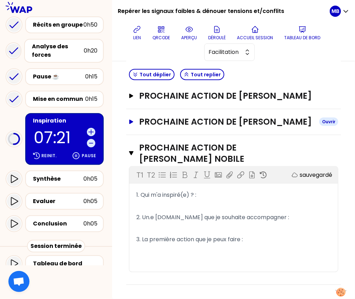
scroll to position [368, 0]
click at [134, 156] on button "Prochaine action de adeline piguet nobile Fermer" at bounding box center [233, 153] width 209 height 22
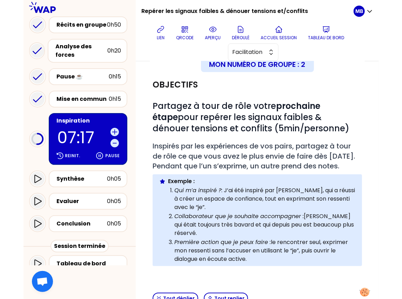
scroll to position [0, 0]
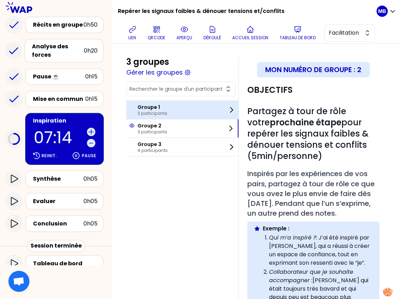
click at [158, 108] on p "Groupe 1" at bounding box center [152, 107] width 30 height 7
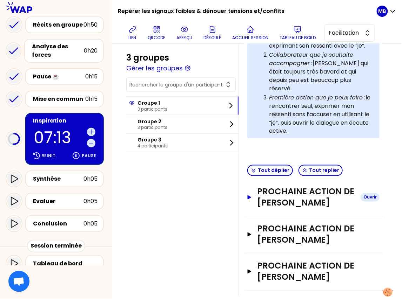
click at [284, 187] on h3 "Prochaine action de Thomas NICOLETTO" at bounding box center [306, 197] width 98 height 22
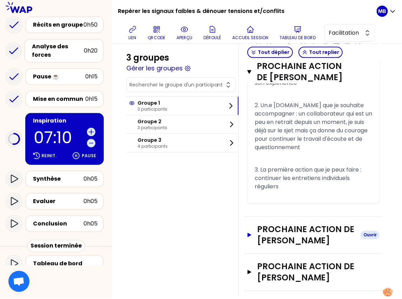
click at [269, 225] on h3 "Prochaine action de Jacques-Olivier Busi" at bounding box center [306, 235] width 98 height 22
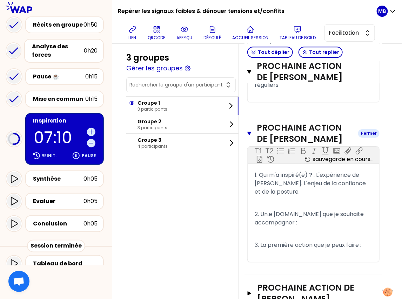
scroll to position [513, 0]
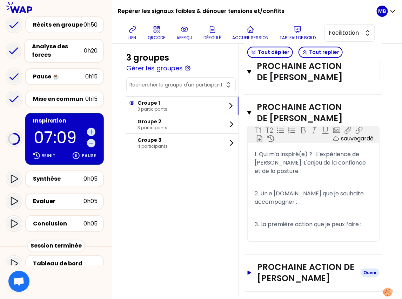
click at [271, 262] on h3 "Prochaine action de Jean-Pierre ROGER" at bounding box center [306, 273] width 98 height 22
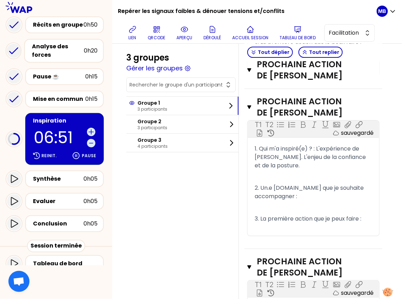
scroll to position [491, 0]
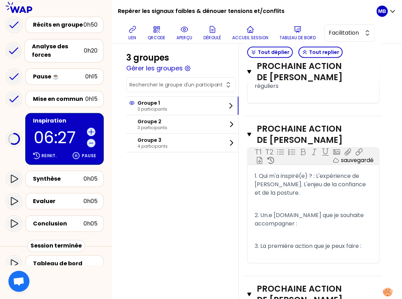
click at [289, 183] on p "1. Qui m'a inspiré(e) ? : L'expérience de Matthieu. L'enjeu de la confiance et …" at bounding box center [312, 185] width 117 height 28
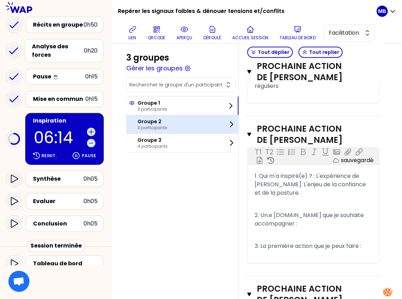
click at [167, 124] on div "Groupe 2 3 participants" at bounding box center [182, 124] width 112 height 18
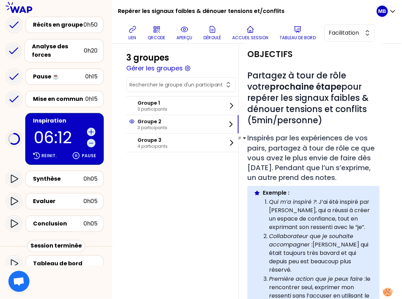
scroll to position [35, 0]
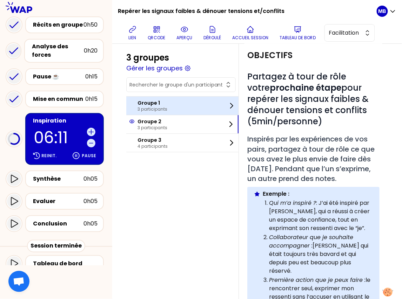
click at [156, 107] on p "3 participants" at bounding box center [152, 110] width 30 height 6
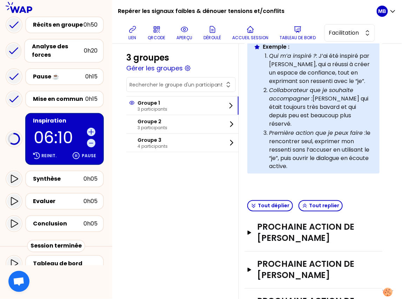
scroll to position [217, 0]
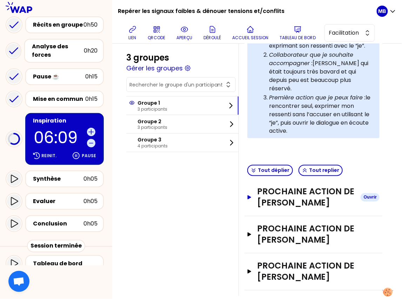
click at [280, 186] on h3 "Prochaine action de Thomas NICOLETTO" at bounding box center [306, 197] width 98 height 22
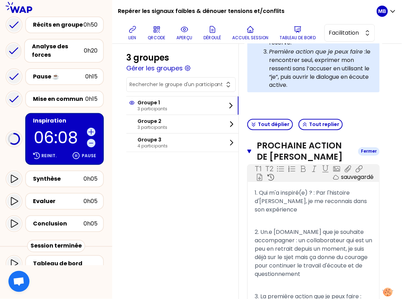
scroll to position [349, 0]
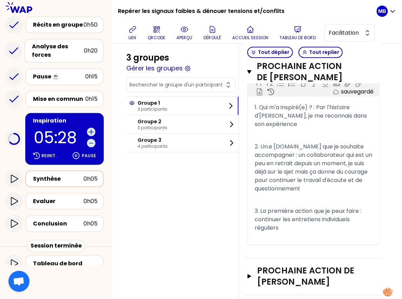
click at [63, 175] on div "Synthèse" at bounding box center [58, 179] width 50 height 8
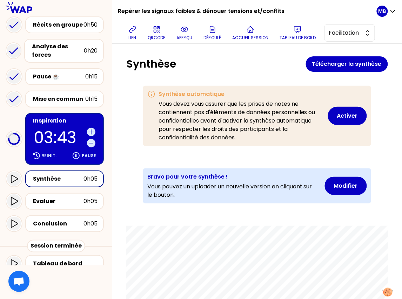
click at [75, 117] on div "Inspiration" at bounding box center [65, 121] width 64 height 8
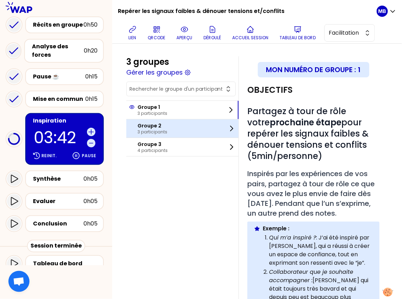
click at [158, 131] on p "3 participants" at bounding box center [152, 132] width 30 height 6
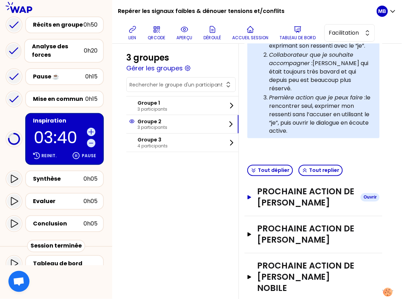
click at [275, 189] on h3 "Prochaine action de Mathieu DESBLANCS" at bounding box center [306, 197] width 98 height 22
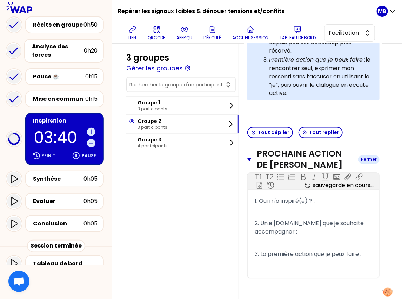
scroll to position [330, 0]
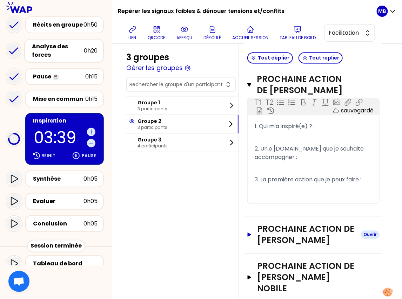
click at [275, 224] on h3 "Prochaine action de Lauren garidou" at bounding box center [306, 235] width 98 height 22
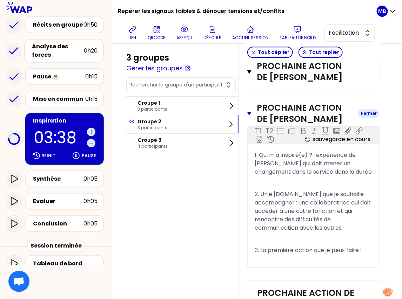
scroll to position [476, 0]
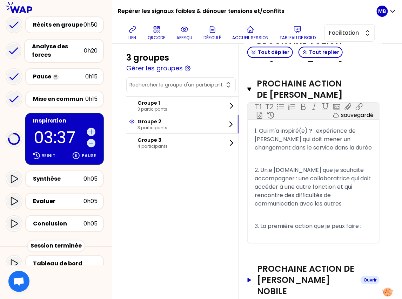
click at [280, 265] on h3 "Prochaine action de adeline piguet nobile" at bounding box center [306, 281] width 98 height 34
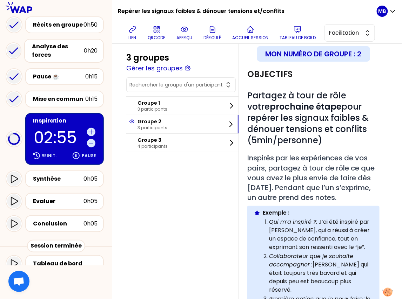
scroll to position [0, 0]
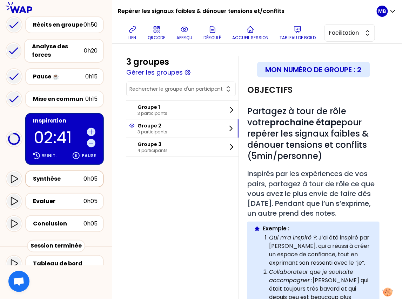
click at [64, 175] on div "Synthèse" at bounding box center [58, 179] width 50 height 8
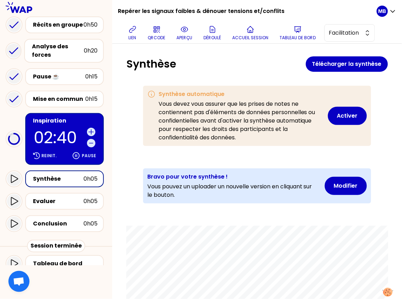
click at [61, 117] on div "Inspiration" at bounding box center [65, 121] width 64 height 8
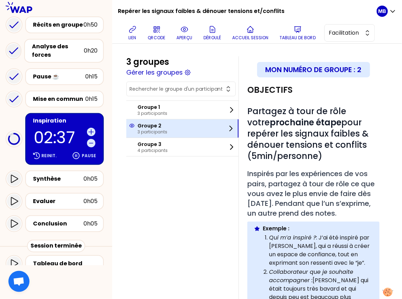
click at [150, 127] on p "Groupe 2" at bounding box center [152, 125] width 30 height 7
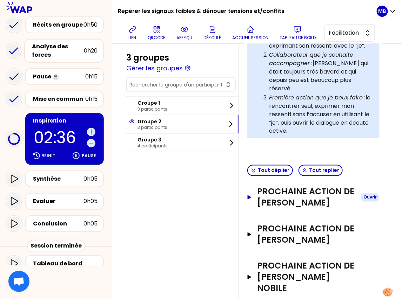
click at [272, 186] on h3 "Prochaine action de Mathieu DESBLANCS" at bounding box center [306, 197] width 98 height 22
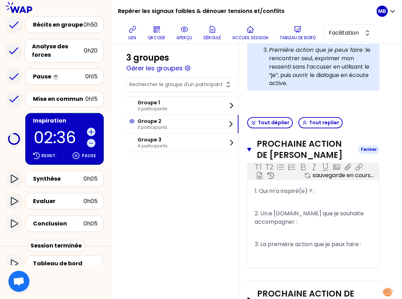
scroll to position [330, 0]
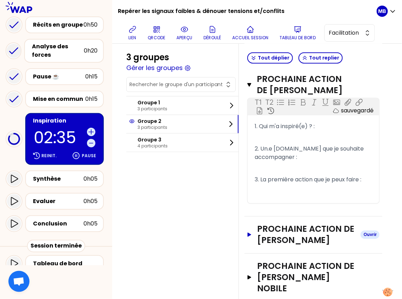
click at [273, 227] on h3 "Prochaine action de Lauren garidou" at bounding box center [306, 235] width 98 height 22
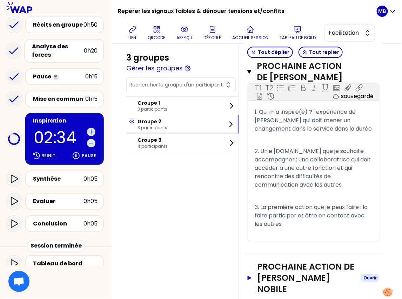
click at [275, 266] on h3 "Prochaine action de adeline piguet nobile" at bounding box center [306, 278] width 98 height 34
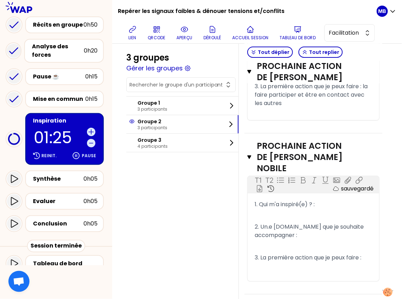
scroll to position [526, 0]
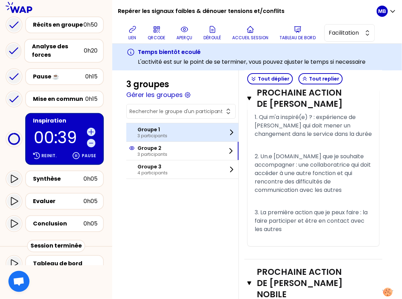
click at [211, 134] on div "Groupe 1 3 participants" at bounding box center [182, 132] width 112 height 18
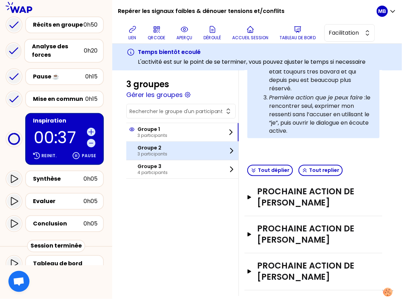
click at [191, 156] on div "Groupe 2 3 participants" at bounding box center [182, 151] width 112 height 18
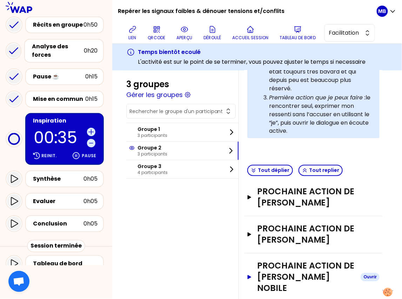
click at [279, 267] on h3 "Prochaine action de adeline piguet nobile" at bounding box center [306, 278] width 98 height 34
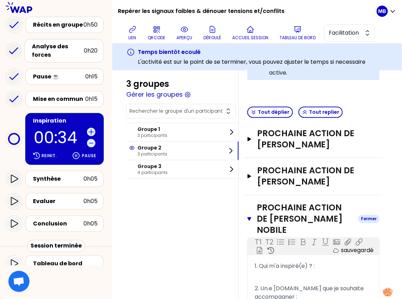
scroll to position [356, 0]
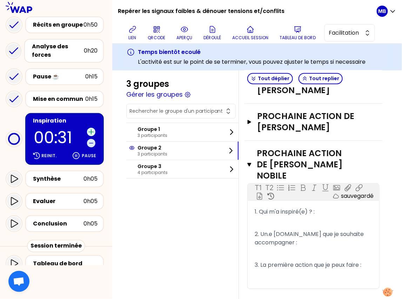
click at [91, 130] on icon at bounding box center [91, 132] width 5 height 5
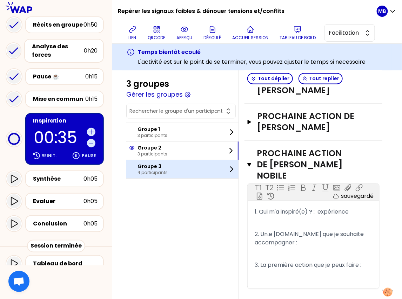
click at [148, 173] on p "4 participants" at bounding box center [152, 173] width 30 height 6
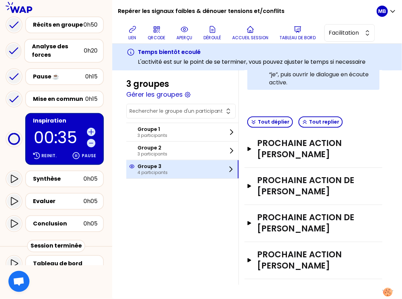
scroll to position [281, 0]
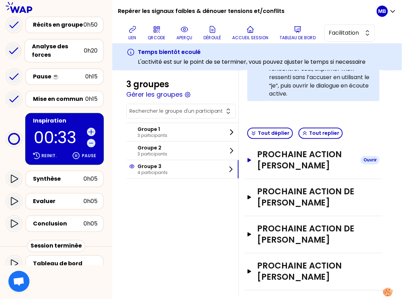
click at [281, 154] on h3 "Prochaine action de MABILLE Xavier" at bounding box center [306, 160] width 98 height 22
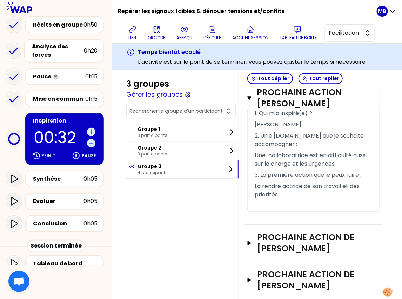
scroll to position [397, 0]
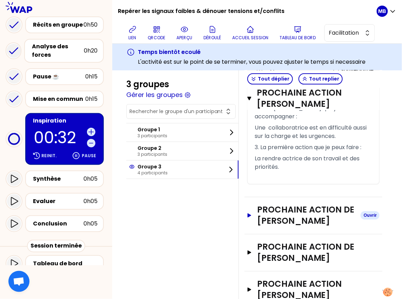
click at [279, 219] on h3 "Prochaine action de Vincent CONSEIL" at bounding box center [306, 215] width 98 height 22
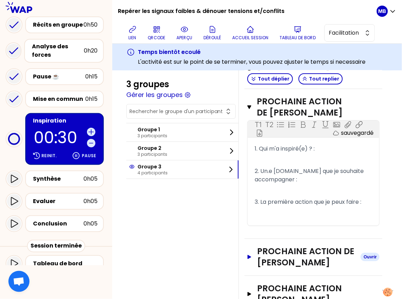
click at [278, 254] on h3 "Prochaine action de Karine MALAUREILLE" at bounding box center [306, 257] width 98 height 22
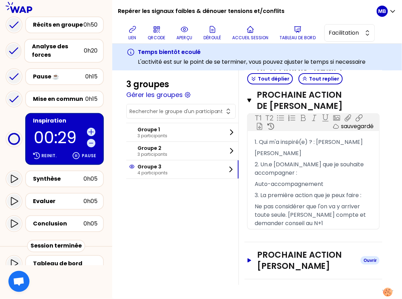
click at [278, 265] on h3 "Prochaine action de langlois sophie" at bounding box center [306, 261] width 98 height 22
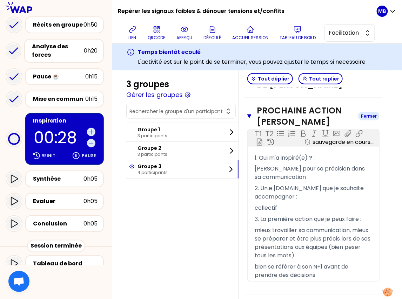
scroll to position [825, 0]
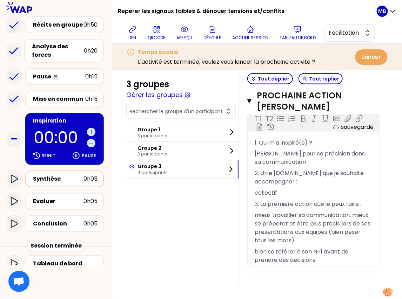
click at [74, 175] on div "Synthèse" at bounding box center [58, 179] width 50 height 8
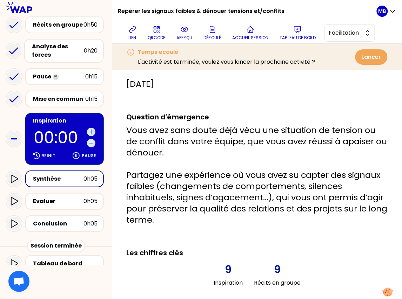
scroll to position [825, 0]
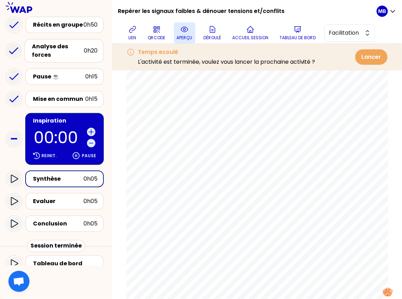
click at [186, 36] on p "aperçu" at bounding box center [185, 38] width 16 height 6
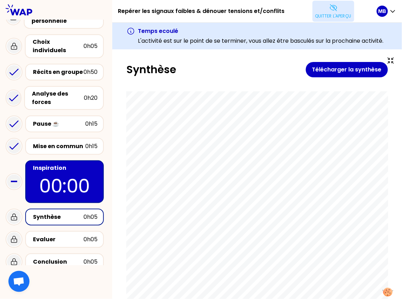
click at [323, 9] on button "Quitter l'aperçu" at bounding box center [333, 11] width 42 height 21
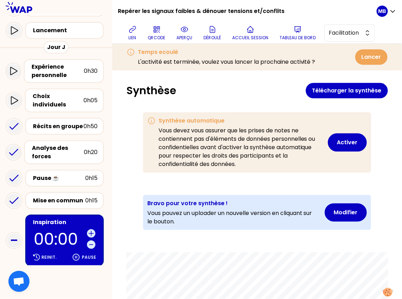
scroll to position [130, 0]
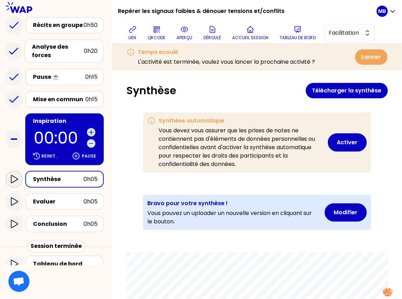
click at [14, 176] on icon at bounding box center [14, 180] width 7 height 8
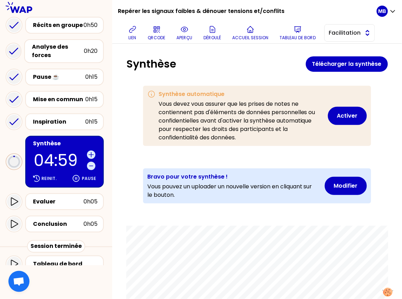
click at [339, 29] on span "Facilitation" at bounding box center [345, 33] width 32 height 8
click at [235, 57] on div "Synthèse Télécharger la synthèse" at bounding box center [256, 63] width 261 height 15
click at [185, 33] on icon at bounding box center [184, 29] width 8 height 8
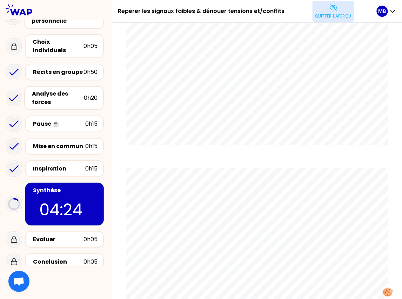
scroll to position [291, 0]
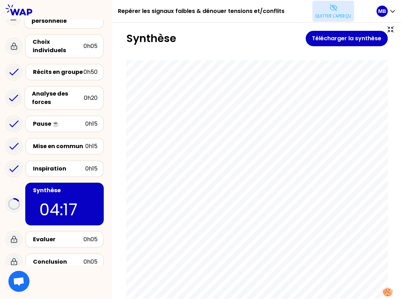
scroll to position [0, 0]
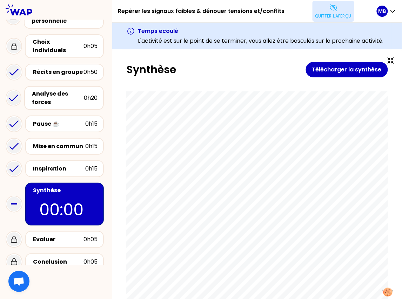
click at [326, 13] on p "Quitter l'aperçu" at bounding box center [333, 16] width 36 height 6
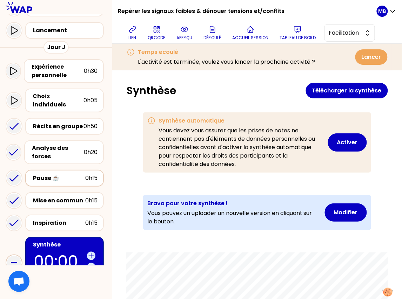
scroll to position [132, 0]
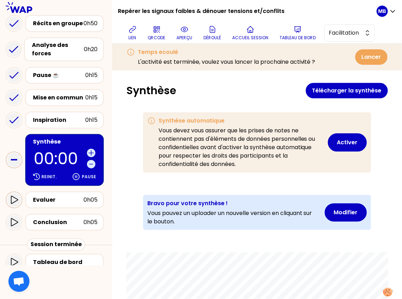
click at [13, 196] on icon at bounding box center [14, 200] width 7 height 8
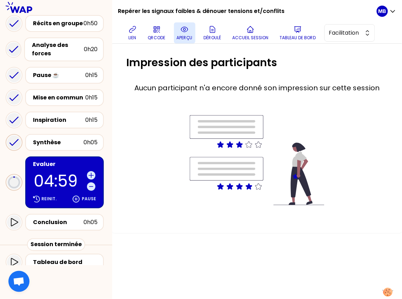
click at [183, 33] on icon at bounding box center [184, 29] width 8 height 8
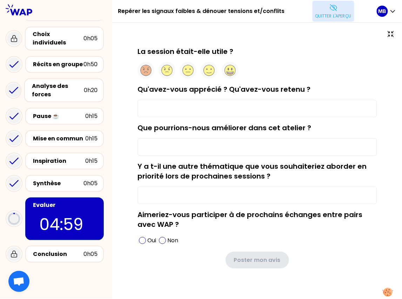
scroll to position [29, 0]
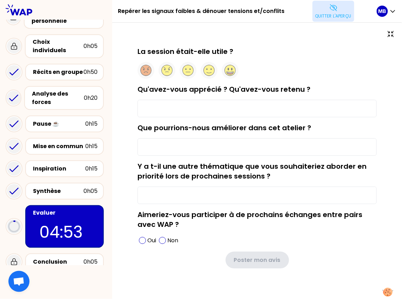
click at [274, 65] on div at bounding box center [256, 70] width 239 height 17
click at [323, 15] on p "Quitter l'aperçu" at bounding box center [333, 16] width 36 height 6
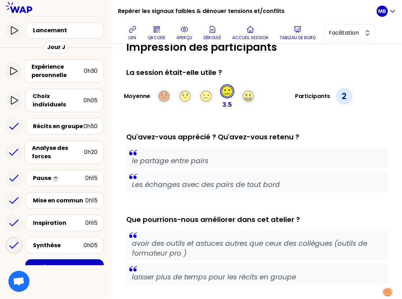
scroll to position [4, 0]
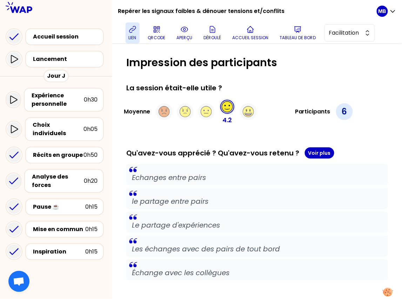
click at [132, 30] on icon at bounding box center [132, 29] width 6 height 6
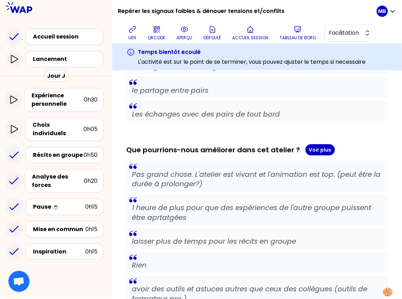
scroll to position [7, 0]
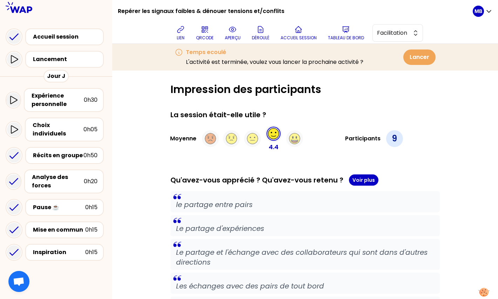
scroll to position [80, 0]
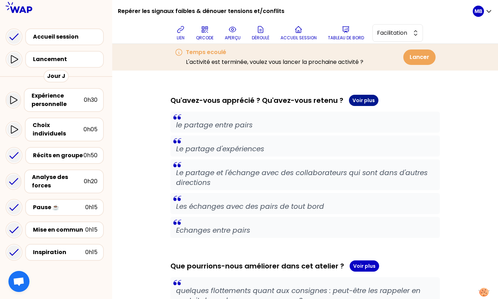
click at [361, 99] on button "Voir plus" at bounding box center [363, 100] width 29 height 11
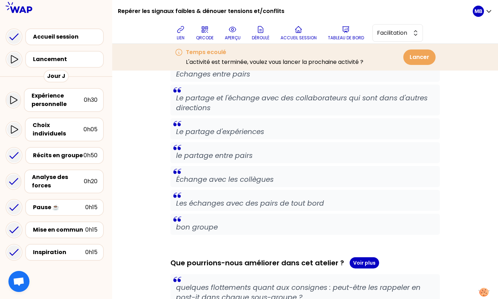
scroll to position [159, 0]
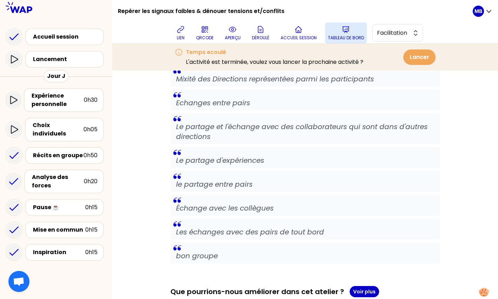
click at [334, 33] on button "Tableau de bord" at bounding box center [346, 32] width 42 height 21
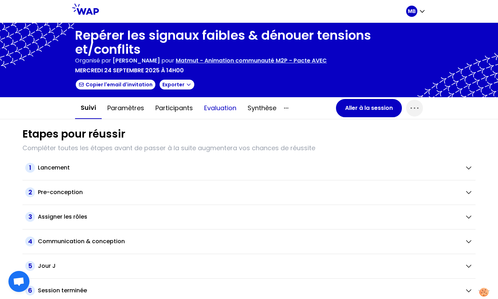
click at [212, 105] on button "Evaluation" at bounding box center [219, 107] width 43 height 21
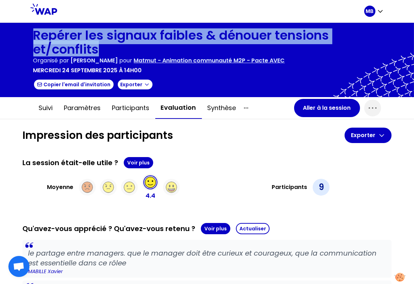
drag, startPoint x: 32, startPoint y: 36, endPoint x: 135, endPoint y: 52, distance: 104.9
click at [135, 52] on div "Repérer les signaux faibles & dénouer tensions et/conflits Organisé par [PERSON…" at bounding box center [207, 60] width 414 height 74
copy h1 "Repérer les signaux faibles & dénouer tensions et/conflits"
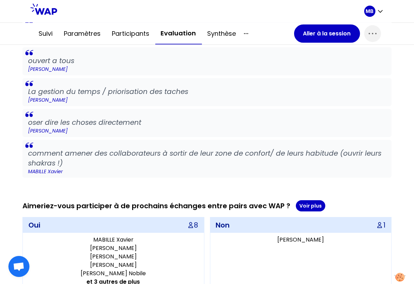
scroll to position [649, 0]
